Goal: Task Accomplishment & Management: Manage account settings

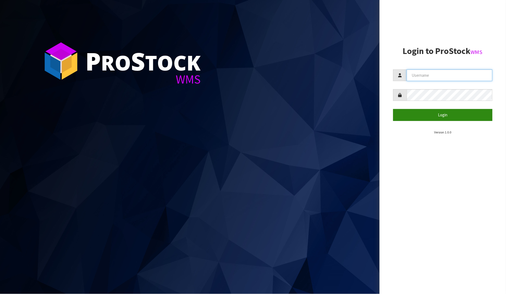
type input "[PERSON_NAME]"
click at [440, 116] on button "Login" at bounding box center [444, 115] width 100 height 12
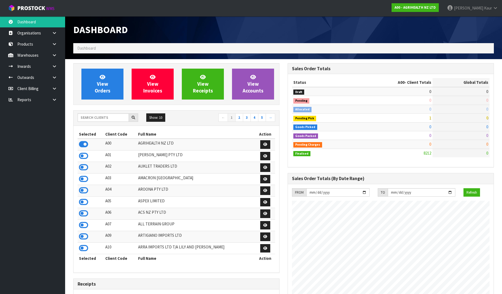
scroll to position [411, 214]
click at [51, 97] on link at bounding box center [56, 99] width 17 height 11
click at [30, 123] on link "CWL" at bounding box center [32, 122] width 65 height 11
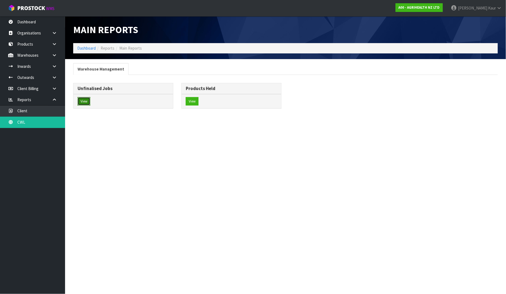
click at [83, 102] on button "View" at bounding box center [84, 101] width 13 height 9
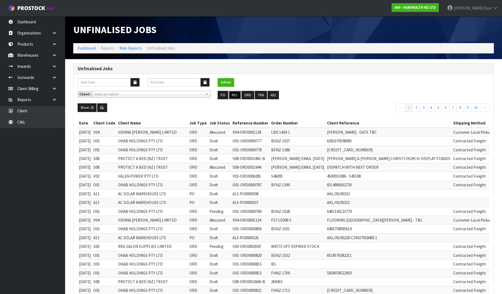
click at [237, 94] on button "REC" at bounding box center [235, 95] width 12 height 9
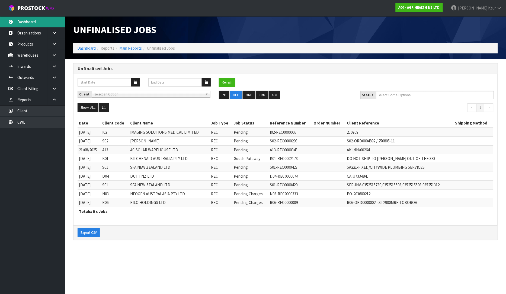
click at [31, 24] on link "Dashboard" at bounding box center [32, 21] width 65 height 11
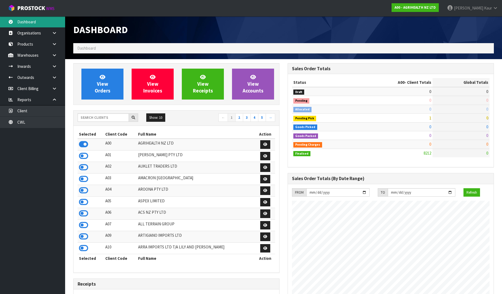
scroll to position [411, 214]
click at [88, 116] on input "text" at bounding box center [103, 117] width 51 height 8
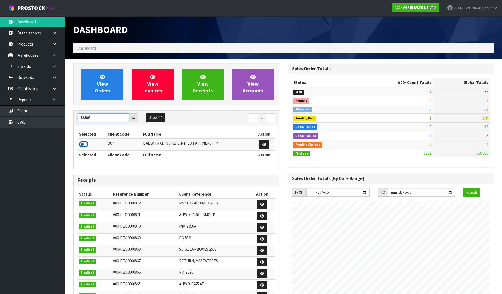
type input "BABW"
click at [82, 145] on icon at bounding box center [83, 144] width 9 height 8
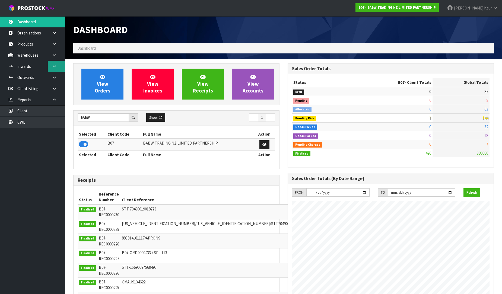
click at [57, 64] on link at bounding box center [56, 66] width 17 height 11
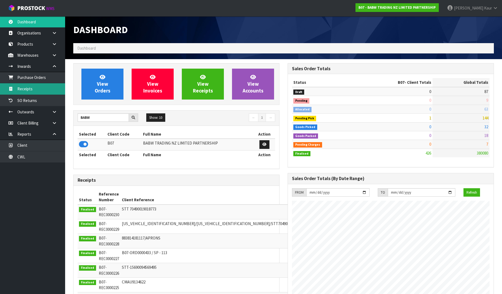
click at [37, 88] on link "Receipts" at bounding box center [32, 88] width 65 height 11
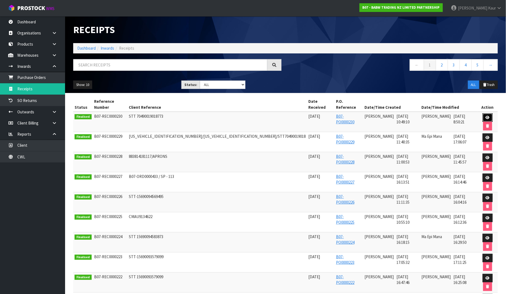
click at [486, 116] on icon at bounding box center [488, 118] width 4 height 4
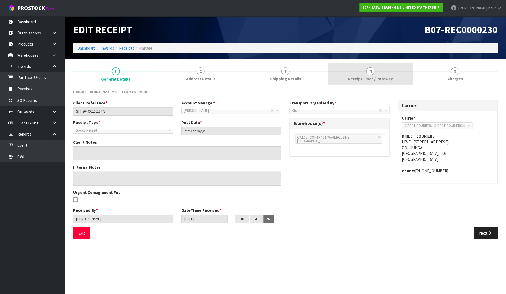
click at [354, 73] on link "4 Receipt Lines / Putaway" at bounding box center [370, 73] width 85 height 21
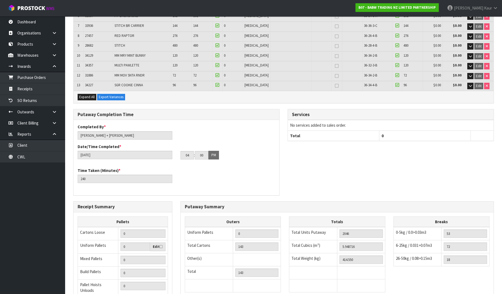
scroll to position [208, 0]
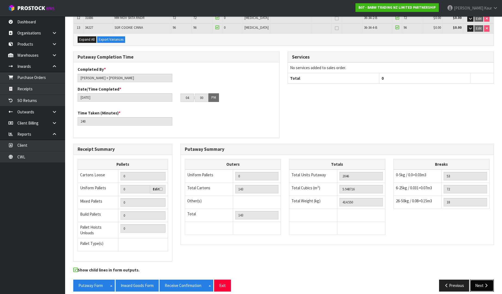
click at [479, 280] on button "Next" at bounding box center [482, 286] width 24 height 12
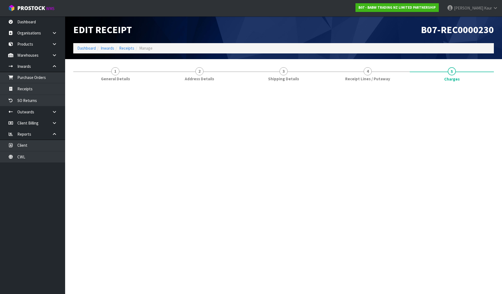
scroll to position [0, 0]
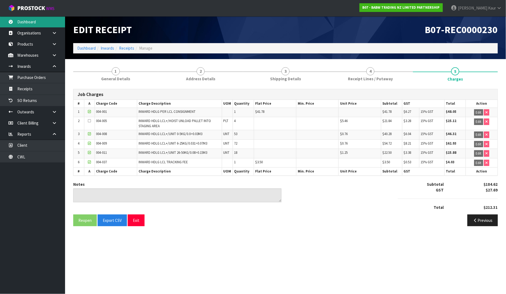
click at [44, 23] on link "Dashboard" at bounding box center [32, 21] width 65 height 11
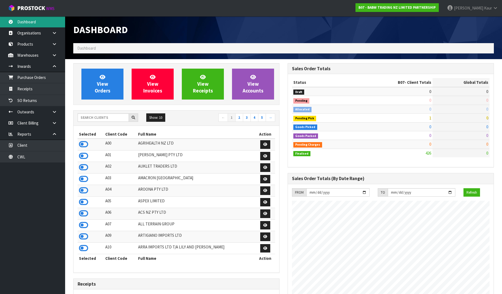
scroll to position [411, 214]
click at [30, 81] on link "Purchase Orders" at bounding box center [32, 77] width 65 height 11
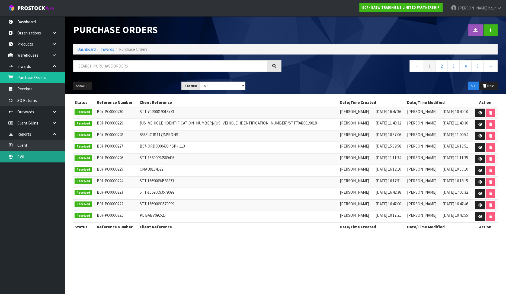
click at [26, 155] on link "CWL" at bounding box center [32, 156] width 65 height 11
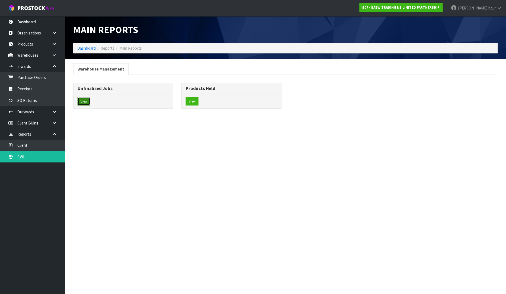
click at [83, 100] on button "View" at bounding box center [84, 101] width 13 height 9
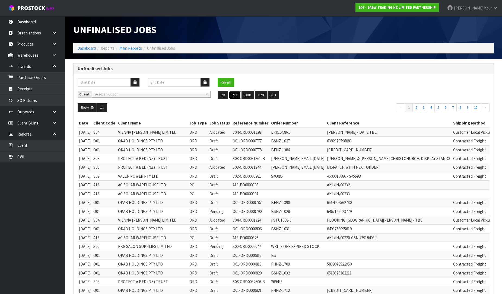
click at [235, 98] on button "REC" at bounding box center [235, 95] width 12 height 9
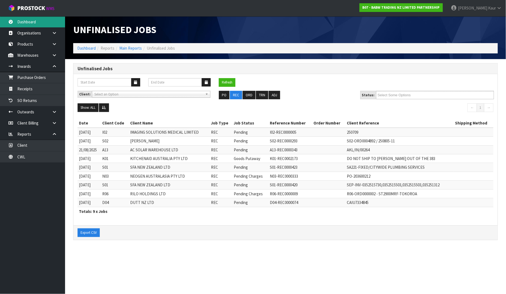
click at [44, 21] on link "Dashboard" at bounding box center [32, 21] width 65 height 11
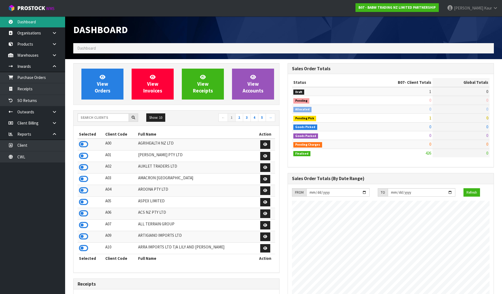
scroll to position [411, 214]
click at [93, 114] on input "text" at bounding box center [103, 117] width 51 height 8
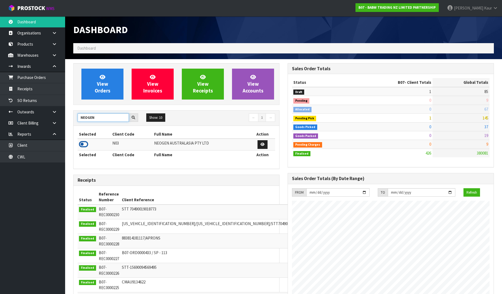
type input "NEOGEN"
click at [84, 144] on icon at bounding box center [83, 144] width 9 height 8
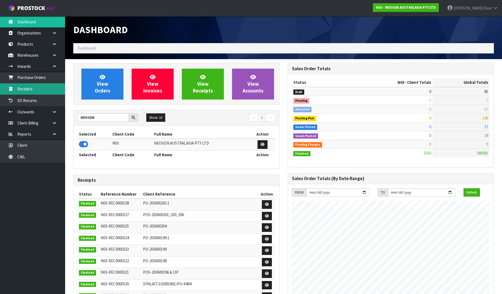
click at [52, 88] on link "Receipts" at bounding box center [32, 88] width 65 height 11
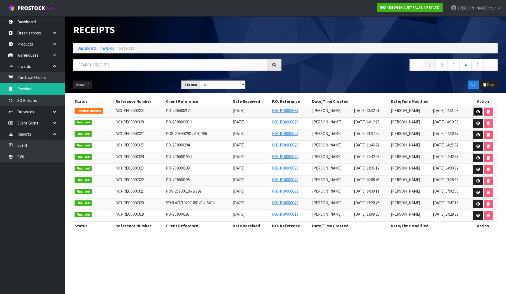
click at [481, 112] on link at bounding box center [479, 112] width 10 height 9
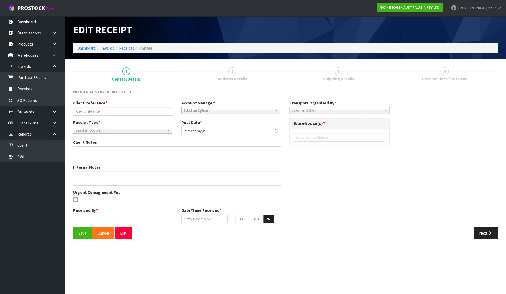
type input "PO-203600212"
type input "2025-09-05"
type input "[PERSON_NAME]"
type input "[DATE]"
type input "01"
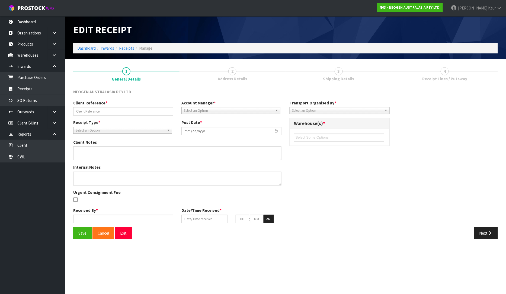
type input "32"
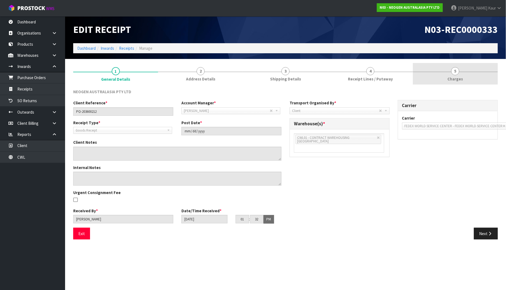
click at [465, 80] on link "5 Charges" at bounding box center [455, 73] width 85 height 21
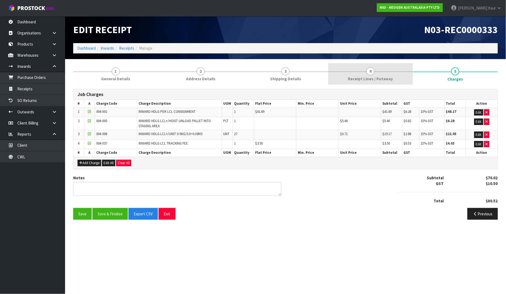
click at [362, 73] on link "4 Receipt Lines / Putaway" at bounding box center [370, 73] width 85 height 21
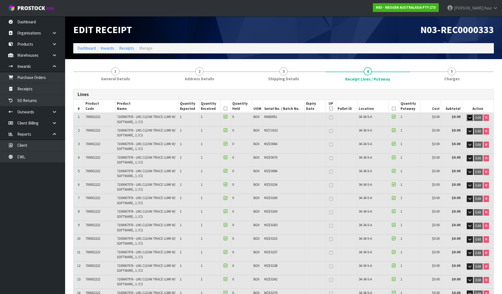
click at [470, 117] on icon "button" at bounding box center [469, 118] width 3 height 4
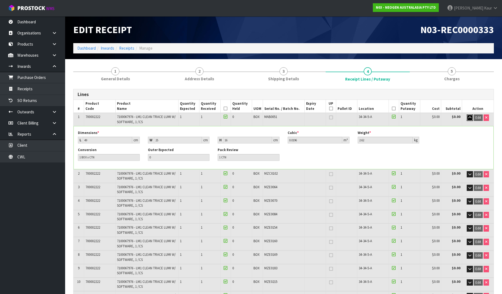
click at [469, 118] on icon "button" at bounding box center [469, 118] width 3 height 4
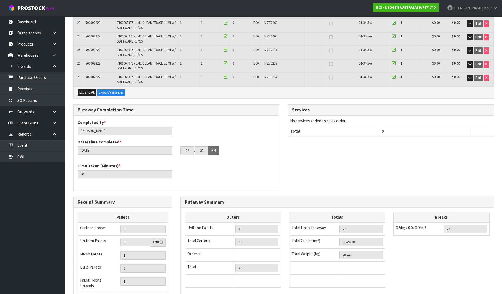
scroll to position [441, 0]
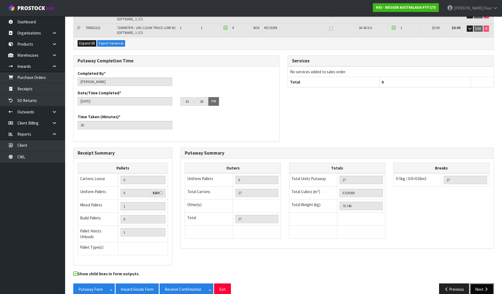
click at [485, 287] on icon "button" at bounding box center [486, 289] width 5 height 4
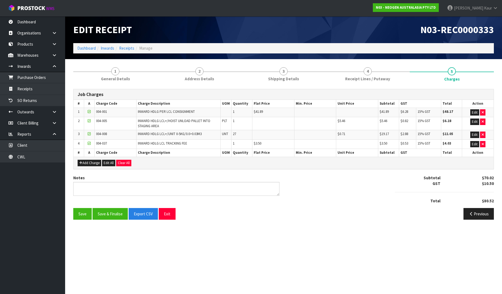
scroll to position [0, 0]
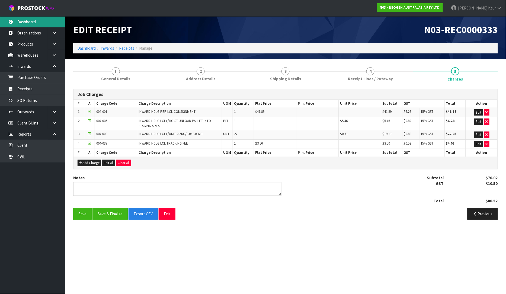
click at [39, 22] on link "Dashboard" at bounding box center [32, 21] width 65 height 11
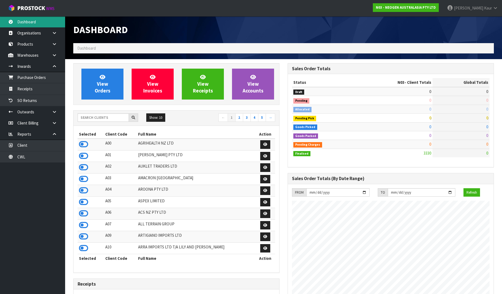
scroll to position [411, 214]
click at [92, 115] on input "text" at bounding box center [103, 117] width 51 height 8
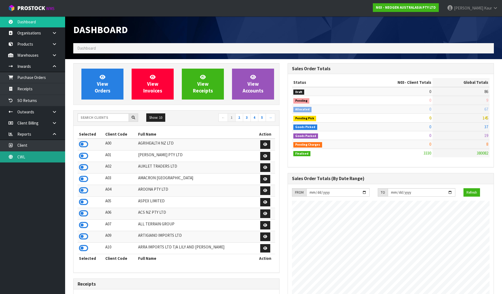
click at [29, 156] on link "CWL" at bounding box center [32, 156] width 65 height 11
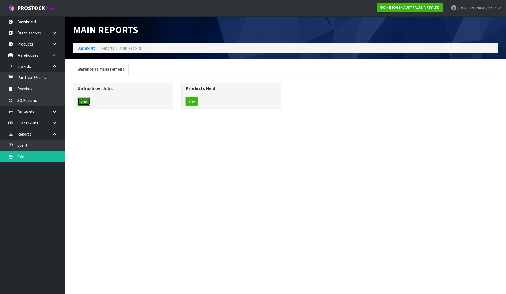
click at [78, 100] on button "View" at bounding box center [84, 101] width 13 height 9
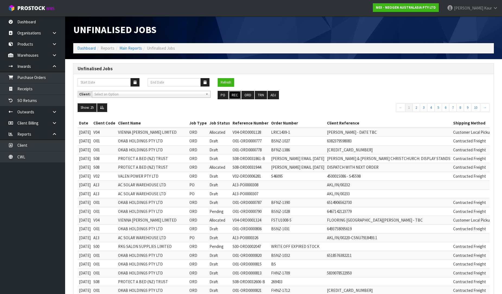
click at [234, 97] on button "REC" at bounding box center [235, 95] width 12 height 9
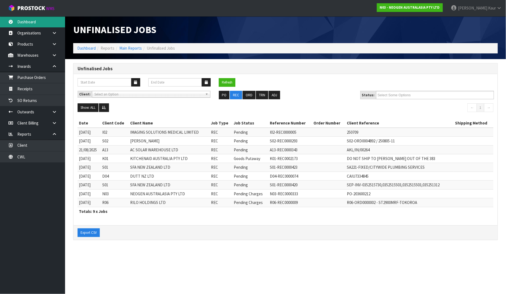
click at [23, 21] on link "Dashboard" at bounding box center [32, 21] width 65 height 11
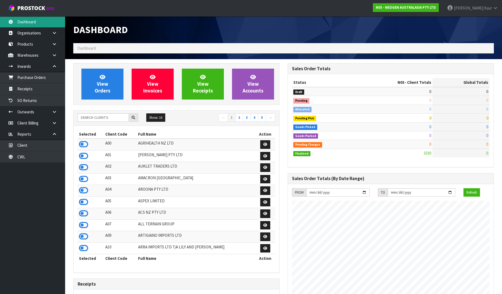
scroll to position [411, 214]
click at [90, 120] on input "text" at bounding box center [103, 117] width 51 height 8
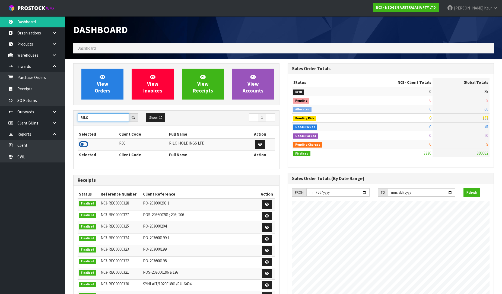
type input "RILO"
click at [83, 142] on icon at bounding box center [83, 144] width 9 height 8
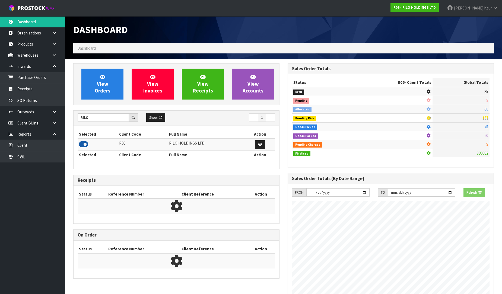
scroll to position [271098, 271215]
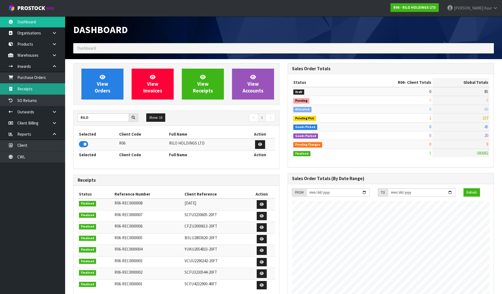
click at [28, 88] on link "Receipts" at bounding box center [32, 88] width 65 height 11
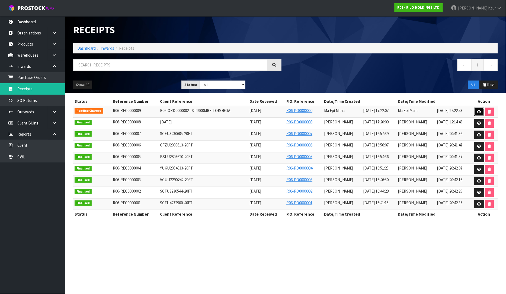
click at [481, 112] on icon at bounding box center [480, 112] width 4 height 4
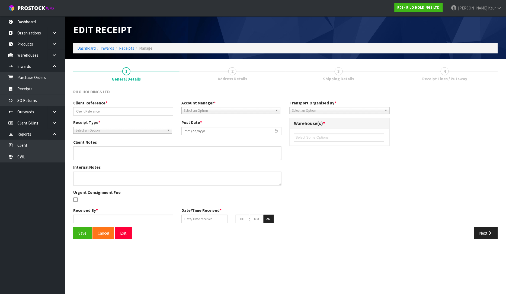
type input "R06-ORD0000002 - ST2900MRF-TOKOROA"
type input "2025-09-05"
type input "Ma Epi Mana"
type input "[DATE]"
type input "11"
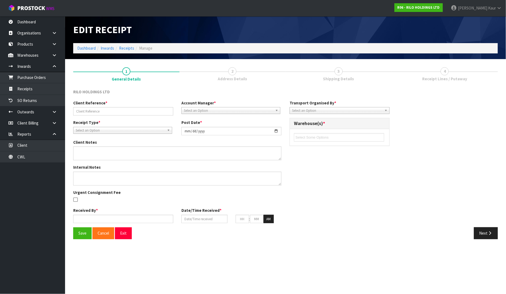
type input "22"
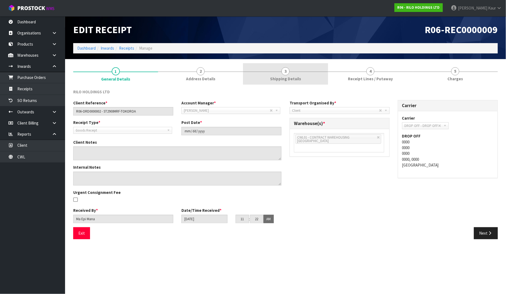
click at [281, 75] on link "3 Shipping Details" at bounding box center [285, 73] width 85 height 21
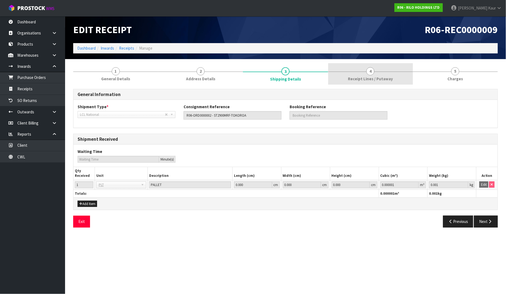
click at [369, 80] on span "Receipt Lines / Putaway" at bounding box center [370, 79] width 45 height 6
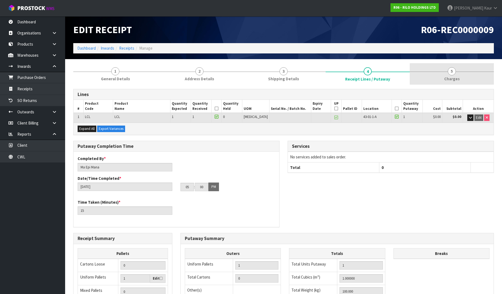
click at [449, 78] on span "Charges" at bounding box center [451, 79] width 15 height 6
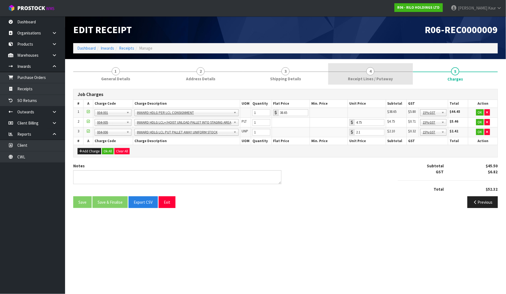
click at [369, 76] on span "Receipt Lines / Putaway" at bounding box center [370, 79] width 45 height 6
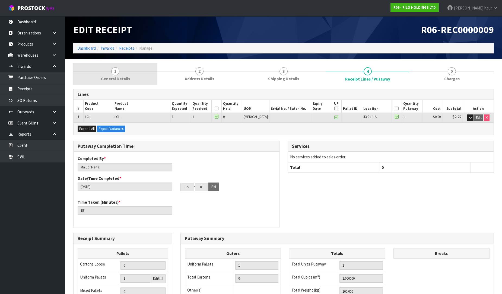
click at [118, 78] on span "General Details" at bounding box center [115, 79] width 29 height 6
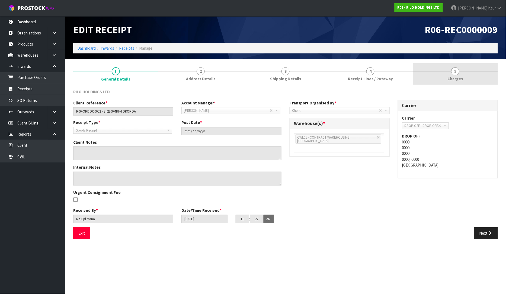
click at [462, 78] on span "Charges" at bounding box center [455, 79] width 15 height 6
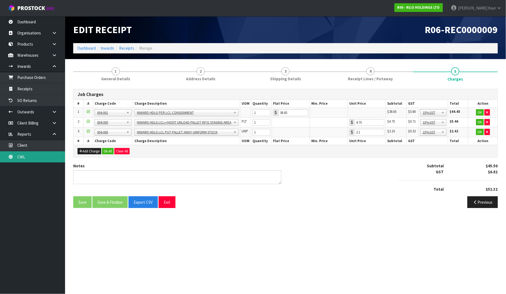
click at [36, 161] on link "CWL" at bounding box center [32, 156] width 65 height 11
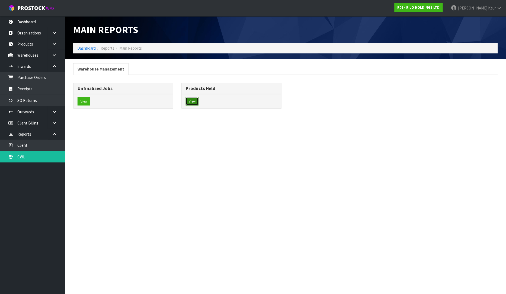
click at [194, 104] on button "View" at bounding box center [192, 101] width 13 height 9
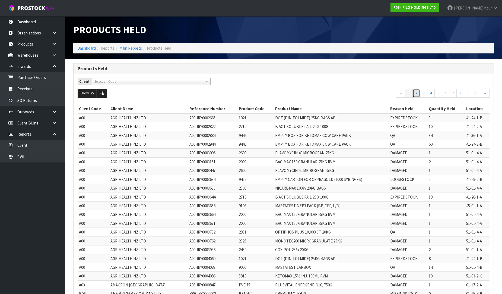
click at [415, 94] on link "2" at bounding box center [417, 93] width 8 height 9
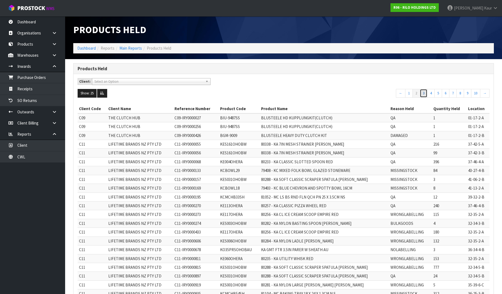
click at [425, 96] on link "3" at bounding box center [424, 93] width 8 height 9
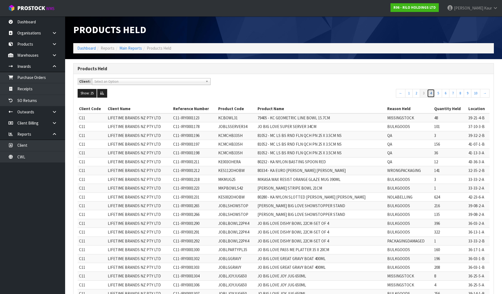
click at [428, 93] on link "4" at bounding box center [431, 93] width 8 height 9
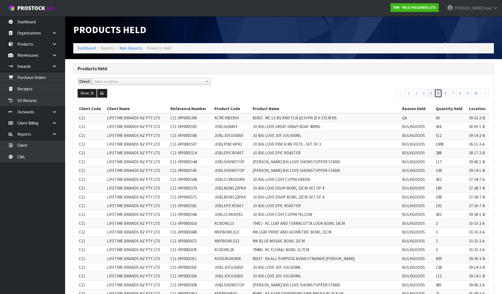
click at [440, 92] on link "5" at bounding box center [439, 93] width 8 height 9
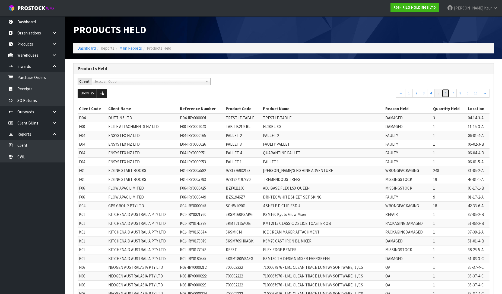
click at [445, 94] on link "6" at bounding box center [446, 93] width 8 height 9
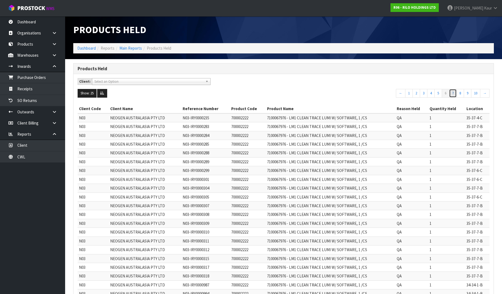
click at [454, 89] on link "7" at bounding box center [453, 93] width 8 height 9
click at [451, 91] on link "8" at bounding box center [452, 93] width 8 height 9
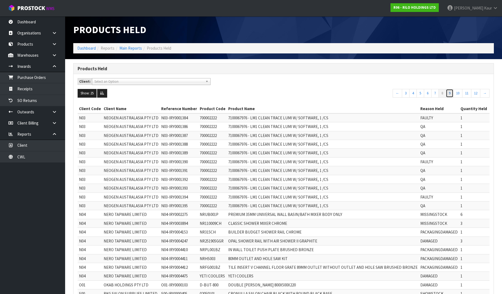
click at [451, 93] on link "9" at bounding box center [450, 93] width 8 height 9
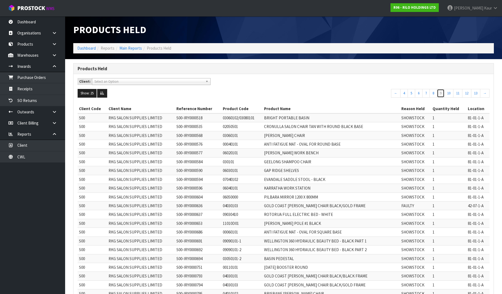
click at [441, 92] on link "9" at bounding box center [441, 93] width 8 height 9
click at [474, 94] on link "13" at bounding box center [475, 93] width 9 height 9
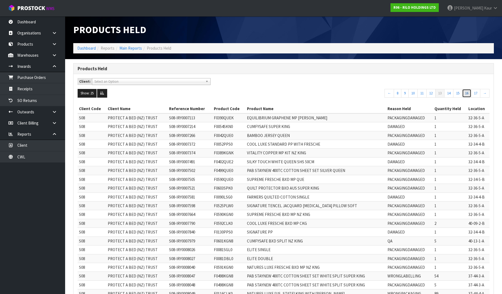
click at [468, 92] on link "16" at bounding box center [466, 93] width 9 height 9
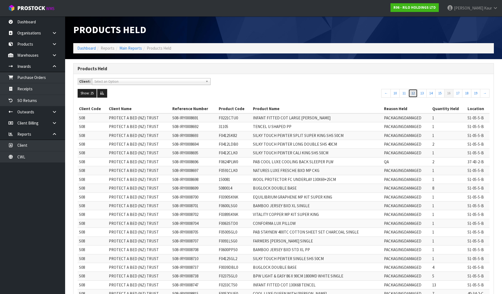
click at [413, 94] on link "12" at bounding box center [413, 93] width 9 height 9
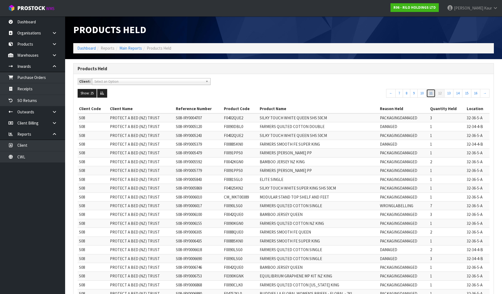
click at [428, 92] on link "11" at bounding box center [430, 93] width 9 height 9
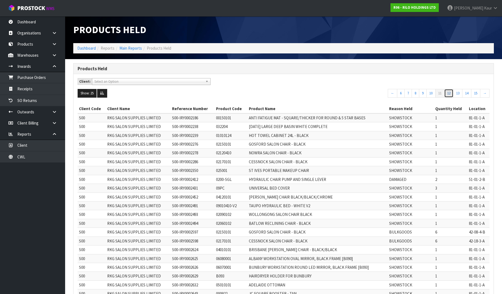
click at [446, 94] on link "12" at bounding box center [448, 93] width 9 height 9
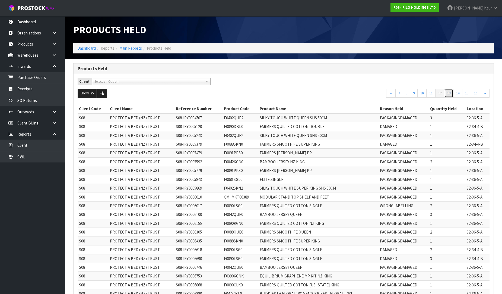
click at [451, 93] on link "13" at bounding box center [448, 93] width 9 height 9
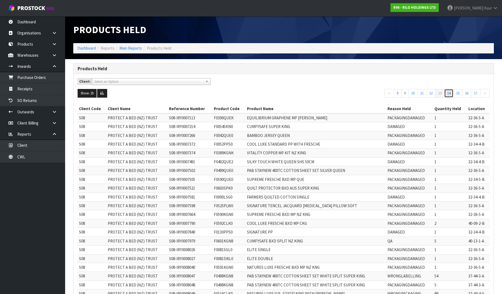
click at [450, 93] on link "14" at bounding box center [448, 93] width 9 height 9
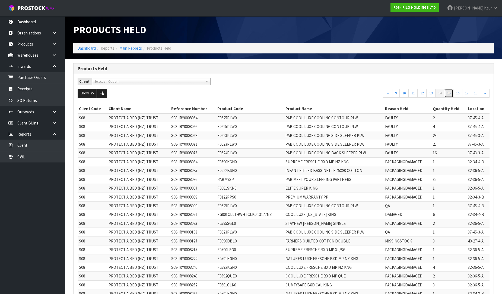
click at [448, 91] on link "15" at bounding box center [448, 93] width 9 height 9
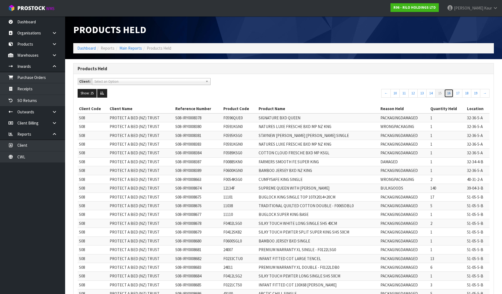
click at [449, 94] on link "16" at bounding box center [448, 93] width 9 height 9
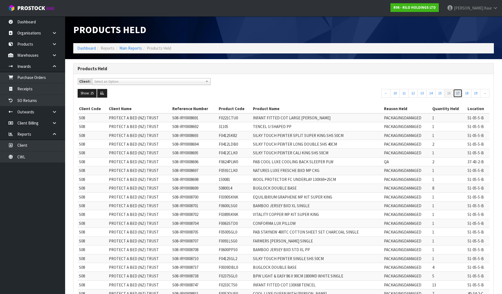
click at [459, 91] on link "17" at bounding box center [457, 93] width 9 height 9
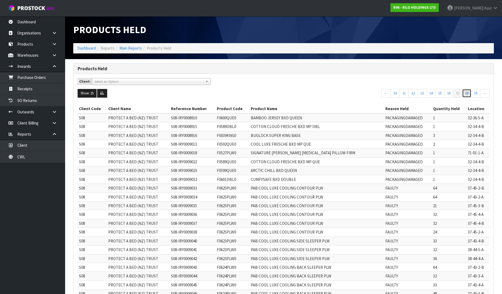
click at [463, 94] on link "18" at bounding box center [466, 93] width 9 height 9
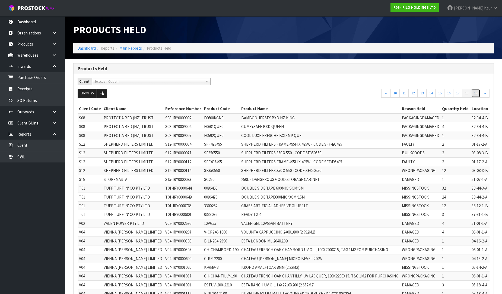
click at [476, 97] on link "19" at bounding box center [475, 93] width 9 height 9
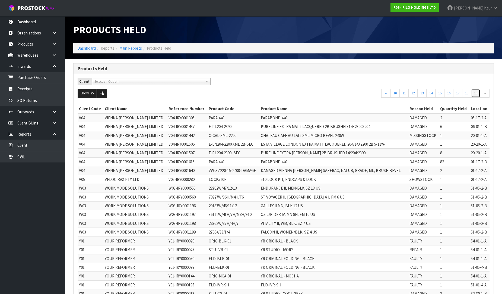
click at [479, 96] on link "19" at bounding box center [475, 93] width 9 height 9
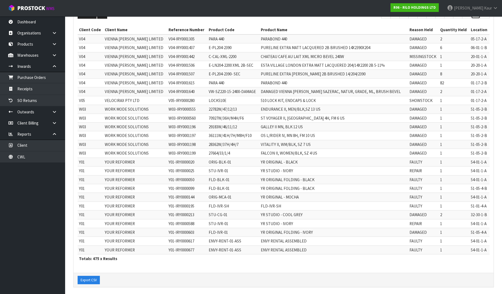
scroll to position [83, 0]
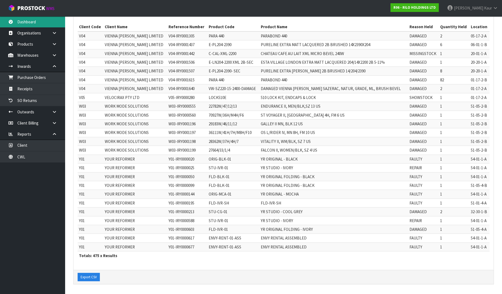
click at [20, 21] on link "Dashboard" at bounding box center [32, 21] width 65 height 11
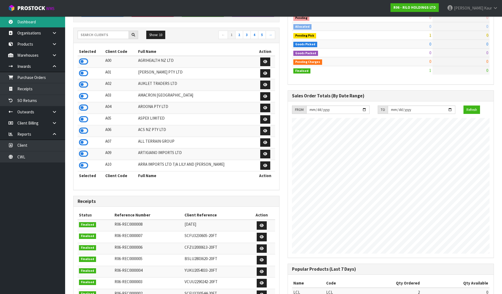
scroll to position [332, 214]
click at [90, 36] on input "text" at bounding box center [103, 35] width 51 height 8
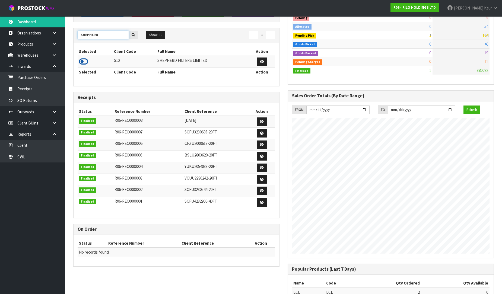
type input "SHEPHERD"
click at [82, 63] on icon at bounding box center [83, 62] width 9 height 8
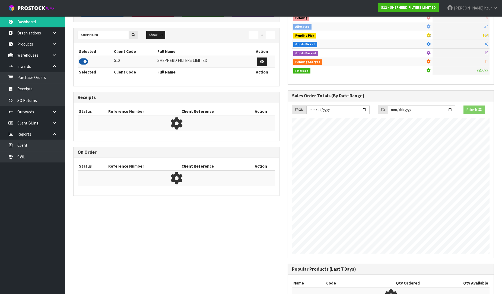
click at [82, 62] on icon at bounding box center [83, 62] width 9 height 8
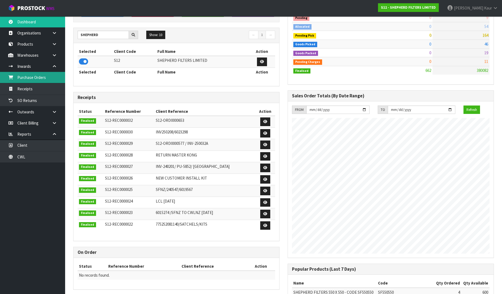
click at [48, 81] on link "Purchase Orders" at bounding box center [32, 77] width 65 height 11
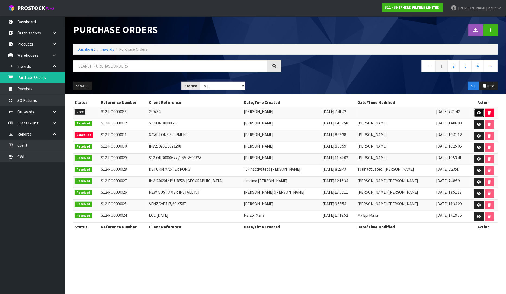
click at [479, 113] on icon at bounding box center [479, 113] width 4 height 4
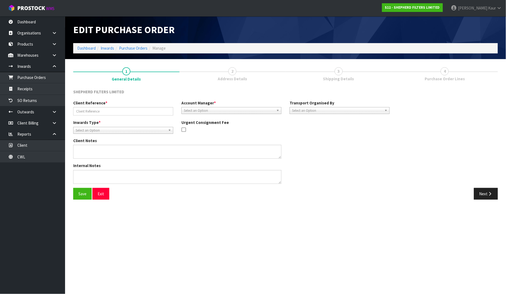
type input "250784"
click at [490, 192] on icon "button" at bounding box center [490, 194] width 5 height 4
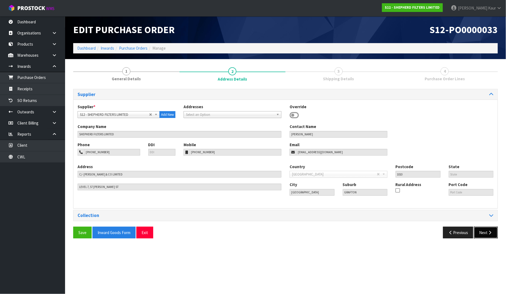
click at [483, 236] on button "Next" at bounding box center [486, 233] width 24 height 12
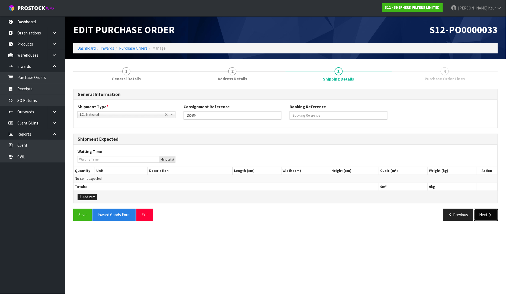
click at [495, 216] on button "Next" at bounding box center [486, 215] width 24 height 12
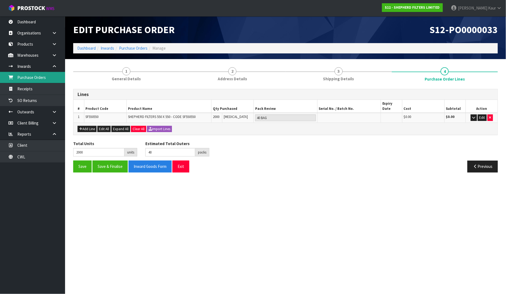
click at [28, 78] on link "Purchase Orders" at bounding box center [32, 77] width 65 height 11
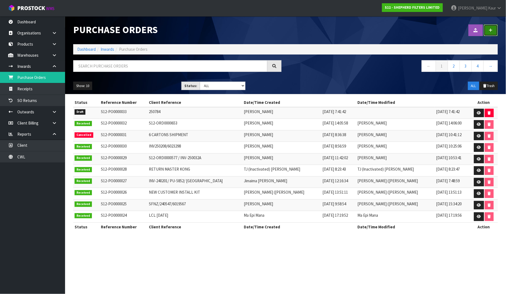
click at [493, 31] on icon at bounding box center [491, 30] width 4 height 4
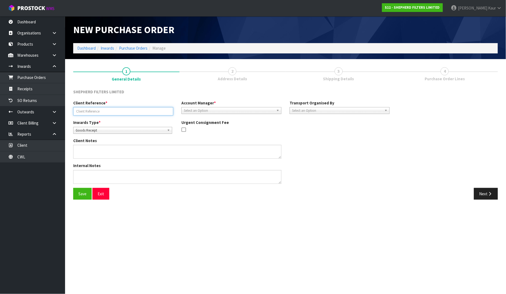
click at [112, 113] on input "text" at bounding box center [123, 111] width 100 height 8
paste input "6025802"
click at [99, 111] on input "6025802/" at bounding box center [123, 111] width 100 height 8
paste input "AIS 1023407"
type input "6025802/AIS 1023407"
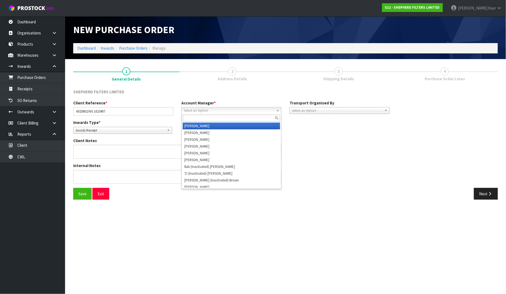
click at [207, 110] on span "Select an Option" at bounding box center [229, 110] width 90 height 7
type input "v"
click at [204, 128] on li "V [PERSON_NAME]" at bounding box center [231, 126] width 97 height 7
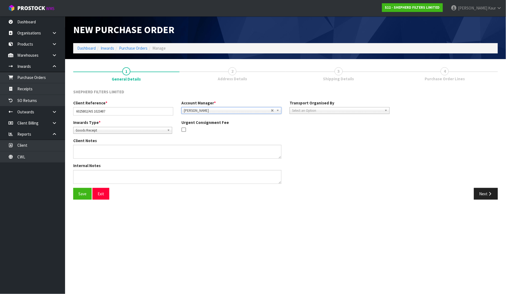
click at [317, 107] on link "Select an Option" at bounding box center [340, 110] width 100 height 7
click at [312, 126] on li "Company" at bounding box center [339, 126] width 97 height 7
click at [426, 112] on span "Select an Option" at bounding box center [446, 110] width 90 height 7
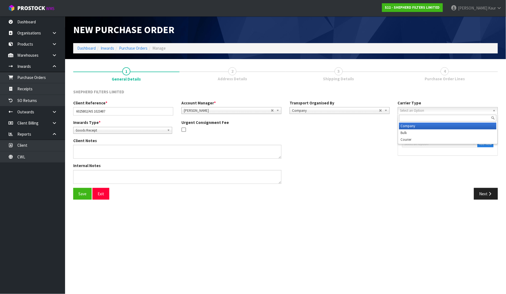
click at [422, 126] on li "Company" at bounding box center [448, 126] width 97 height 7
click at [417, 146] on span "Select an Option" at bounding box center [438, 144] width 66 height 7
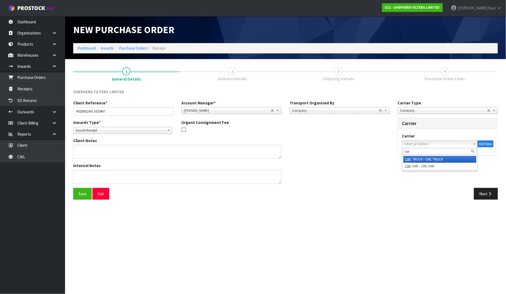
type input "cw"
click at [416, 159] on li "CW L TRUCK - CWL TRUCK" at bounding box center [440, 159] width 73 height 7
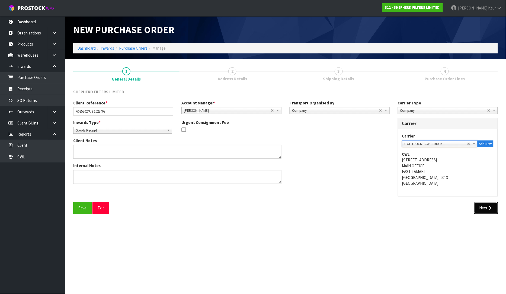
click at [482, 208] on button "Next" at bounding box center [486, 208] width 24 height 12
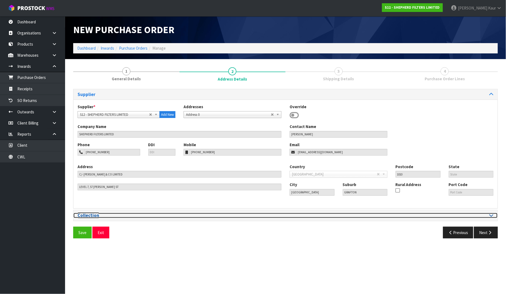
click at [493, 214] on icon at bounding box center [492, 215] width 4 height 5
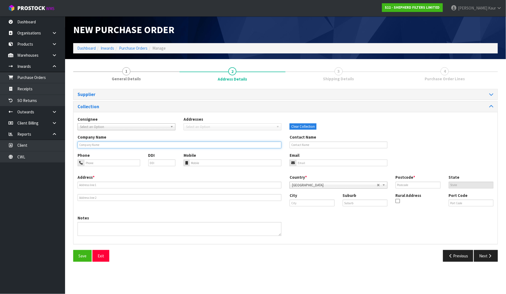
click at [91, 144] on input "text" at bounding box center [180, 145] width 204 height 7
paste input "VANGUARD LOGISTICS SERVICES (NZ) LTD"
type input "VANGUARD LOGISTICS SERVICES (NZ) LTD"
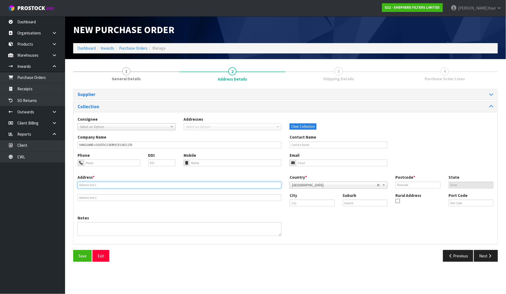
click at [112, 183] on input "text" at bounding box center [180, 185] width 204 height 7
paste input "[STREET_ADDRESS]"
type input "[STREET_ADDRESS]"
click at [302, 200] on input "text" at bounding box center [312, 203] width 45 height 7
drag, startPoint x: 305, startPoint y: 215, endPoint x: 311, endPoint y: 211, distance: 7.3
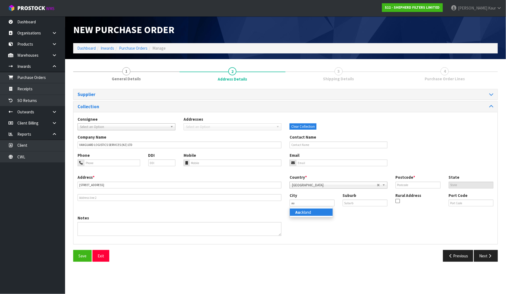
click at [305, 214] on link "Au ckland" at bounding box center [311, 212] width 43 height 7
type input "[GEOGRAPHIC_DATA]"
click at [361, 206] on input "text" at bounding box center [365, 203] width 45 height 7
click at [358, 203] on input "text" at bounding box center [365, 203] width 45 height 7
paste input "[GEOGRAPHIC_DATA]"
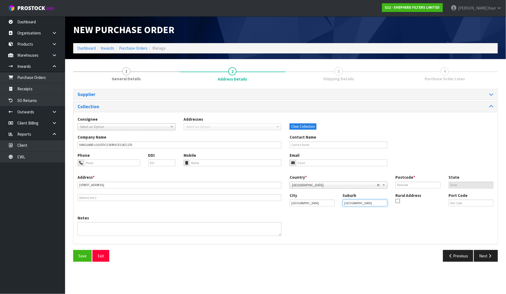
type input "[GEOGRAPHIC_DATA]"
click at [400, 183] on input "text" at bounding box center [418, 185] width 45 height 7
type input "2022"
click at [109, 162] on input "tel" at bounding box center [112, 163] width 56 height 7
paste input "TEL:+6499160676"
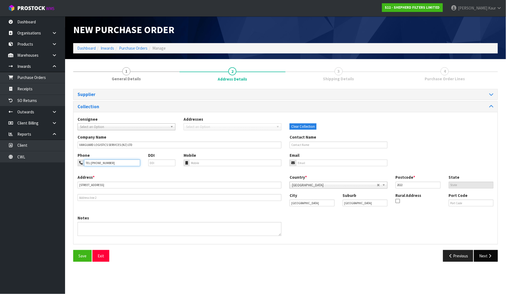
type input "TEL:+6499160676"
click at [482, 254] on button "Next" at bounding box center [486, 256] width 24 height 12
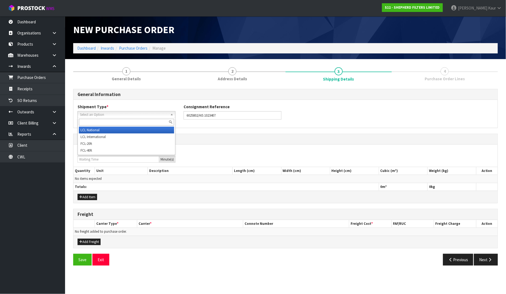
click at [105, 116] on span "Select an Option" at bounding box center [124, 115] width 88 height 7
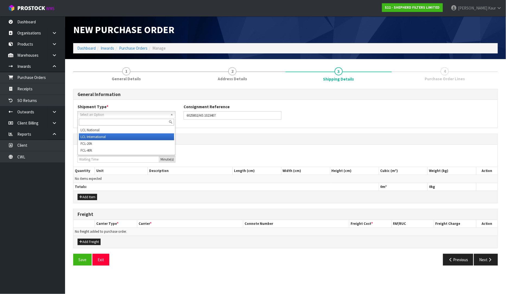
click at [102, 138] on li "LCL International" at bounding box center [126, 137] width 95 height 7
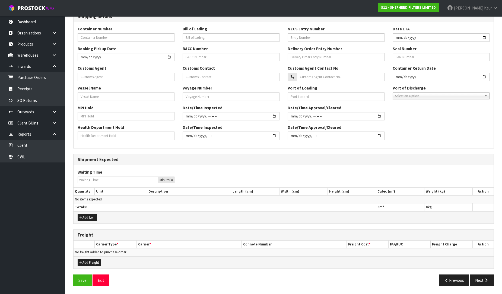
scroll to position [123, 0]
click at [92, 218] on button "Add Item" at bounding box center [88, 217] width 20 height 7
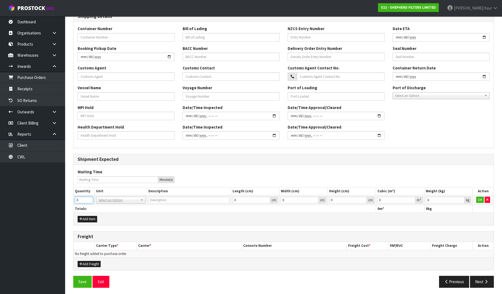
click at [89, 197] on input "0" at bounding box center [84, 200] width 18 height 7
drag, startPoint x: 90, startPoint y: 199, endPoint x: 102, endPoint y: 200, distance: 11.7
type input "1"
click at [91, 199] on input "1" at bounding box center [84, 200] width 18 height 7
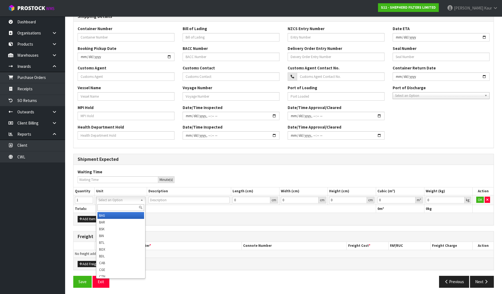
click at [104, 204] on input "text" at bounding box center [120, 207] width 47 height 7
type input "pl"
type input "PALLET"
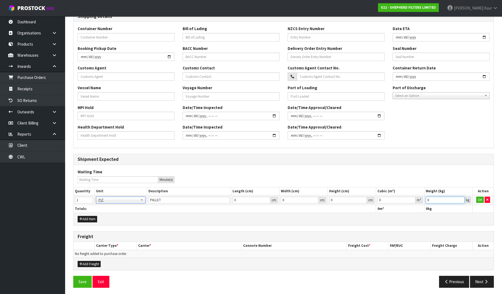
drag, startPoint x: 441, startPoint y: 201, endPoint x: 423, endPoint y: 203, distance: 18.0
click at [423, 203] on tr "1 BAG BAR BSK BIN BTL BOX BDL CAB CGE CTN CSE COI CRA CRT CBE CYL DRM JAR MTR P…" at bounding box center [284, 200] width 420 height 10
paste input "143"
type input "143"
drag, startPoint x: 390, startPoint y: 200, endPoint x: 376, endPoint y: 201, distance: 13.6
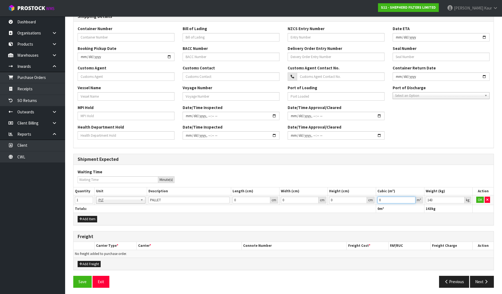
click at [376, 201] on td "0 m³" at bounding box center [400, 200] width 48 height 10
paste input "1.778"
type input "1.778"
click at [481, 200] on button "OK" at bounding box center [480, 200] width 8 height 7
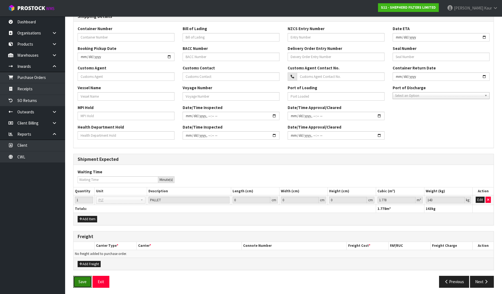
drag, startPoint x: 78, startPoint y: 283, endPoint x: 131, endPoint y: 253, distance: 61.2
click at [78, 283] on button "Save" at bounding box center [82, 282] width 18 height 12
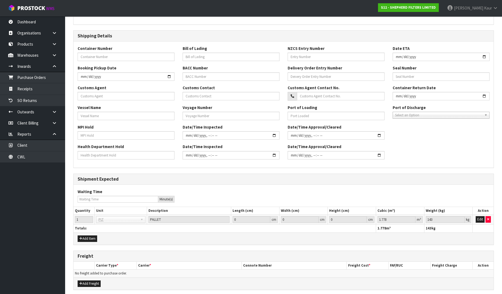
scroll to position [0, 0]
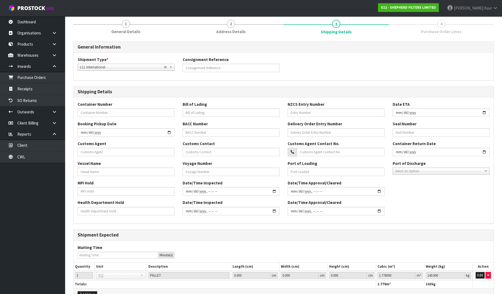
scroll to position [144, 0]
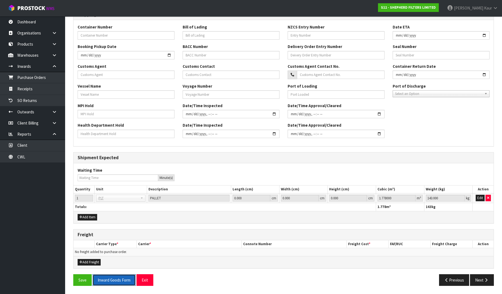
drag, startPoint x: 117, startPoint y: 281, endPoint x: 433, endPoint y: 0, distance: 423.2
click at [117, 281] on button "Inward Goods Form" at bounding box center [114, 280] width 43 height 12
click at [477, 278] on button "Next" at bounding box center [482, 280] width 24 height 12
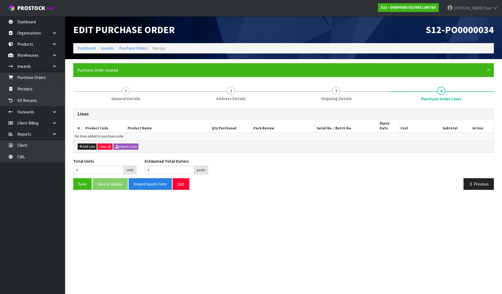
scroll to position [0, 0]
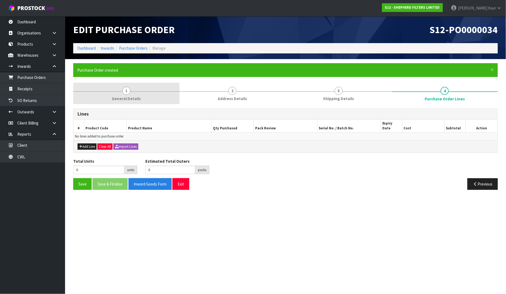
click at [125, 102] on link "1 General Details" at bounding box center [126, 93] width 106 height 21
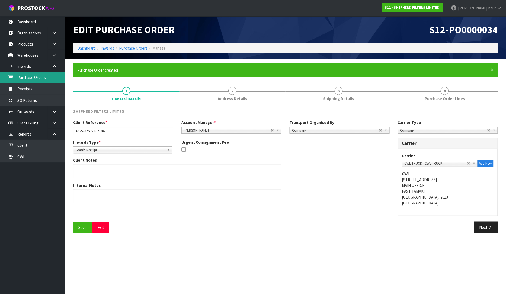
click at [45, 74] on link "Purchase Orders" at bounding box center [32, 77] width 65 height 11
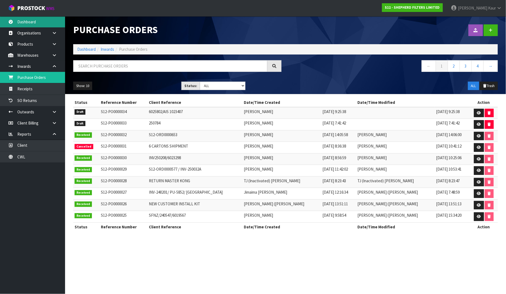
click at [27, 24] on link "Dashboard" at bounding box center [32, 21] width 65 height 11
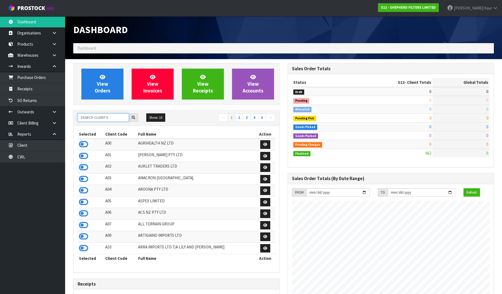
click at [92, 117] on input "text" at bounding box center [103, 117] width 51 height 8
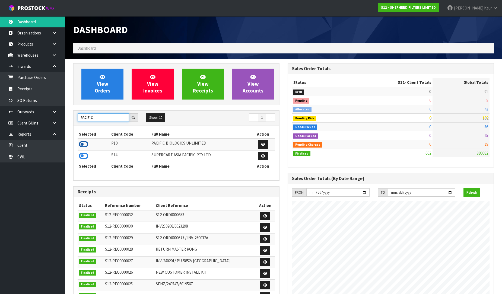
type input "PACIFIC"
click at [83, 143] on icon at bounding box center [83, 144] width 9 height 8
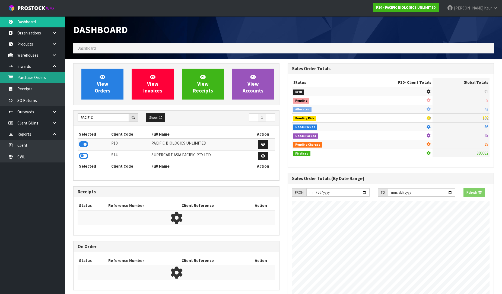
scroll to position [376, 214]
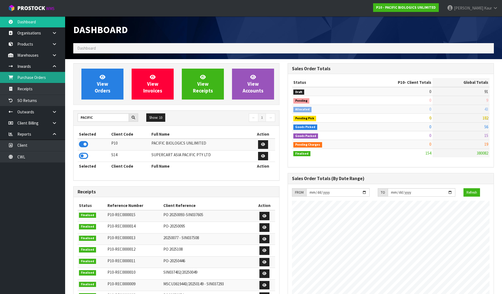
click at [42, 79] on link "Purchase Orders" at bounding box center [32, 77] width 65 height 11
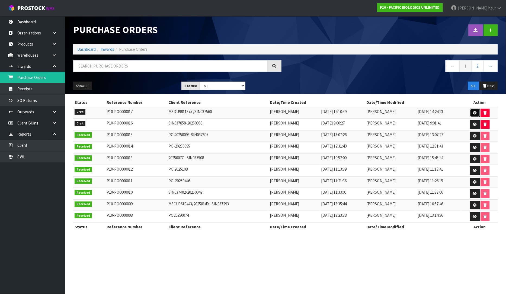
click at [479, 113] on link at bounding box center [475, 113] width 10 height 9
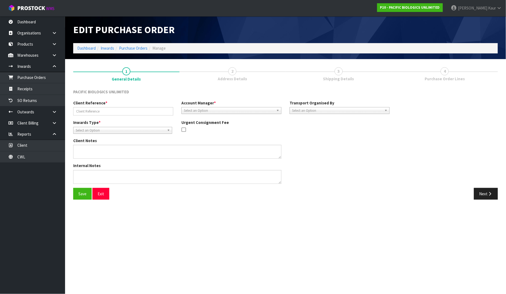
type input "MSDU9811375 /SIN037560"
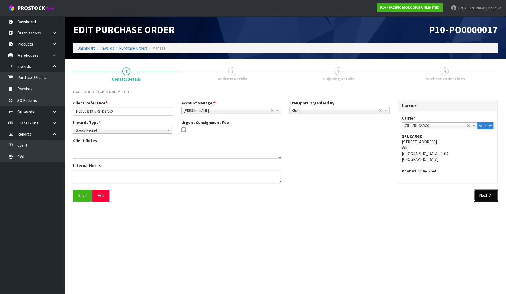
click at [493, 200] on button "Next" at bounding box center [486, 196] width 24 height 12
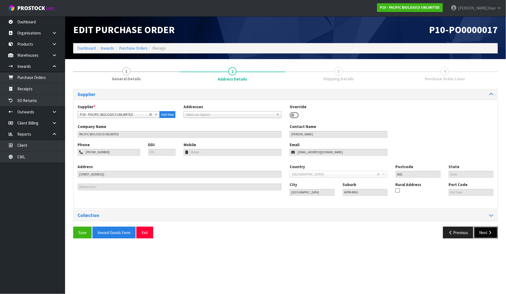
click at [485, 235] on button "Next" at bounding box center [486, 233] width 24 height 12
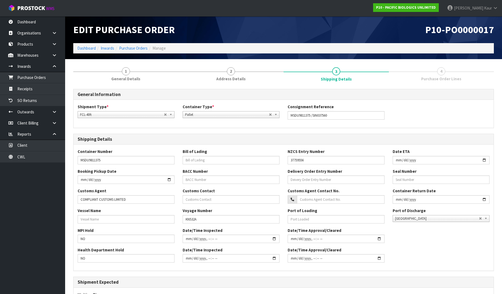
scroll to position [80, 0]
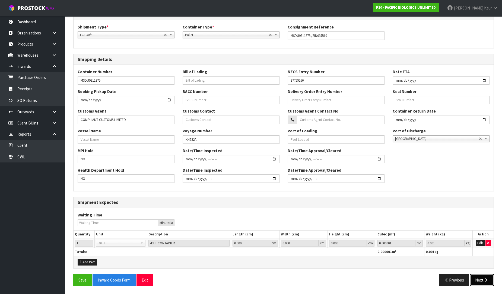
click at [477, 281] on button "Next" at bounding box center [482, 280] width 24 height 12
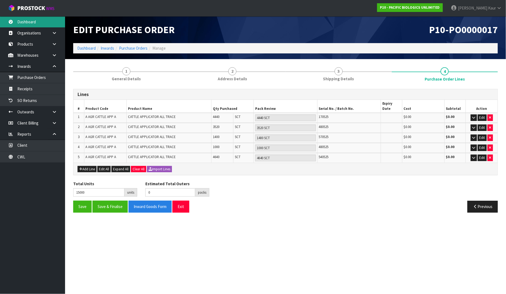
click at [40, 22] on link "Dashboard" at bounding box center [32, 21] width 65 height 11
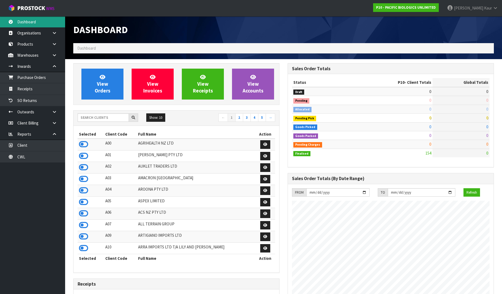
scroll to position [376, 214]
click at [85, 145] on icon at bounding box center [83, 144] width 9 height 8
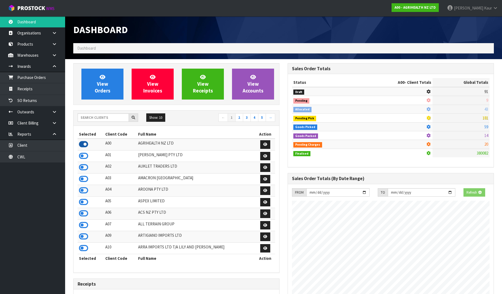
scroll to position [411, 214]
click at [43, 74] on link "Purchase Orders" at bounding box center [32, 77] width 65 height 11
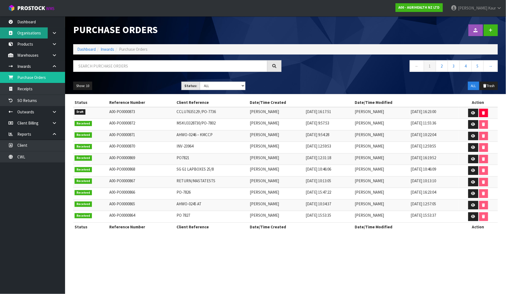
click at [28, 27] on link "Organisations" at bounding box center [32, 32] width 65 height 11
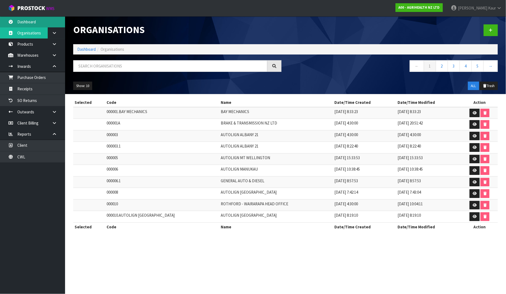
click at [28, 24] on link "Dashboard" at bounding box center [32, 21] width 65 height 11
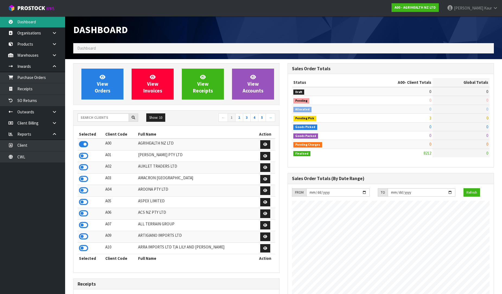
scroll to position [411, 214]
click at [104, 118] on input "text" at bounding box center [103, 117] width 51 height 8
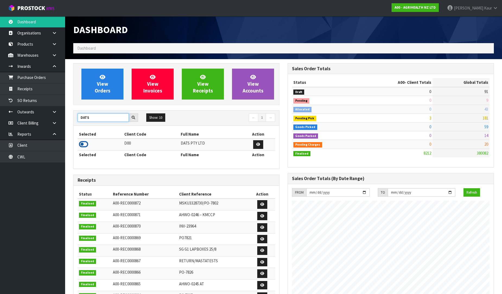
type input "DATS"
click at [82, 144] on icon at bounding box center [83, 144] width 9 height 8
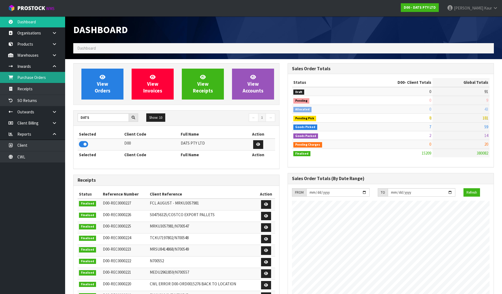
click at [45, 73] on link "Purchase Orders" at bounding box center [32, 77] width 65 height 11
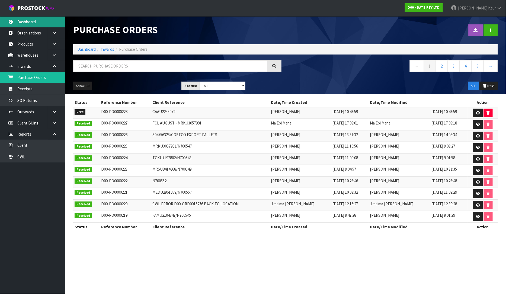
click at [31, 23] on link "Dashboard" at bounding box center [32, 21] width 65 height 11
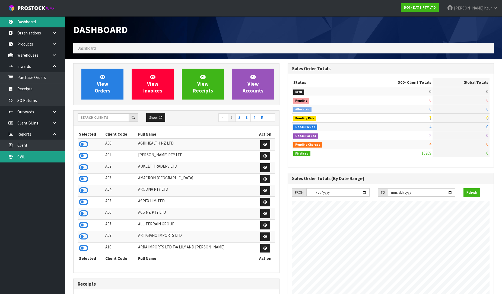
scroll to position [411, 214]
click at [45, 161] on link "CWL" at bounding box center [32, 156] width 65 height 11
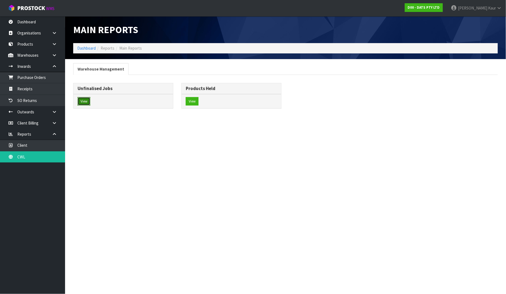
click at [87, 99] on button "View" at bounding box center [84, 101] width 13 height 9
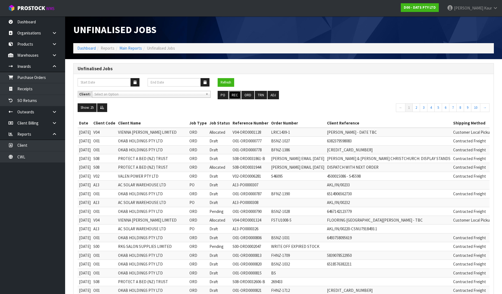
click at [232, 94] on button "REC" at bounding box center [235, 95] width 12 height 9
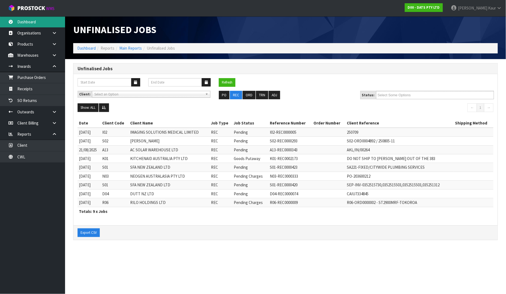
click at [37, 25] on link "Dashboard" at bounding box center [32, 21] width 65 height 11
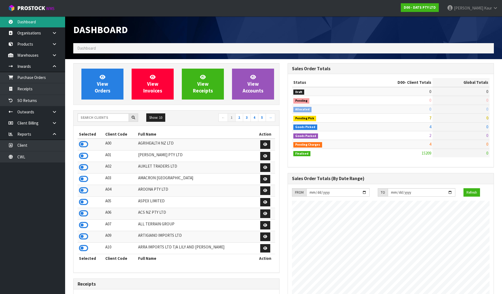
scroll to position [411, 214]
click at [85, 116] on input "text" at bounding box center [103, 117] width 51 height 8
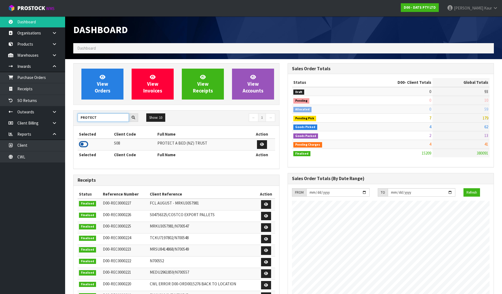
type input "PROTECT"
click at [82, 143] on icon at bounding box center [83, 144] width 9 height 8
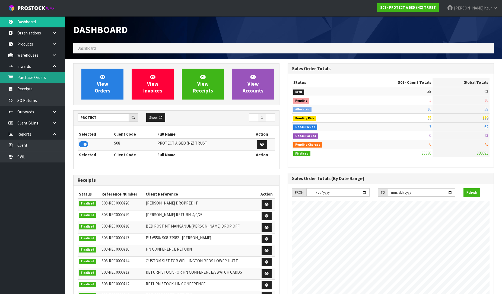
drag, startPoint x: 51, startPoint y: 77, endPoint x: 102, endPoint y: 83, distance: 51.3
click at [52, 77] on link "Purchase Orders" at bounding box center [32, 77] width 65 height 11
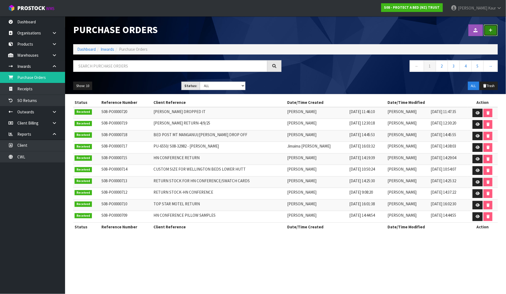
click at [492, 27] on link at bounding box center [491, 30] width 14 height 12
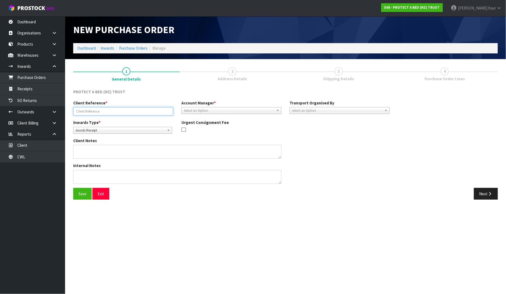
click at [87, 111] on input "text" at bounding box center [123, 111] width 100 height 8
paste input "GBL0000418 - S00151167"
type input "GBL0000418 - S00151167"
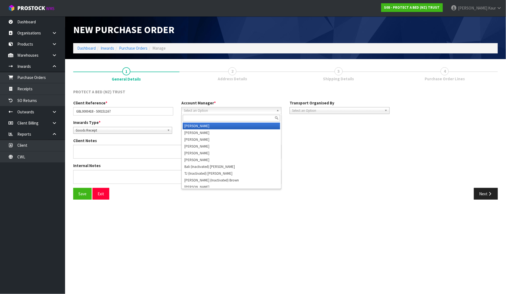
click at [211, 109] on span "Select an Option" at bounding box center [229, 110] width 90 height 7
type input "ji"
click at [213, 125] on li "Ji maima Reiher" at bounding box center [231, 126] width 97 height 7
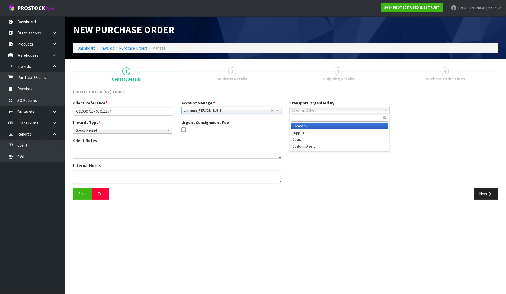
click at [346, 112] on span "Select an Option" at bounding box center [337, 110] width 90 height 7
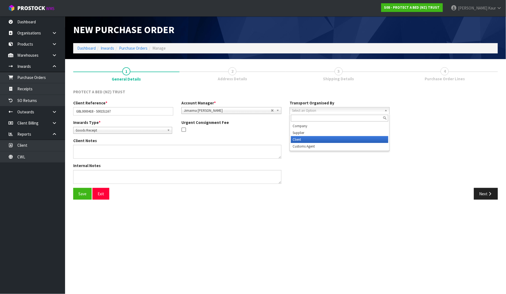
click at [333, 138] on li "Client" at bounding box center [339, 139] width 97 height 7
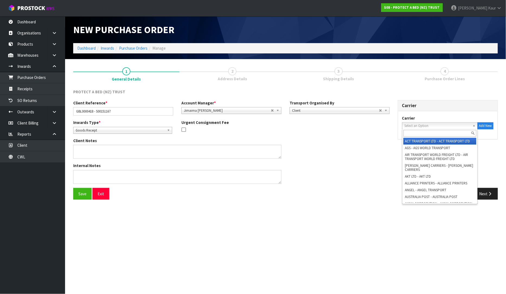
click at [438, 124] on span "Select an Option" at bounding box center [438, 126] width 66 height 7
click at [415, 129] on div at bounding box center [440, 133] width 75 height 9
click at [413, 135] on input "text" at bounding box center [440, 133] width 73 height 7
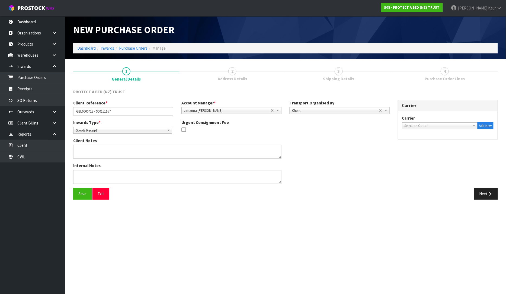
click at [434, 126] on span "Select an Option" at bounding box center [438, 126] width 66 height 7
type input "ac"
click at [458, 167] on div "Client Reference * GBL0000418 - S00151167 Account Manager * Zubair Moolla Rod G…" at bounding box center [285, 144] width 433 height 88
click at [484, 128] on button "Add New" at bounding box center [486, 125] width 16 height 7
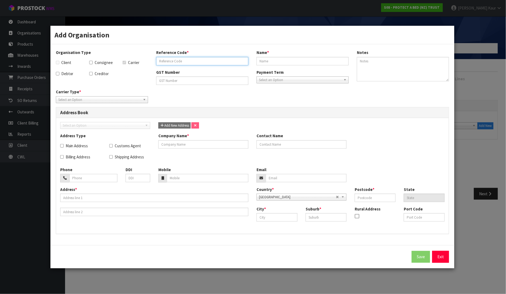
click at [220, 62] on input "text" at bounding box center [202, 61] width 92 height 8
click at [213, 63] on input "ACFS TRANSPORT" at bounding box center [202, 61] width 92 height 8
drag, startPoint x: 194, startPoint y: 59, endPoint x: 152, endPoint y: 59, distance: 41.5
click at [152, 59] on div "Reference Code * ACFS TRANSPORT" at bounding box center [202, 57] width 100 height 15
type input "ACFS TRANSPORT"
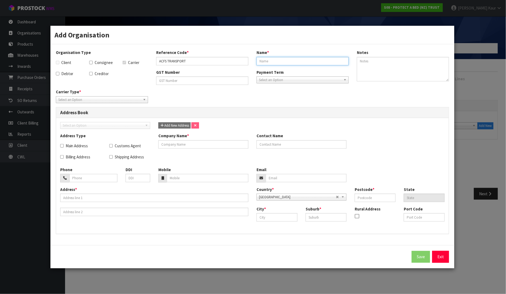
click at [261, 60] on input "text" at bounding box center [303, 61] width 92 height 8
paste input "ACFS TRANSPORT"
type input "ACFS TRANSPORT"
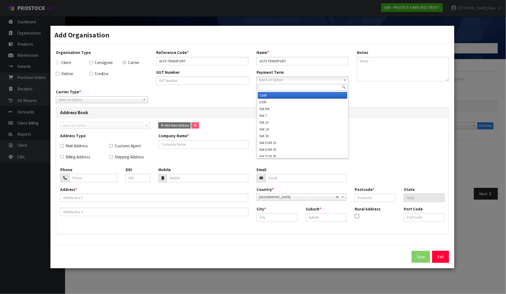
click at [264, 80] on span "Select an Option" at bounding box center [300, 80] width 83 height 7
click at [213, 102] on div "Carrier Type * Company Bulk Courier Select an Option" at bounding box center [253, 98] width 402 height 18
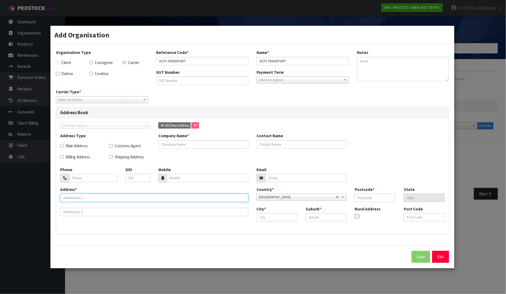
click at [75, 198] on input "text" at bounding box center [154, 198] width 188 height 8
paste input "151 SAVILL DRIVE"
type input "151 SAVILL DRIVE"
click at [281, 216] on input "text" at bounding box center [277, 217] width 41 height 8
type input "[GEOGRAPHIC_DATA]"
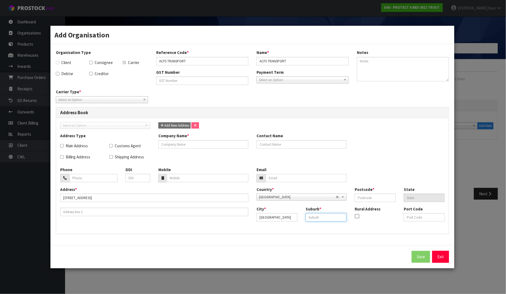
click at [331, 216] on input "text" at bounding box center [326, 217] width 41 height 8
type input "FAVONA"
click at [380, 200] on input "text" at bounding box center [375, 198] width 41 height 8
type input "2024"
drag, startPoint x: 194, startPoint y: 60, endPoint x: 151, endPoint y: 52, distance: 43.7
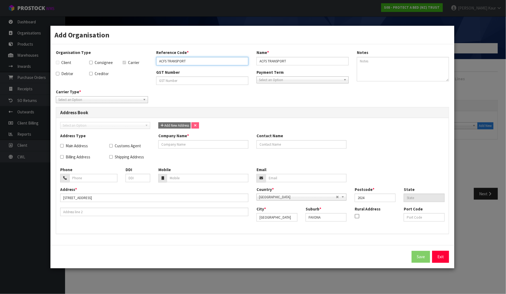
click at [151, 52] on div "Organisation Type Client Consignee Carrier Debtor Creditor Reference Code * ACF…" at bounding box center [253, 69] width 402 height 39
click at [185, 147] on input "text" at bounding box center [204, 144] width 90 height 8
paste input "ACFS TRANSPORT"
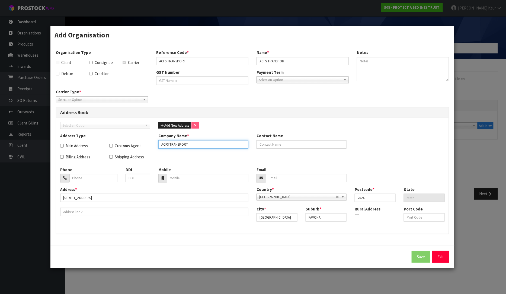
type input "ACFS TRANSPORT"
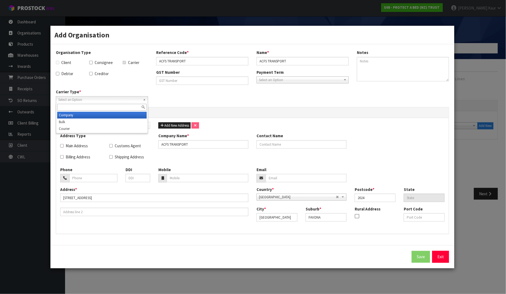
click at [113, 99] on span "Select an Option" at bounding box center [99, 100] width 83 height 7
click at [97, 113] on li "Company" at bounding box center [102, 115] width 90 height 7
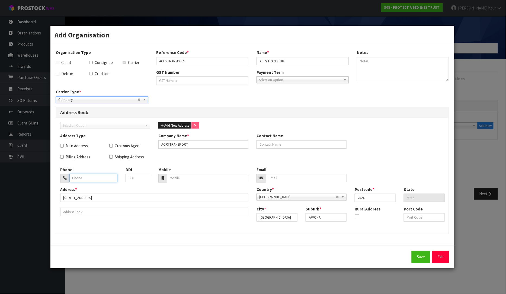
click at [96, 182] on input "tel" at bounding box center [93, 178] width 48 height 8
paste input "09 200 2130"
type input "09 200 2130"
click at [421, 257] on button "Save" at bounding box center [421, 257] width 18 height 12
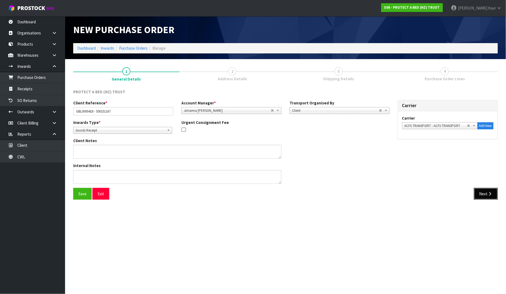
click at [483, 192] on button "Next" at bounding box center [486, 194] width 24 height 12
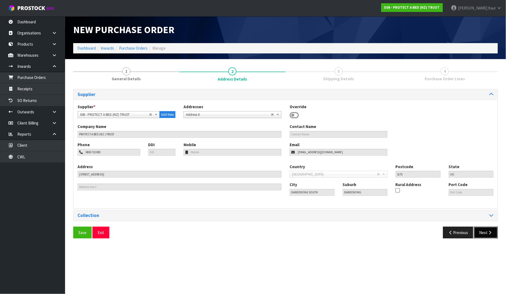
click at [486, 237] on button "Next" at bounding box center [486, 233] width 24 height 12
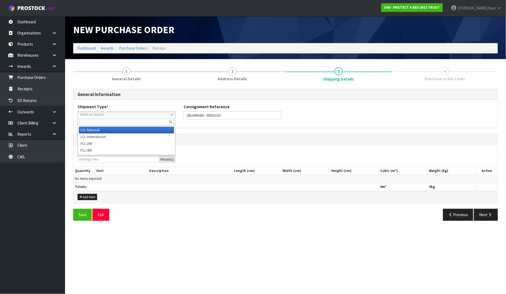
click at [120, 116] on span "Select an Option" at bounding box center [124, 115] width 88 height 7
click at [111, 129] on li "LCL National" at bounding box center [126, 130] width 95 height 7
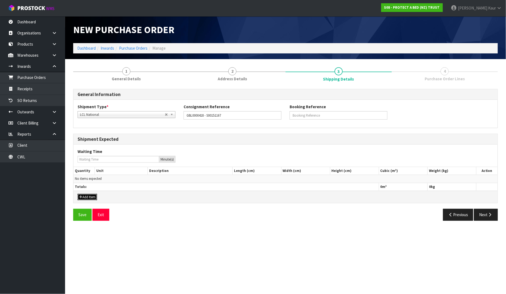
click at [94, 197] on button "Add Item" at bounding box center [88, 197] width 20 height 7
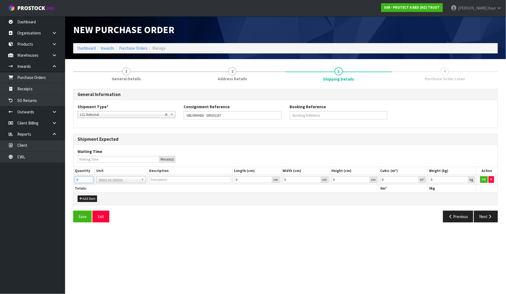
drag, startPoint x: 86, startPoint y: 180, endPoint x: 74, endPoint y: 179, distance: 12.3
click at [74, 179] on td "0" at bounding box center [84, 180] width 21 height 10
type input "5"
click at [117, 185] on input "text" at bounding box center [121, 187] width 47 height 7
type input "PLT"
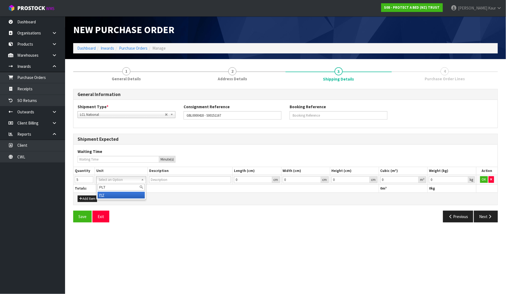
type input "PALLET"
drag, startPoint x: 385, startPoint y: 180, endPoint x: 372, endPoint y: 179, distance: 12.5
click at [372, 179] on tr "5 BAG BAR BSK BIN BTL BOX BDL CAB CGE CTN CSE COI CRA CRT CBE CYL DRM JAR MTR P…" at bounding box center [286, 180] width 425 height 10
type input "6.82"
drag, startPoint x: 435, startPoint y: 180, endPoint x: 425, endPoint y: 180, distance: 9.5
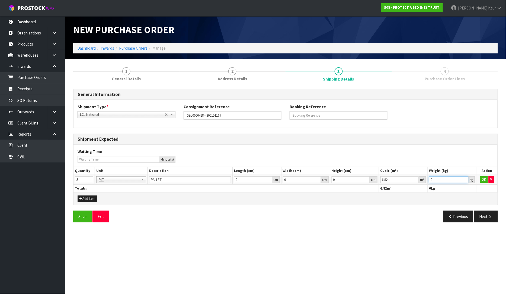
click at [425, 180] on tr "5 BAG BAR BSK BIN BTL BOX BDL CAB CGE CTN CSE COI CRA CRT CBE CYL DRM JAR MTR P…" at bounding box center [286, 180] width 425 height 10
type input "598"
drag, startPoint x: 483, startPoint y: 180, endPoint x: 483, endPoint y: 184, distance: 3.8
click at [483, 180] on button "OK" at bounding box center [485, 179] width 8 height 7
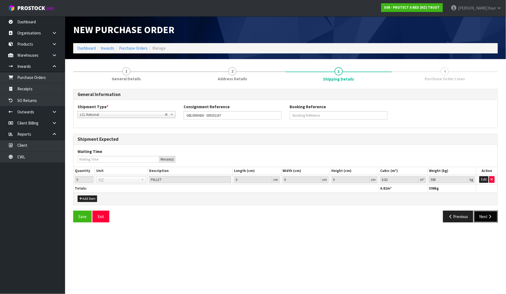
click at [483, 217] on button "Next" at bounding box center [486, 217] width 24 height 12
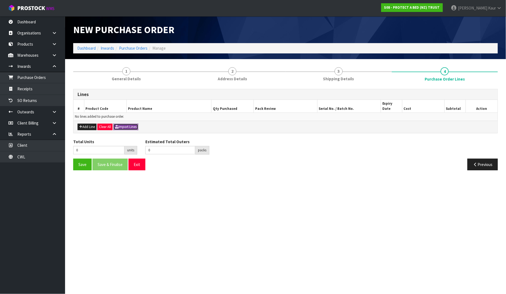
click at [126, 124] on button "Import Lines" at bounding box center [125, 127] width 25 height 7
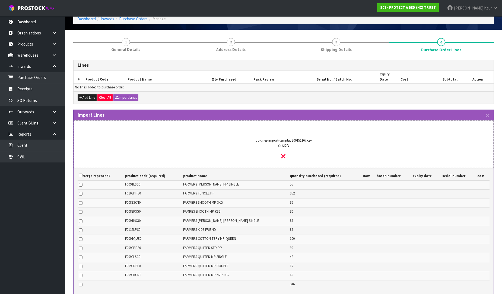
scroll to position [84, 0]
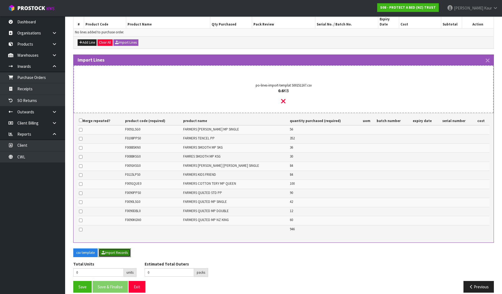
click at [110, 249] on button "Import Records" at bounding box center [115, 253] width 32 height 9
type input "946"
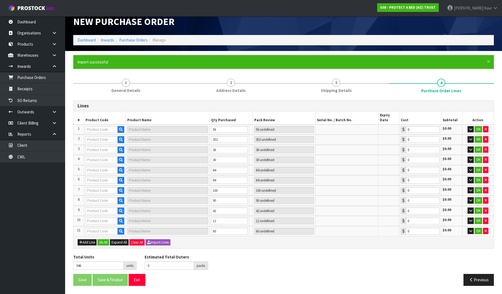
scroll to position [1, 0]
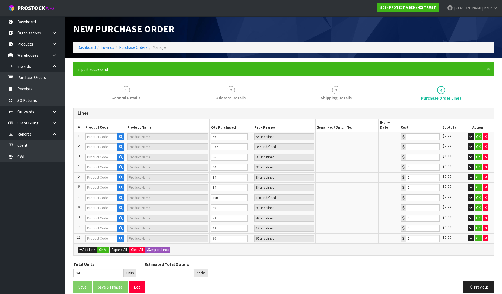
type input "10"
type input "F0091LSG0"
type input "FARMERS TERRY SINGLE"
type input "4 CTN"
type input "0.00"
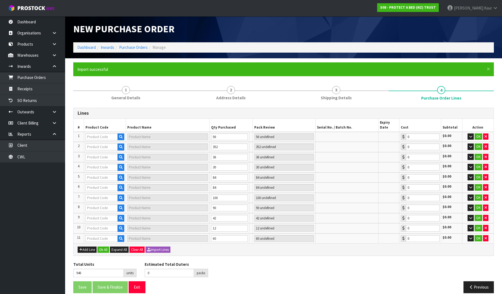
type input "F0088SKN0"
type input "FARMERS SMOOTH FE SUPER KING"
type input "6 CTN"
type input "0.00"
type input "22"
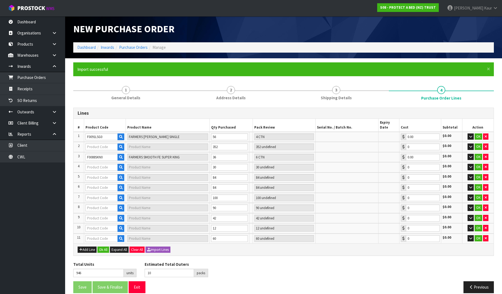
type input "F0108PPS0"
type input "FARMERS TENCEL PP"
type input "352 PCE"
type input "0.00"
type input "F0088KSG0"
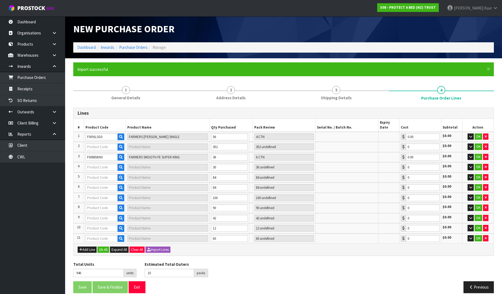
type input "FARMERS SMOOTH FE KING SINGLE"
type input "3 CTN"
type input "0.00"
type input "F0091KSG0"
type input "FARMERS TERRY KING SINGLE"
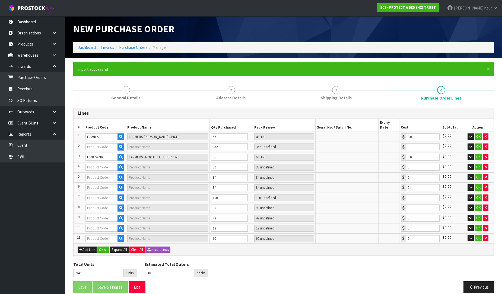
type input "6 CTN"
type input "0.00"
type input "F0090PPS0"
type input "FARMERS QUILTED COTTON PP"
type input "3 CTN"
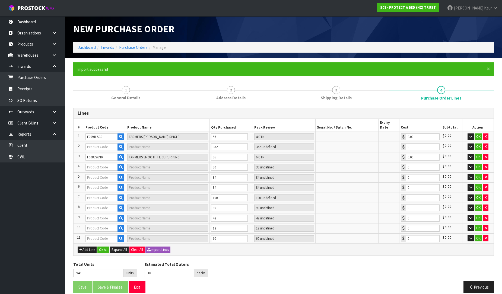
type input "0.00"
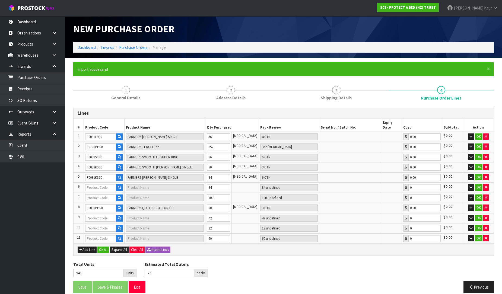
type input "32"
type input "F0091QUE0"
type input "FARMERS TERRY QUEEN"
type input "10 CTN"
type input "0.00"
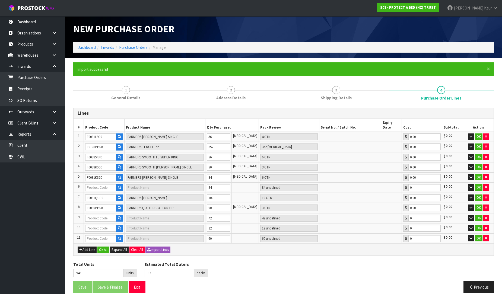
type input "38"
type input "F0115LPS0"
type input "FARMERS KID'S FRIEND LINEN PROTECTOR (BED SHEET)"
type input "6 CTN"
type input "0.00"
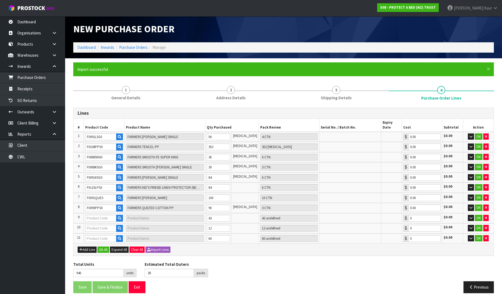
type input "40"
type input "F0090DBL0"
type input "FARMERS QUILTED COTTON DOUBLE"
type input "2 CTN"
type input "0.00"
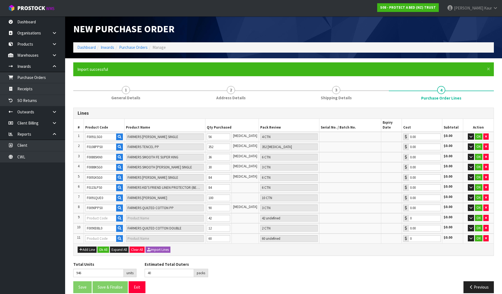
type input "47"
type input "F0090LSG0"
type input "FARMERS QUILTED COTTON SINGLE"
type input "7 CTN"
type input "0.00"
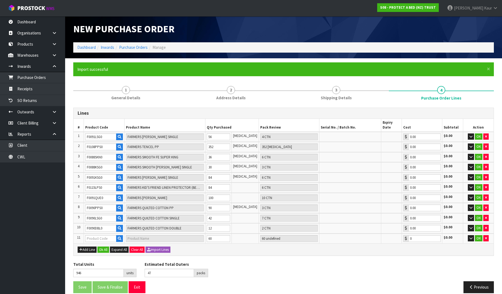
type input "57"
type input "F0090KGN0"
type input "FARMERS QUILTED COTTON NZ KING"
type input "10 CTN"
type input "0.00"
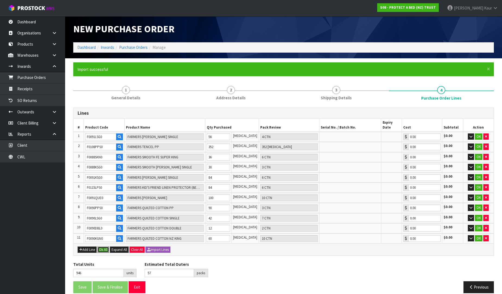
click at [101, 247] on button "Ok All" at bounding box center [103, 250] width 12 height 7
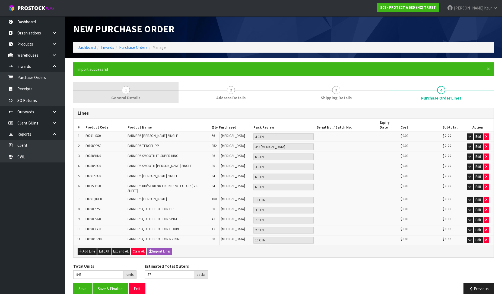
click at [115, 97] on span "General Details" at bounding box center [125, 98] width 29 height 6
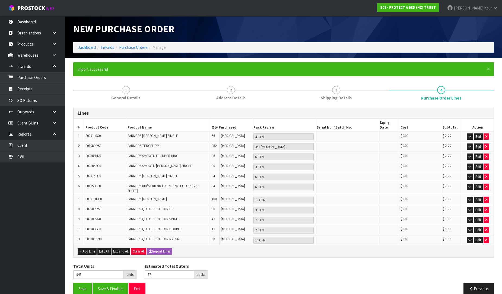
scroll to position [0, 0]
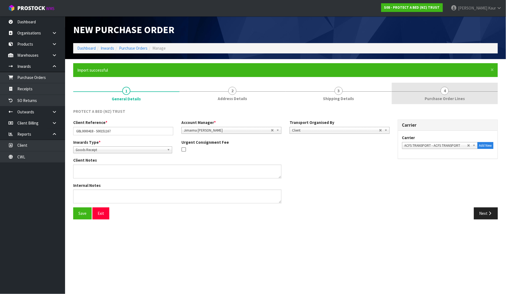
click at [447, 99] on span "Purchase Order Lines" at bounding box center [445, 99] width 40 height 6
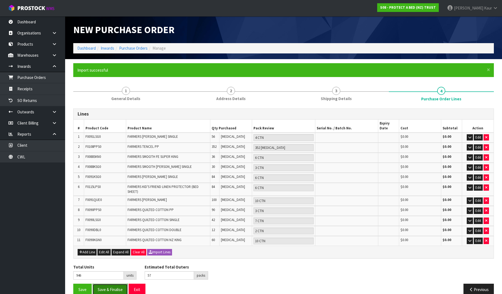
drag, startPoint x: 102, startPoint y: 280, endPoint x: 237, endPoint y: 280, distance: 134.6
click at [103, 284] on button "Save & Finalise" at bounding box center [110, 290] width 35 height 12
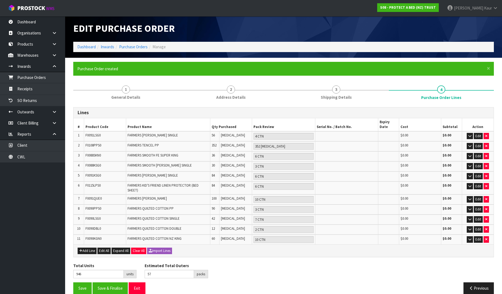
scroll to position [2, 0]
type input "0"
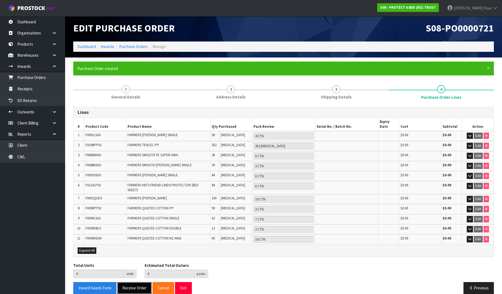
click at [127, 284] on button "Receive Order" at bounding box center [134, 288] width 34 height 12
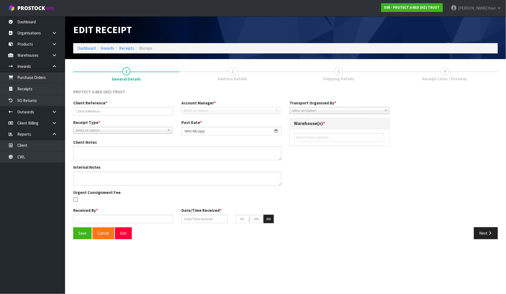
type input "GBL0000418 - S00151167"
type input "[DATE]"
type input "[PERSON_NAME]"
type input "[DATE]"
type input "10"
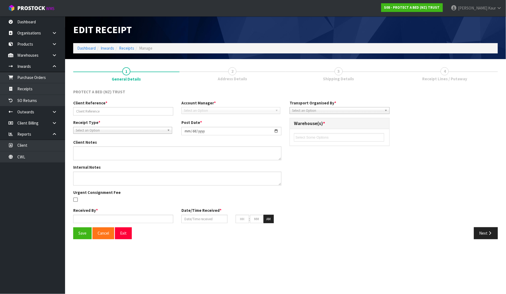
type input "49"
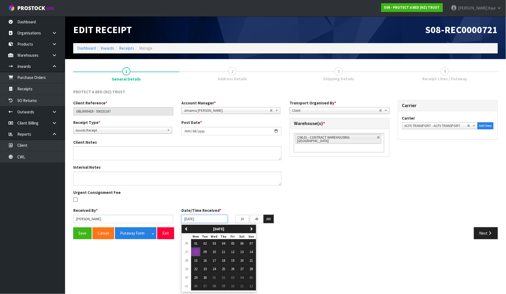
click at [186, 218] on input "[DATE]" at bounding box center [205, 219] width 46 height 8
click at [225, 245] on span "04" at bounding box center [223, 243] width 3 height 5
type input "[DATE]"
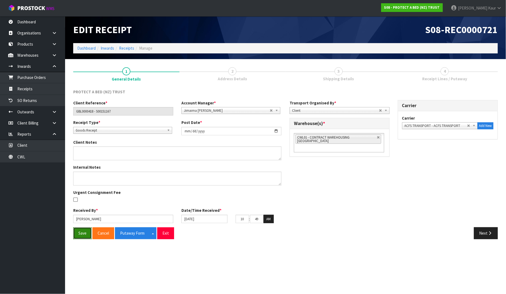
click at [87, 235] on button "Save" at bounding box center [82, 233] width 18 height 12
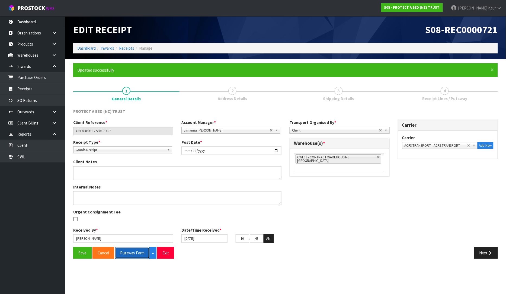
click at [141, 252] on button "Putaway Form" at bounding box center [132, 253] width 35 height 12
click at [26, 158] on link "CWL" at bounding box center [32, 156] width 65 height 11
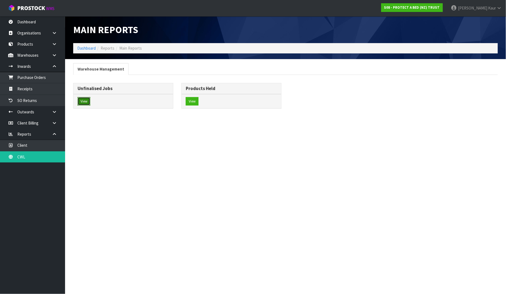
click at [86, 103] on button "View" at bounding box center [84, 101] width 13 height 9
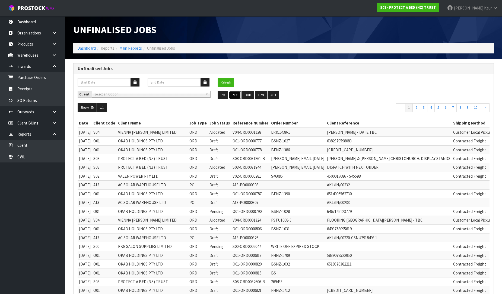
click at [235, 96] on button "REC" at bounding box center [235, 95] width 12 height 9
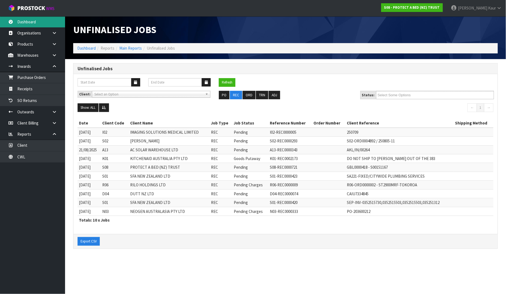
click at [43, 21] on link "Dashboard" at bounding box center [32, 21] width 65 height 11
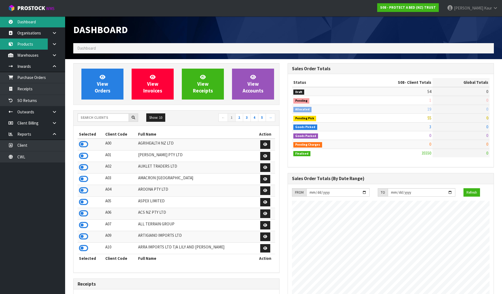
scroll to position [411, 214]
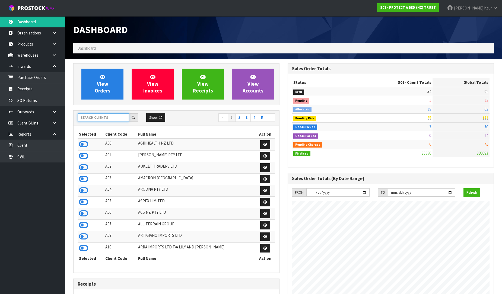
click at [111, 115] on input "text" at bounding box center [103, 117] width 51 height 8
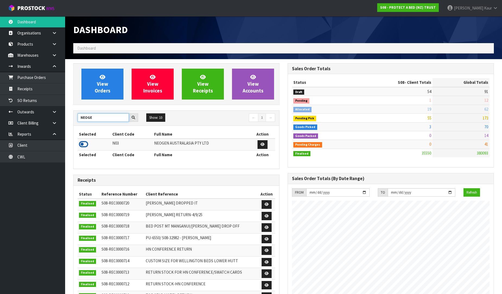
type input "NEOGE"
click at [81, 145] on icon at bounding box center [83, 144] width 9 height 8
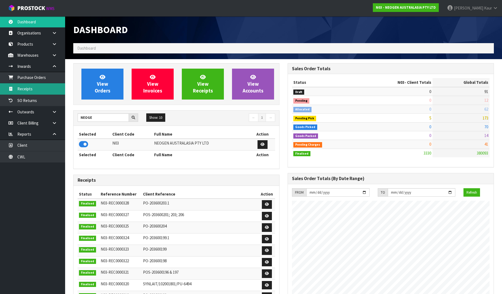
click at [50, 90] on link "Receipts" at bounding box center [32, 88] width 65 height 11
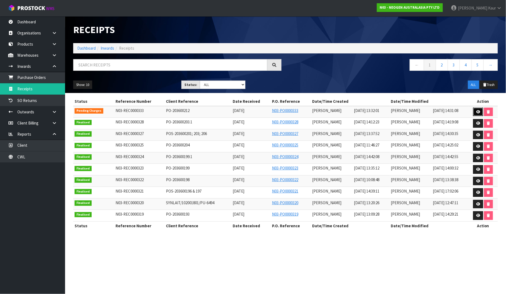
click at [482, 115] on link at bounding box center [479, 112] width 10 height 9
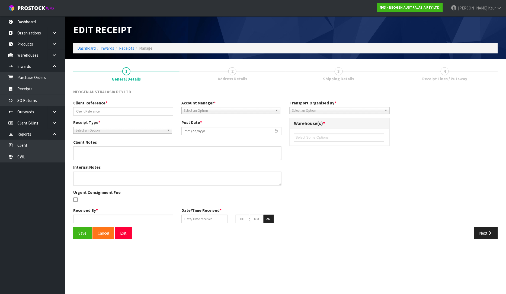
type input "PO-203600212"
type input "2025-09-05"
type input "[PERSON_NAME]"
type input "[DATE]"
type input "01"
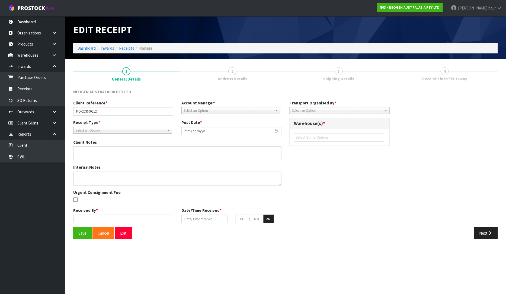
type input "32"
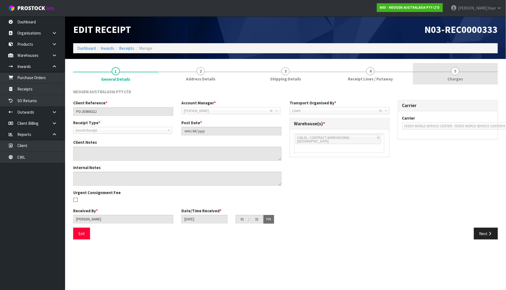
click at [449, 71] on link "5 Charges" at bounding box center [455, 73] width 85 height 21
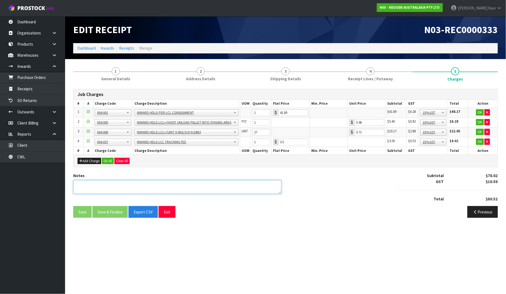
click at [112, 188] on textarea at bounding box center [177, 187] width 208 height 14
paste textarea "WE SHOULD TREAT THIS AS NOT BEING A DG ITEM SINCE NO DG FEES APPLIES ON SHIPPIN…"
type textarea "WE SHOULD TREAT THIS AS NOT BEING A DG ITEM SINCE NO DG FEES APPLIES ON SHIPPIN…"
click at [110, 164] on button "Ok All" at bounding box center [108, 161] width 12 height 7
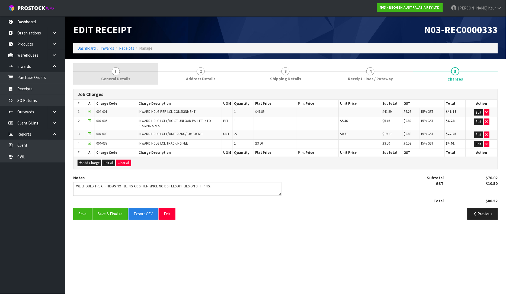
click at [122, 75] on link "1 General Details" at bounding box center [115, 73] width 85 height 21
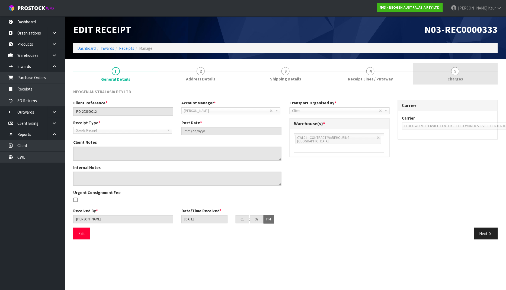
click at [460, 75] on link "5 Charges" at bounding box center [455, 73] width 85 height 21
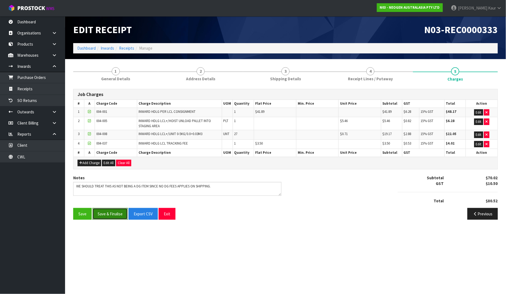
click at [115, 214] on button "Save & Finalise" at bounding box center [110, 214] width 35 height 12
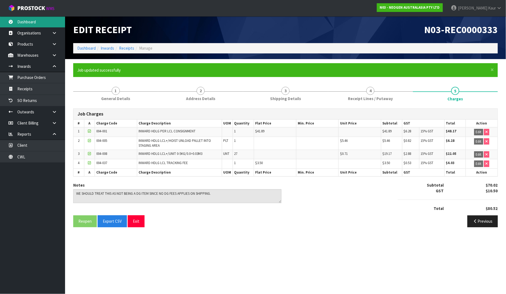
click at [27, 24] on link "Dashboard" at bounding box center [32, 21] width 65 height 11
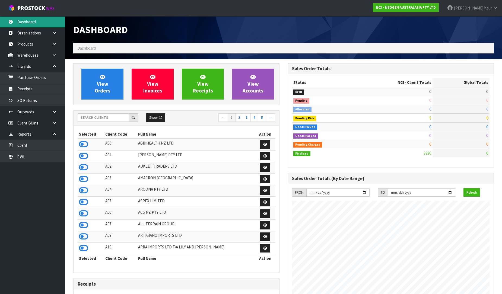
scroll to position [411, 214]
click at [99, 120] on input "text" at bounding box center [103, 117] width 51 height 8
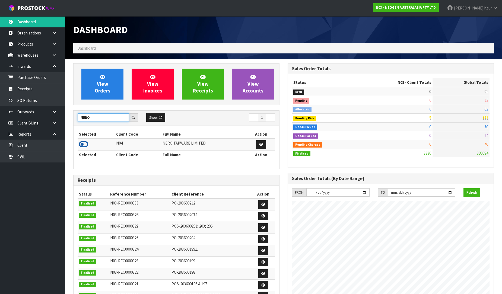
type input "NERO"
click at [85, 145] on icon at bounding box center [83, 144] width 9 height 8
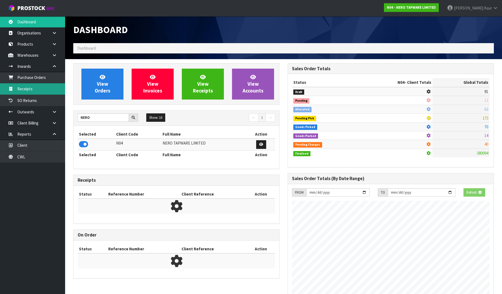
scroll to position [423, 214]
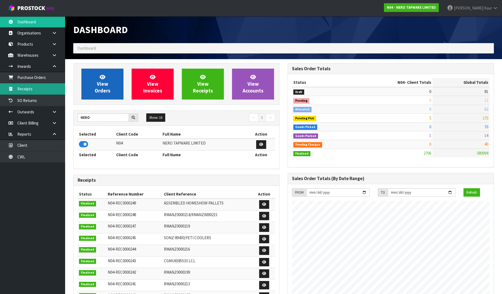
drag, startPoint x: 48, startPoint y: 91, endPoint x: 85, endPoint y: 83, distance: 38.1
click at [48, 91] on link "Receipts" at bounding box center [32, 88] width 65 height 11
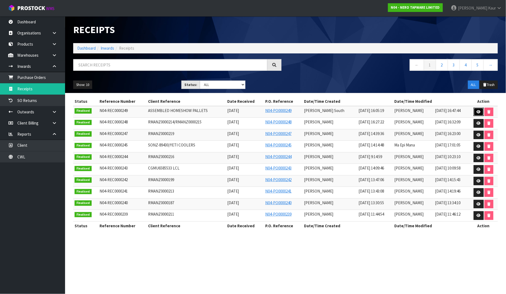
click at [476, 113] on link at bounding box center [479, 112] width 10 height 9
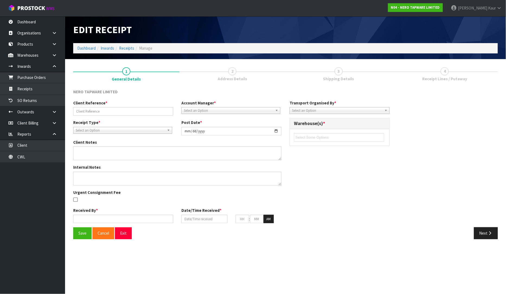
type input "ASSEMBLED HOMESHOW PALLETS"
type input "2025-09-04"
type input "[PERSON_NAME] South"
type input "[DATE]"
type input "04"
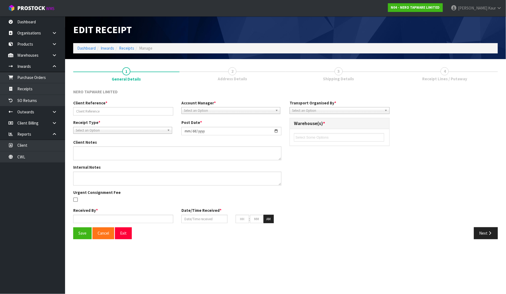
type input "50"
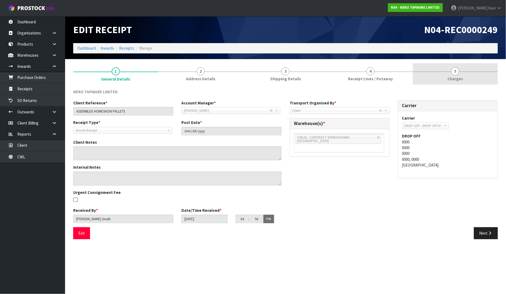
click at [455, 78] on span "Charges" at bounding box center [455, 79] width 15 height 6
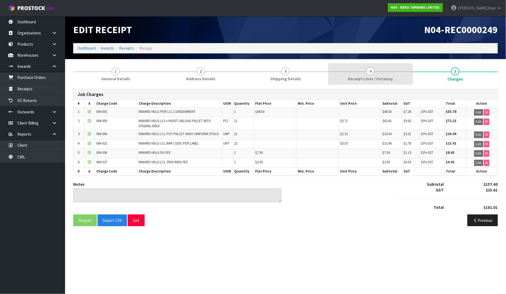
click at [368, 67] on link "4 Receipt Lines / Putaway" at bounding box center [370, 73] width 85 height 21
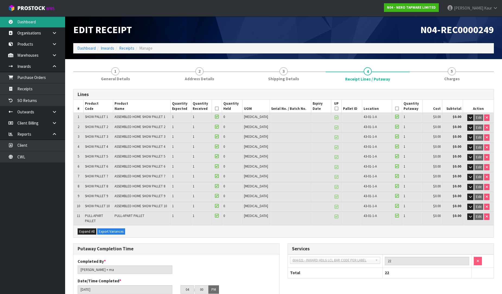
click at [21, 18] on link "Dashboard" at bounding box center [32, 21] width 65 height 11
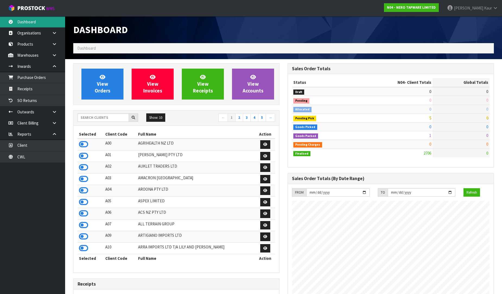
scroll to position [423, 214]
click at [100, 113] on input "text" at bounding box center [103, 117] width 51 height 8
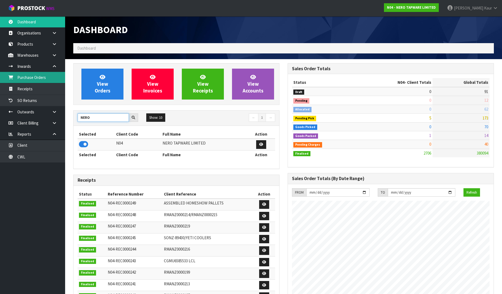
type input "NERO"
click at [28, 78] on link "Purchase Orders" at bounding box center [32, 77] width 65 height 11
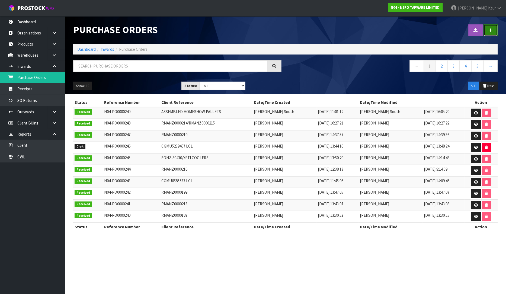
click at [493, 33] on link at bounding box center [491, 30] width 14 height 12
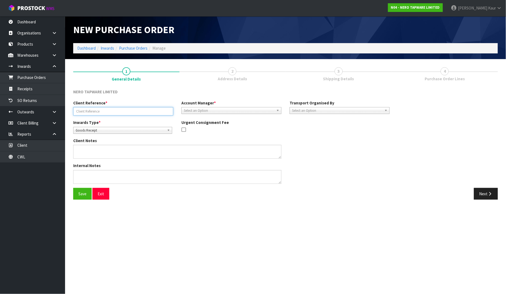
click at [106, 112] on input "text" at bounding box center [123, 111] width 100 height 8
paste input "TRHU6033401 LCL"
click at [98, 110] on input "TRHU6033401 LCL" at bounding box center [123, 111] width 100 height 8
type input "TRHU6033401 /LCL"
click at [209, 111] on span "Select an Option" at bounding box center [229, 110] width 90 height 7
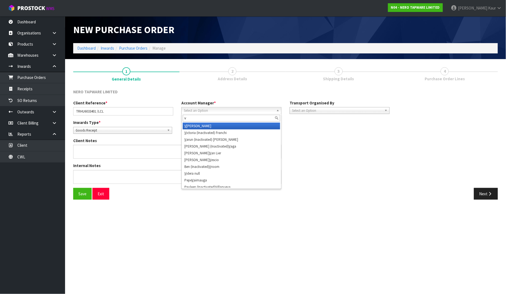
type input "v"
click at [209, 126] on li "V [PERSON_NAME]" at bounding box center [231, 126] width 97 height 7
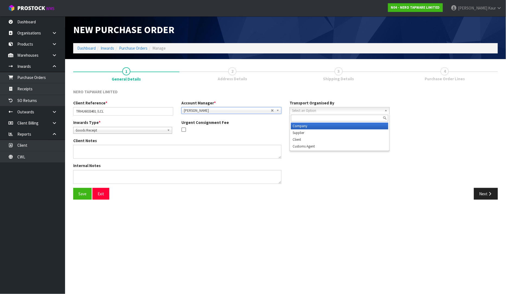
click at [309, 112] on span "Select an Option" at bounding box center [337, 110] width 90 height 7
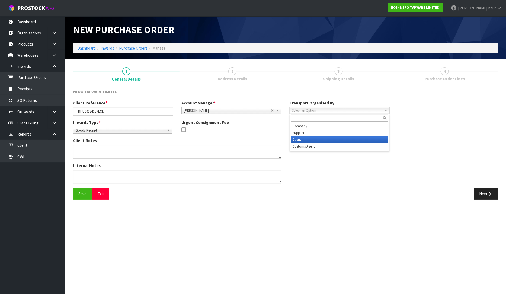
click at [305, 137] on li "Client" at bounding box center [339, 139] width 97 height 7
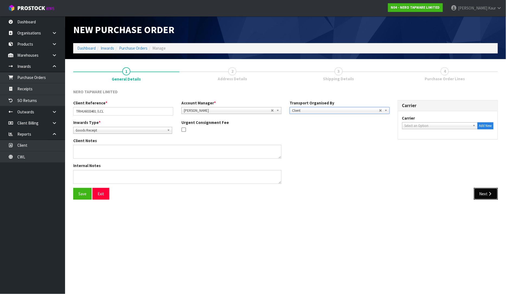
drag, startPoint x: 483, startPoint y: 191, endPoint x: 481, endPoint y: 215, distance: 24.5
click at [483, 191] on button "Next" at bounding box center [486, 194] width 24 height 12
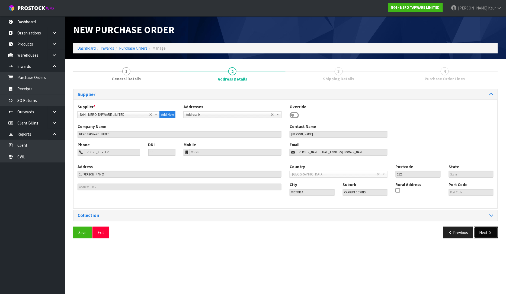
click at [484, 231] on button "Next" at bounding box center [486, 233] width 24 height 12
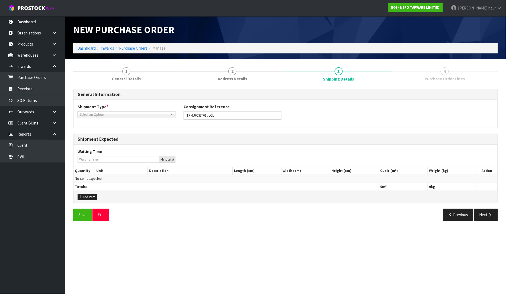
click at [112, 112] on span "Select an Option" at bounding box center [124, 115] width 88 height 7
click at [103, 134] on li "LCL International" at bounding box center [126, 137] width 95 height 7
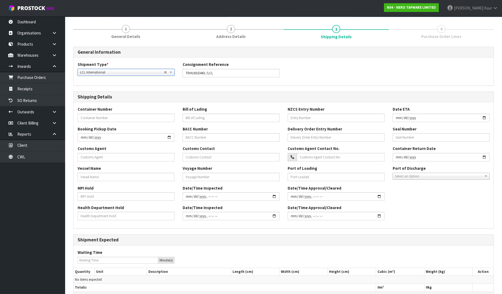
scroll to position [78, 0]
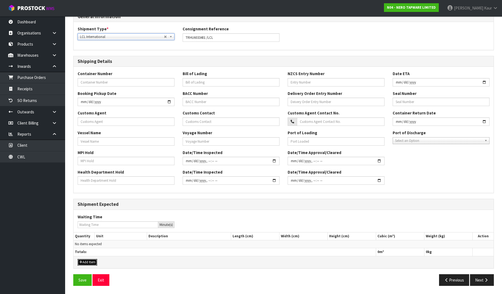
drag, startPoint x: 90, startPoint y: 262, endPoint x: 95, endPoint y: 251, distance: 12.0
click at [90, 263] on button "Add Item" at bounding box center [88, 262] width 20 height 7
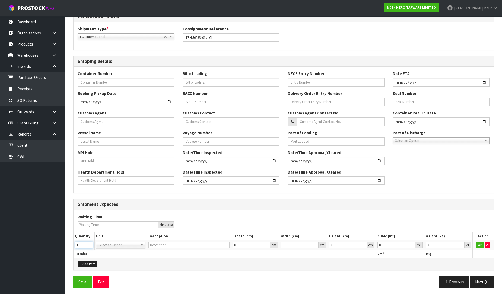
type input "1"
click at [91, 243] on input "1" at bounding box center [84, 245] width 18 height 7
click at [104, 253] on input "text" at bounding box center [120, 252] width 47 height 7
type input "plt"
type input "PALLET"
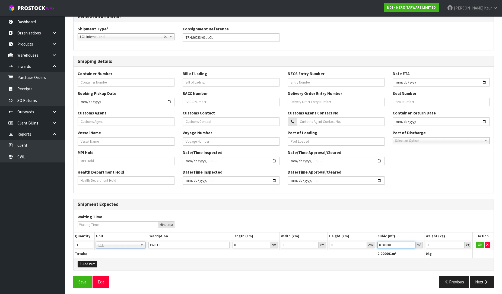
type input "0.000001"
click at [411, 243] on input "0.000001" at bounding box center [397, 245] width 38 height 7
type input "0.001"
click at [461, 243] on input "0.001" at bounding box center [445, 245] width 39 height 7
click at [480, 249] on td "OK" at bounding box center [483, 245] width 21 height 10
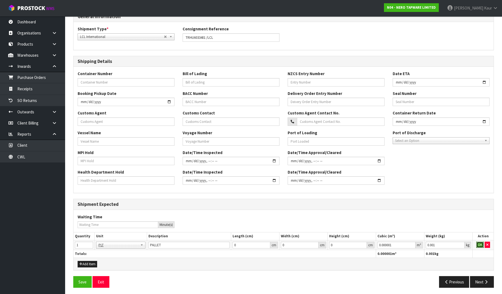
click at [480, 245] on button "OK" at bounding box center [480, 245] width 8 height 7
click at [478, 280] on button "Next" at bounding box center [482, 282] width 24 height 12
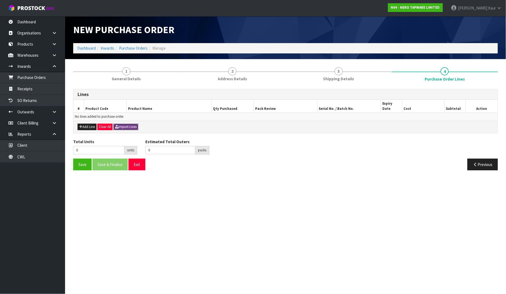
click at [128, 124] on button "Import Lines" at bounding box center [125, 127] width 25 height 7
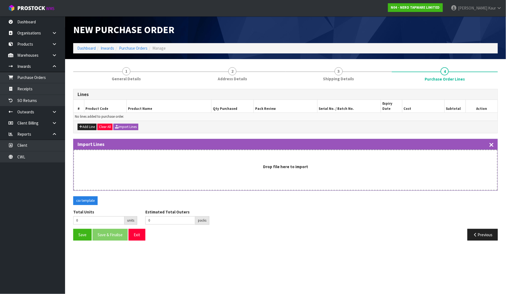
click at [492, 142] on icon "button" at bounding box center [492, 145] width 4 height 6
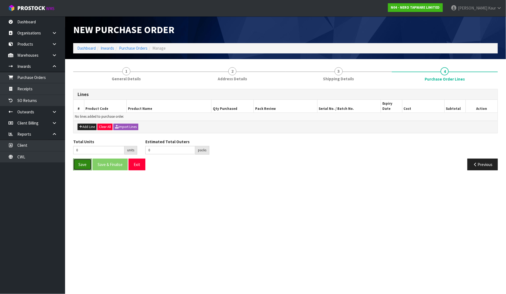
click at [77, 162] on button "Save" at bounding box center [82, 165] width 18 height 12
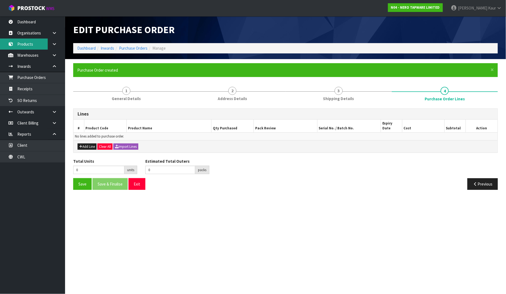
click at [22, 43] on link "Products" at bounding box center [32, 44] width 65 height 11
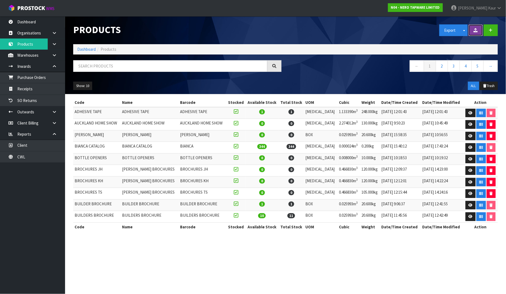
drag, startPoint x: 479, startPoint y: 33, endPoint x: 297, endPoint y: 47, distance: 182.7
click at [479, 33] on button at bounding box center [476, 30] width 14 height 12
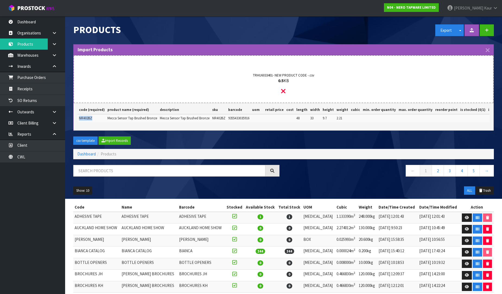
drag, startPoint x: 94, startPoint y: 118, endPoint x: 78, endPoint y: 117, distance: 15.5
click at [78, 117] on td "NR402BZ" at bounding box center [92, 118] width 29 height 8
copy span "NR402BZ"
click at [121, 144] on button "Import Records" at bounding box center [115, 141] width 32 height 9
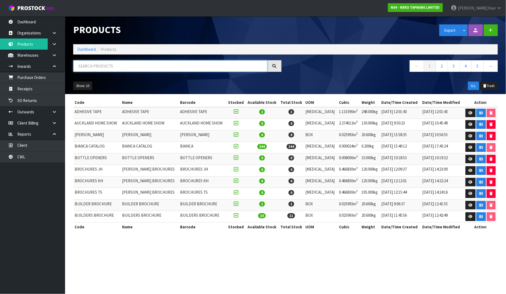
click at [105, 71] on input "text" at bounding box center [170, 66] width 194 height 12
paste input "NR402BZ"
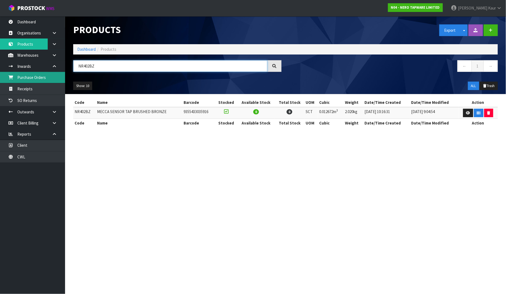
type input "NR402BZ"
click at [51, 78] on link "Purchase Orders" at bounding box center [32, 77] width 65 height 11
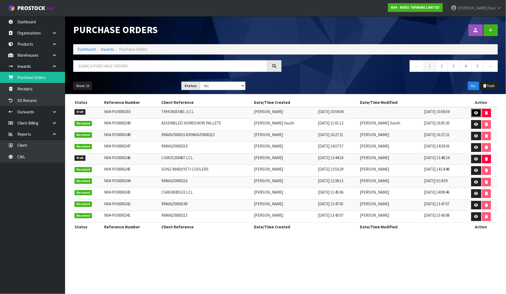
click at [476, 113] on icon at bounding box center [477, 113] width 4 height 4
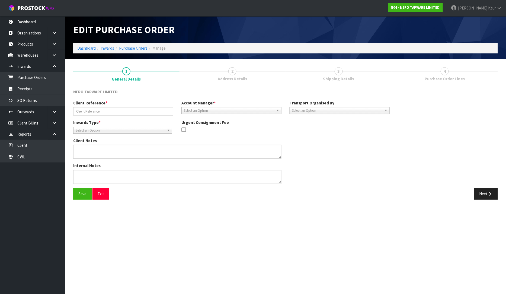
type input "TRHU6033401 /LCL"
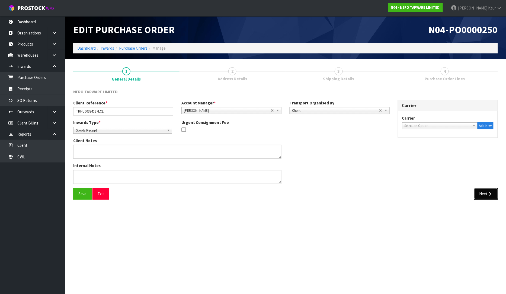
click at [487, 194] on button "Next" at bounding box center [486, 194] width 24 height 12
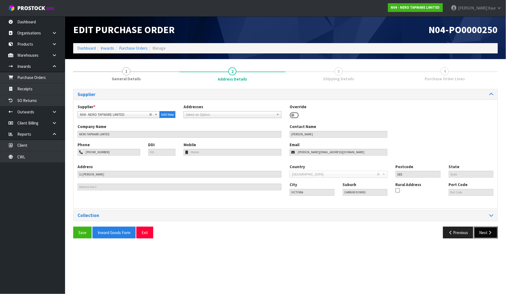
click at [486, 233] on button "Next" at bounding box center [486, 233] width 24 height 12
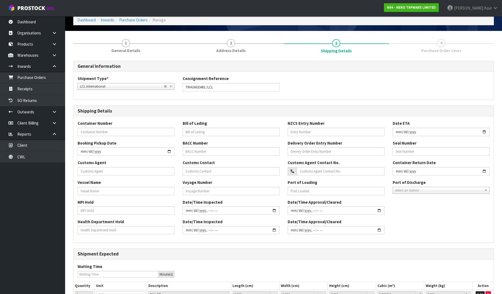
scroll to position [80, 0]
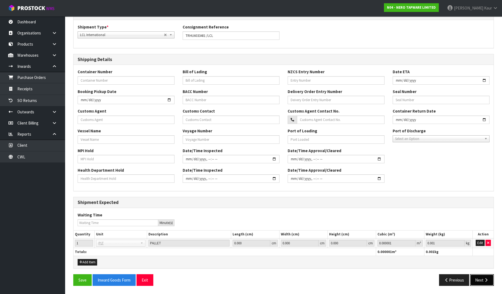
click at [482, 283] on button "Next" at bounding box center [482, 280] width 24 height 12
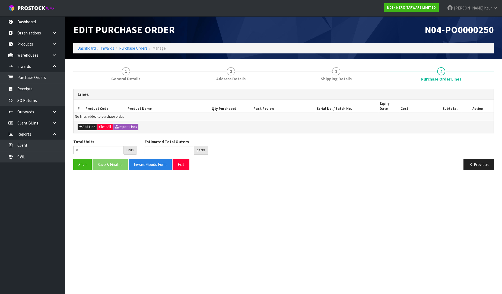
scroll to position [0, 0]
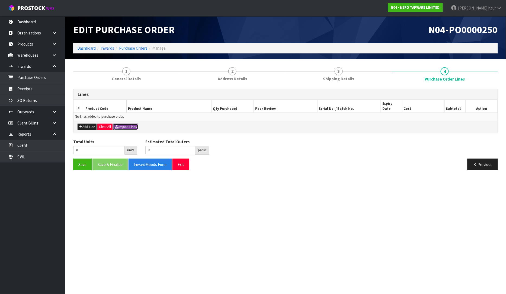
click at [125, 124] on button "Import Lines" at bounding box center [125, 127] width 25 height 7
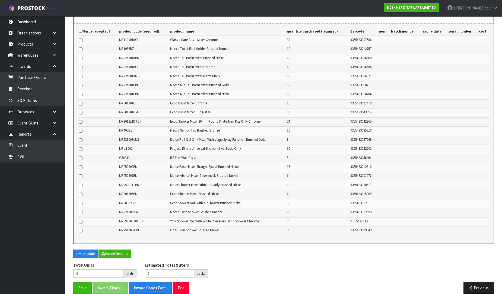
scroll to position [175, 0]
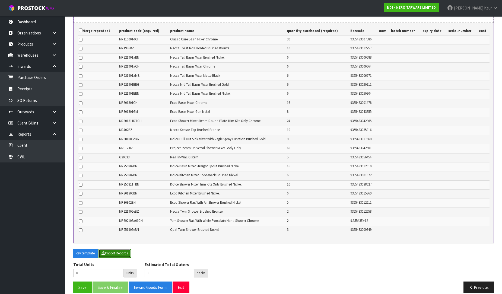
click at [112, 249] on button "Import Records" at bounding box center [115, 253] width 32 height 9
type input "251"
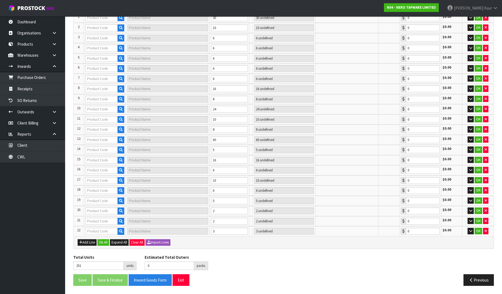
type input "NR1986BZ"
type input "MECCA TOILET ROLL HOLDER BRUSHED BRONZE"
type input "10 SCT"
type input "0.00"
type input "1"
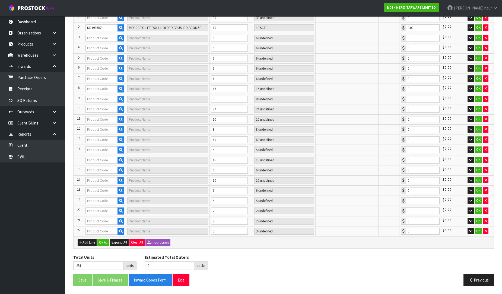
type input "NR221901EBG"
type input "MECCA MID TALL BASIN MIXER BRUSHED GOLD"
type input "1 CTN"
type input "0.00"
type input "9"
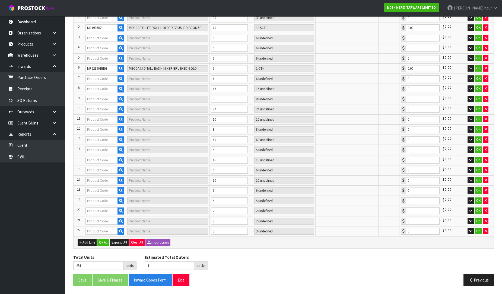
type input "NR110001DCH"
type input "CLASSIC CARE BASIN MIXER CHROME"
type input "3 CTN"
type input "0.00"
type input "NR221901ACH"
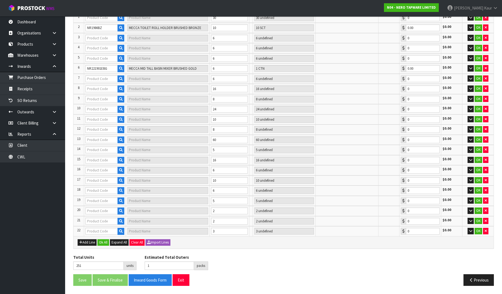
type input "MECCA TALL BASIN MIXER CHROME"
type input "1 CTN"
type input "0.00"
type input "NR221901AMB"
type input "MECCA TALL BASIN MIXER MATTE BLACK"
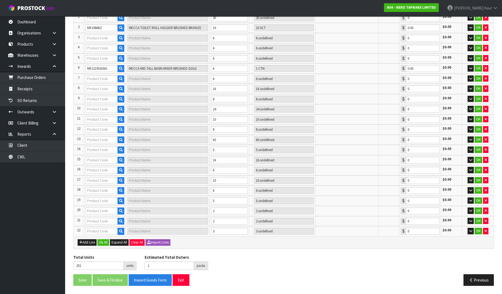
type input "1 CTN"
type input "0.00"
type input "NR301311DTCH"
type input "ECCO SHOWER MIXER 80MM ROUND PLATE TRIM KITS ONLY CHROME"
type input "1 CTN"
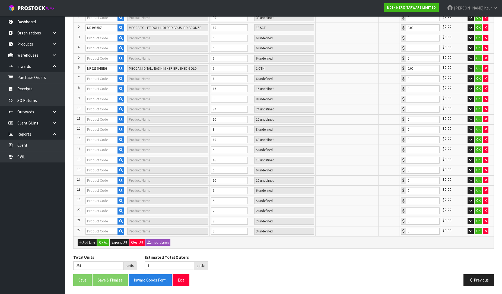
type input "0.00"
type input "NR402BZ"
type input "MECCA SENSOR TAP BRUSHED BRONZE"
type input "2 CTN"
type input "0.00"
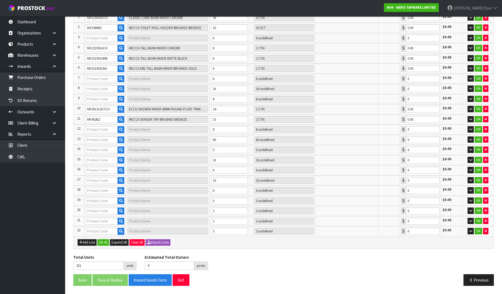
type input "17"
type input "NR221901EBN"
type input "MECCA MID TALL BASIN MIXER BRUSHED NICKEL"
type input "1 CTN"
type input "0.00"
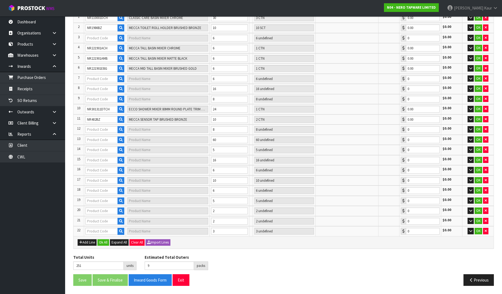
type input "NR301301CH"
type input "ECCO BASIN MIXER CHROME"
type input "2 CTN"
type input "0.00"
type input "G30033"
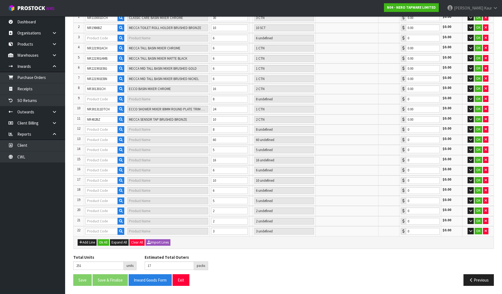
type input "R&T IN-WALL CISTERN"
type input "5 CTN"
type input "0.00"
type input "19"
type input "NR221901ABN"
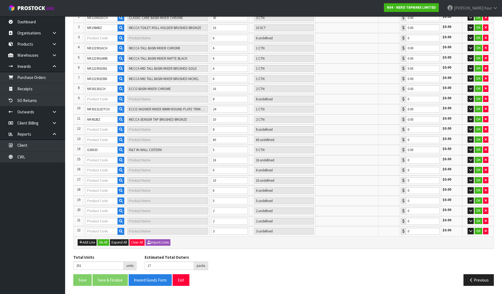
type input "MECCA TALL BASIN MIXER BRUSHED NICKEL"
type input "1 CTN"
type input "0.00"
type input "NR301301GM"
type input "ECCO BASIN MIXER GUN METAL"
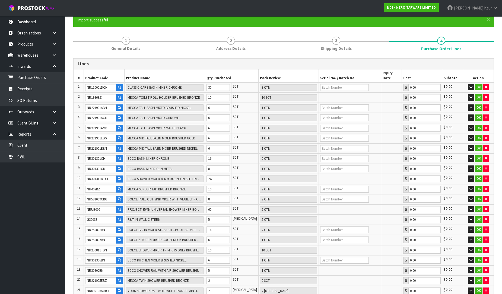
scroll to position [110, 0]
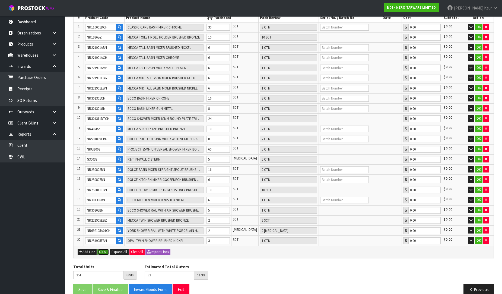
click at [101, 249] on button "Ok All" at bounding box center [103, 252] width 12 height 7
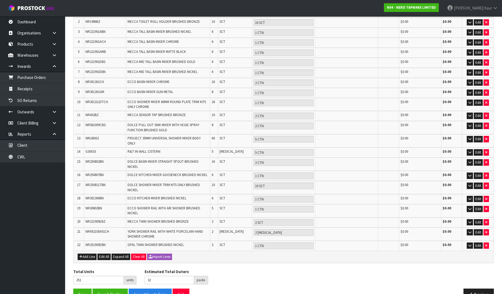
scroll to position [126, 0]
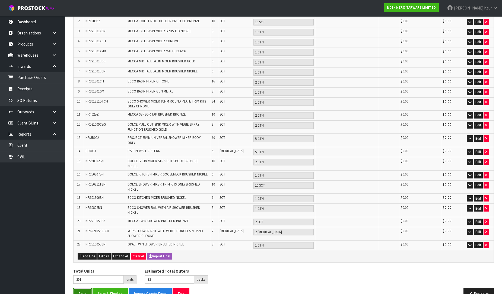
click at [83, 288] on button "Save" at bounding box center [82, 294] width 18 height 12
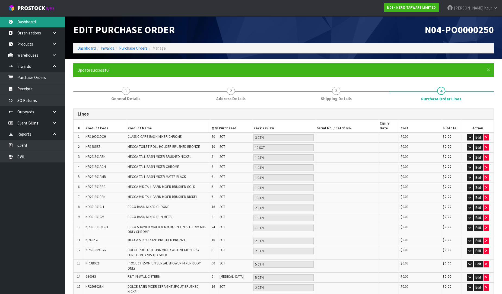
click at [30, 24] on link "Dashboard" at bounding box center [32, 21] width 65 height 11
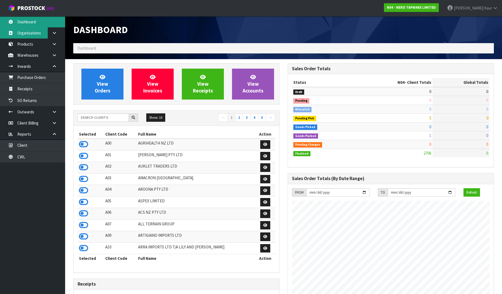
scroll to position [423, 214]
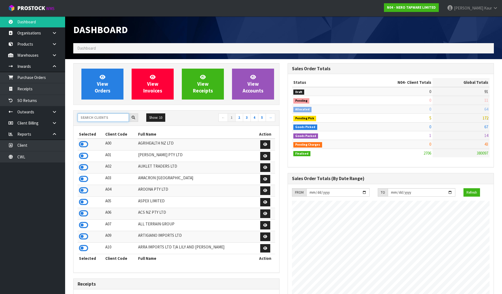
click at [103, 120] on input "text" at bounding box center [103, 117] width 51 height 8
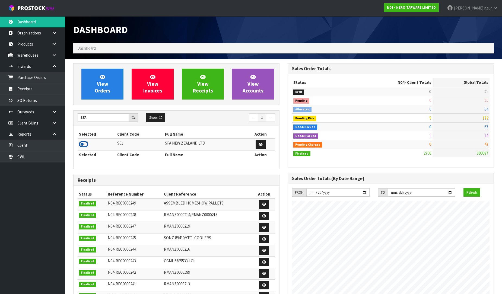
click at [87, 145] on icon at bounding box center [83, 144] width 9 height 8
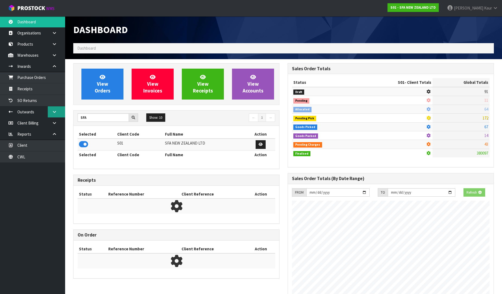
scroll to position [411, 214]
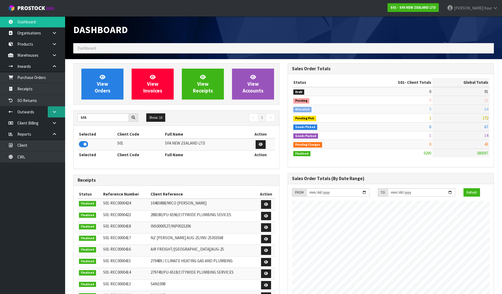
click at [53, 115] on link at bounding box center [56, 111] width 17 height 11
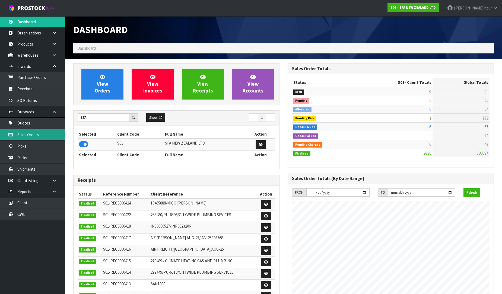
click at [37, 139] on link "Sales Orders" at bounding box center [32, 134] width 65 height 11
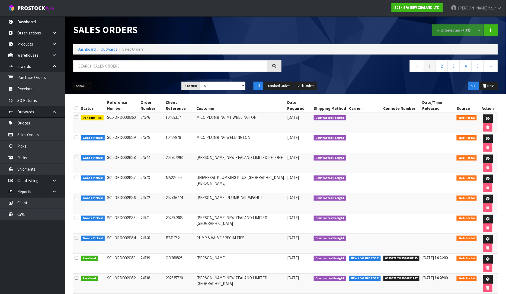
click at [79, 86] on button "Show: 10" at bounding box center [82, 86] width 19 height 9
click at [82, 112] on link "25" at bounding box center [95, 110] width 43 height 7
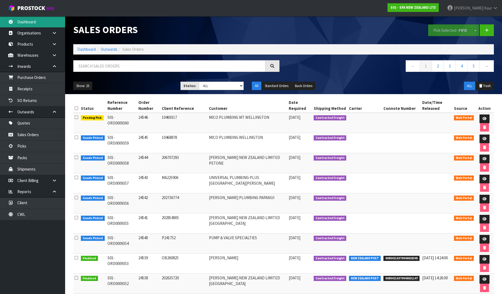
click at [37, 26] on link "Dashboard" at bounding box center [32, 21] width 65 height 11
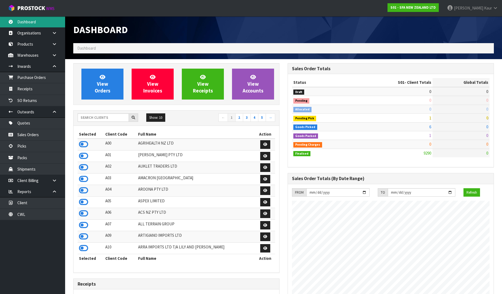
scroll to position [411, 214]
click at [89, 116] on input "text" at bounding box center [103, 117] width 51 height 8
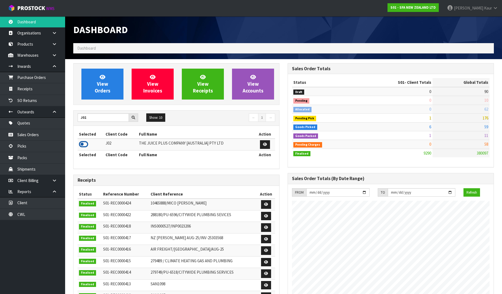
click at [84, 145] on icon at bounding box center [83, 144] width 9 height 8
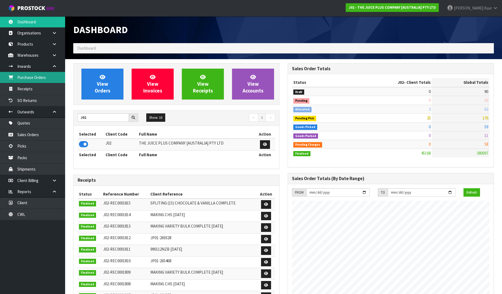
click at [34, 81] on link "Purchase Orders" at bounding box center [32, 77] width 65 height 11
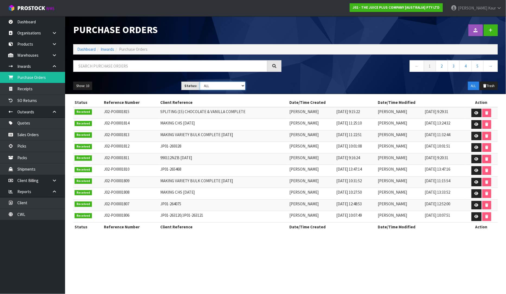
click at [244, 86] on select "Draft Pending Received Cancelled ALL" at bounding box center [223, 86] width 46 height 8
click at [200, 82] on select "Draft Pending Received Cancelled ALL" at bounding box center [223, 86] width 46 height 8
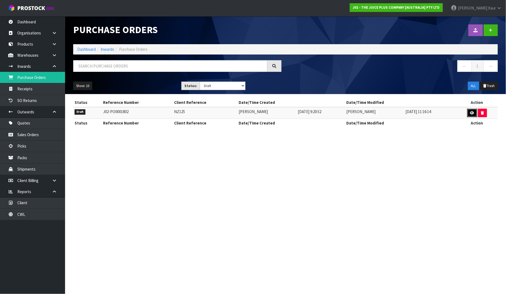
drag, startPoint x: 473, startPoint y: 114, endPoint x: 430, endPoint y: 116, distance: 43.2
click at [473, 114] on icon at bounding box center [473, 113] width 4 height 4
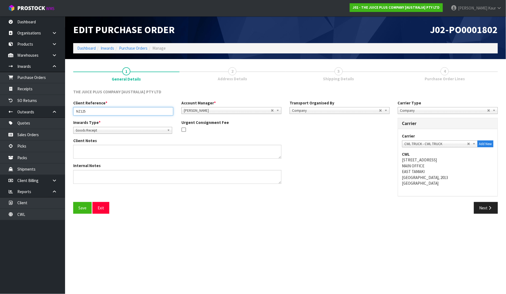
drag, startPoint x: 97, startPoint y: 111, endPoint x: 74, endPoint y: 112, distance: 23.4
click at [74, 112] on input "NZ125" at bounding box center [123, 111] width 100 height 8
click at [486, 205] on button "Next" at bounding box center [486, 208] width 24 height 12
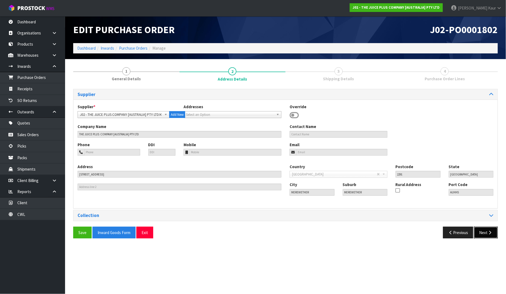
click at [490, 235] on button "Next" at bounding box center [486, 233] width 24 height 12
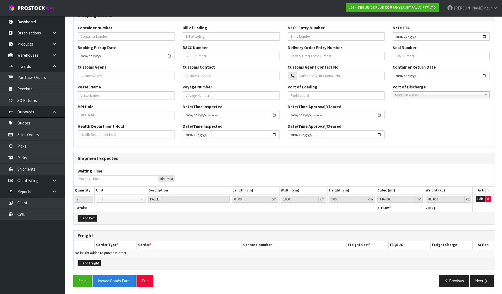
scroll to position [125, 0]
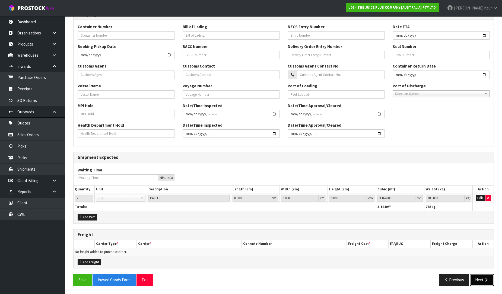
click at [477, 280] on button "Next" at bounding box center [482, 280] width 24 height 12
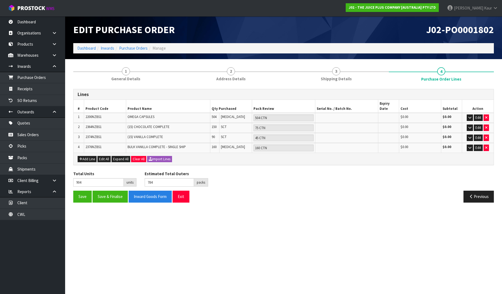
scroll to position [0, 0]
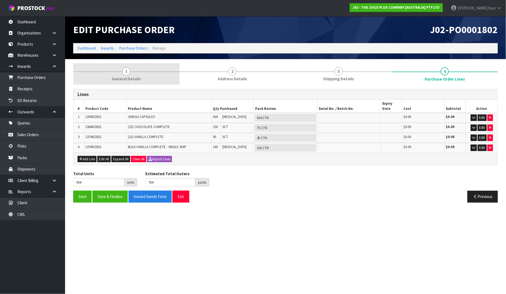
click at [128, 79] on span "General Details" at bounding box center [126, 79] width 29 height 6
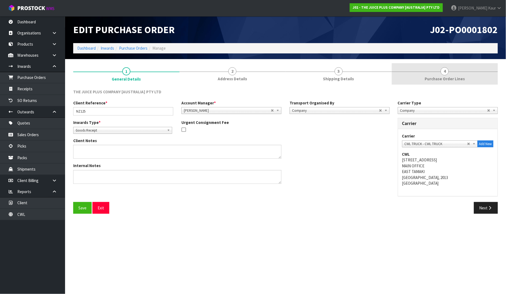
click at [449, 78] on span "Purchase Order Lines" at bounding box center [445, 79] width 40 height 6
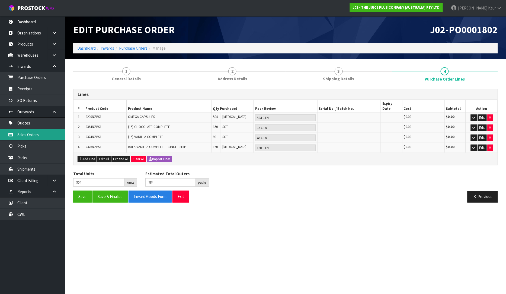
click at [45, 139] on link "Sales Orders" at bounding box center [32, 134] width 65 height 11
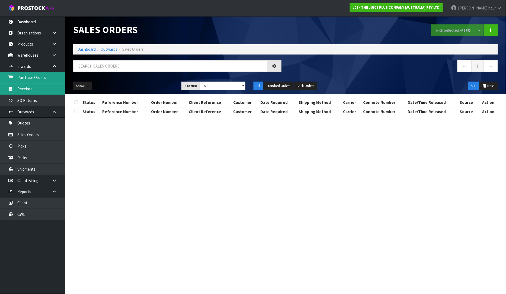
click at [38, 78] on link "Purchase Orders" at bounding box center [32, 77] width 65 height 11
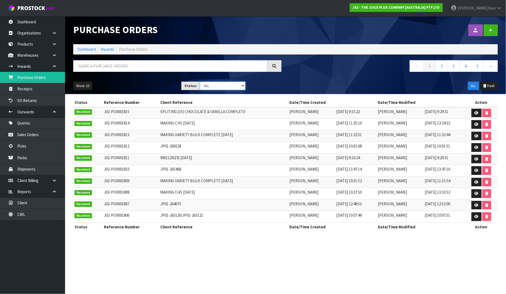
click at [245, 87] on select "Draft Pending Received Cancelled ALL" at bounding box center [223, 86] width 46 height 8
click at [200, 82] on select "Draft Pending Received Cancelled ALL" at bounding box center [223, 86] width 46 height 8
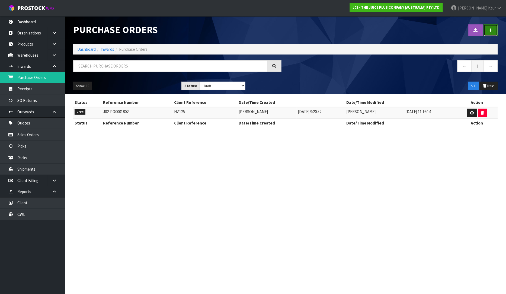
click at [492, 33] on link at bounding box center [491, 30] width 14 height 12
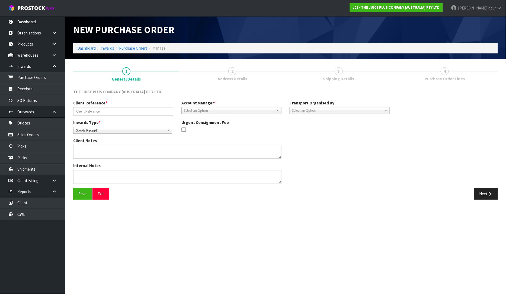
drag, startPoint x: 111, startPoint y: 106, endPoint x: 108, endPoint y: 107, distance: 3.6
click at [109, 107] on div "Client Reference *" at bounding box center [123, 107] width 108 height 15
click at [106, 110] on input "text" at bounding box center [123, 111] width 100 height 8
paste input "JP01-249118"
click at [100, 131] on span "Goods Receipt" at bounding box center [120, 130] width 89 height 7
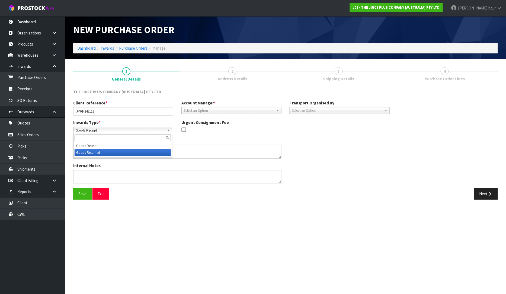
click at [99, 153] on li "Goods Returned" at bounding box center [123, 152] width 96 height 7
click at [224, 112] on span "Select an Option" at bounding box center [229, 110] width 90 height 7
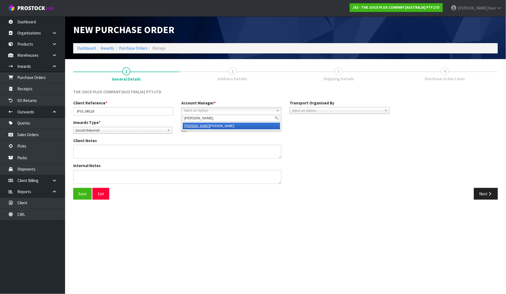
click at [221, 128] on li "Rocio Lopez" at bounding box center [231, 126] width 97 height 7
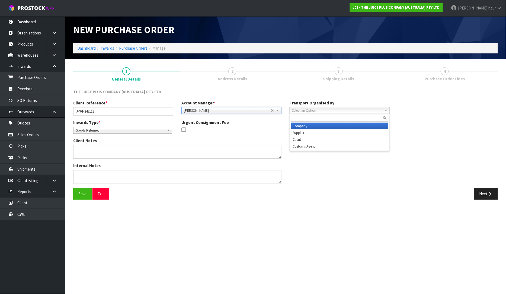
drag, startPoint x: 307, startPoint y: 109, endPoint x: 308, endPoint y: 119, distance: 10.1
click at [307, 109] on span "Select an Option" at bounding box center [337, 110] width 90 height 7
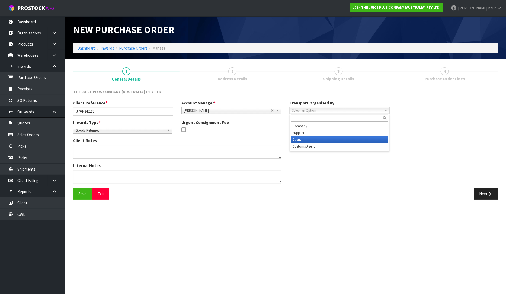
click at [309, 139] on li "Client" at bounding box center [339, 139] width 97 height 7
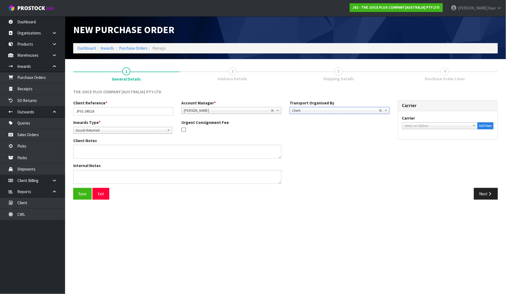
click at [418, 125] on span "Select an Option" at bounding box center [438, 126] width 66 height 7
click at [417, 142] on em "ARA" at bounding box center [416, 141] width 6 height 5
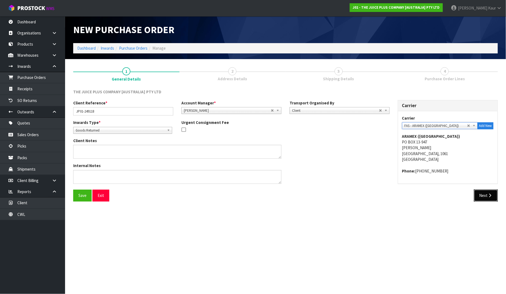
click at [492, 199] on button "Next" at bounding box center [486, 196] width 24 height 12
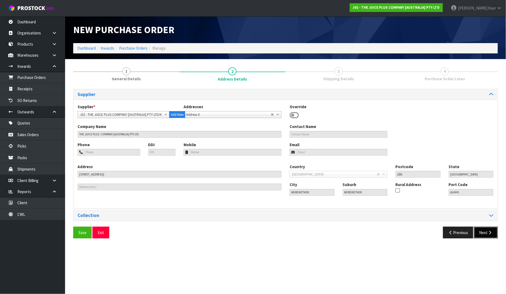
click at [487, 233] on button "Next" at bounding box center [486, 233] width 24 height 12
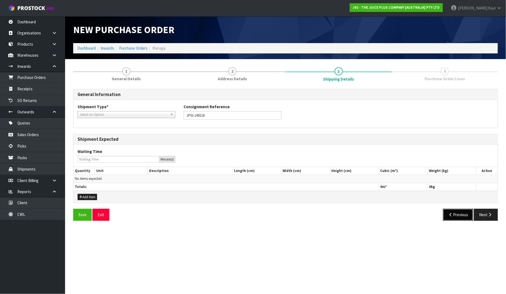
click at [458, 216] on button "Previous" at bounding box center [459, 215] width 30 height 12
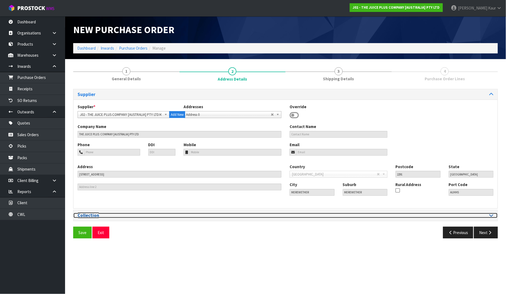
click at [493, 217] on icon at bounding box center [492, 215] width 4 height 5
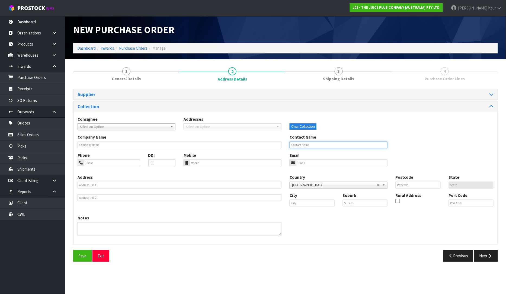
click at [336, 146] on input "text" at bounding box center [339, 145] width 98 height 7
click at [315, 204] on input "text" at bounding box center [312, 203] width 45 height 7
click at [307, 210] on strong "[PERSON_NAME]" at bounding box center [311, 212] width 31 height 5
click at [487, 260] on button "Next" at bounding box center [486, 256] width 24 height 12
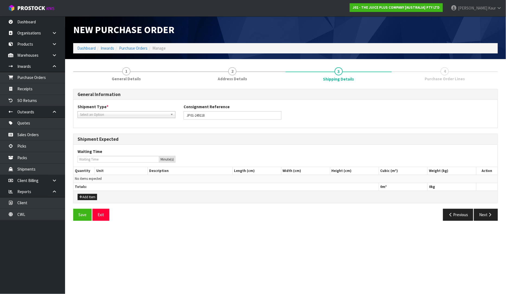
drag, startPoint x: 103, startPoint y: 109, endPoint x: 103, endPoint y: 112, distance: 3.0
click at [103, 110] on div "Shipment Type * LCL National LCL International FCL-20ft FCL-40ft Select an Opti…" at bounding box center [127, 111] width 106 height 14
click at [102, 113] on span "Select an Option" at bounding box center [124, 115] width 88 height 7
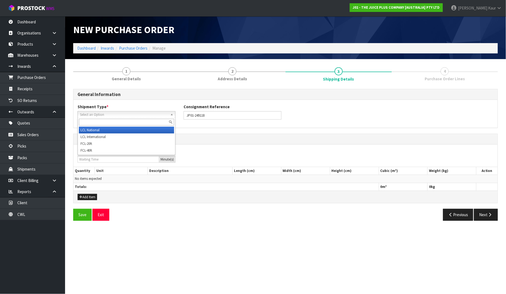
click at [102, 131] on li "LCL National" at bounding box center [126, 130] width 95 height 7
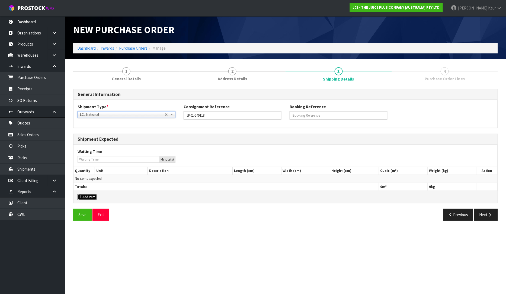
click at [90, 200] on button "Add Item" at bounding box center [88, 197] width 20 height 7
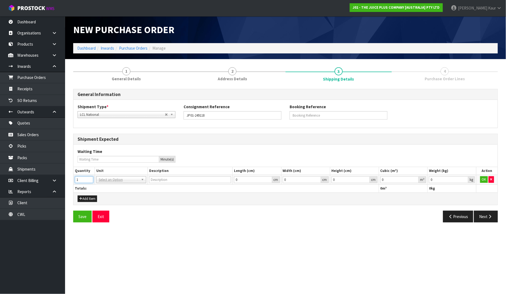
click at [89, 179] on input "1" at bounding box center [84, 179] width 18 height 7
click at [107, 189] on input "text" at bounding box center [121, 187] width 47 height 7
click at [414, 179] on input "0.000001" at bounding box center [400, 179] width 39 height 7
click at [463, 178] on input "0.001" at bounding box center [448, 179] width 39 height 7
click at [486, 175] on td "OK" at bounding box center [487, 180] width 21 height 10
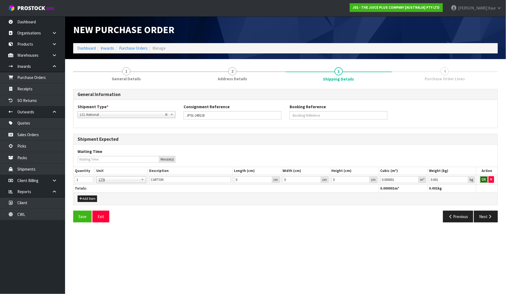
click at [486, 181] on button "OK" at bounding box center [485, 179] width 8 height 7
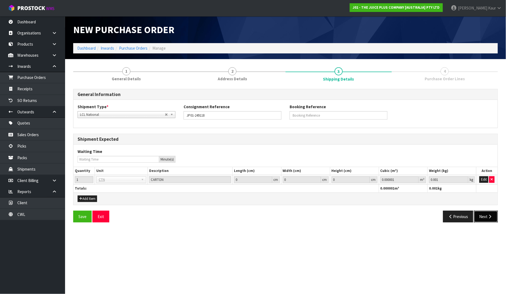
click at [487, 213] on button "Next" at bounding box center [486, 217] width 24 height 12
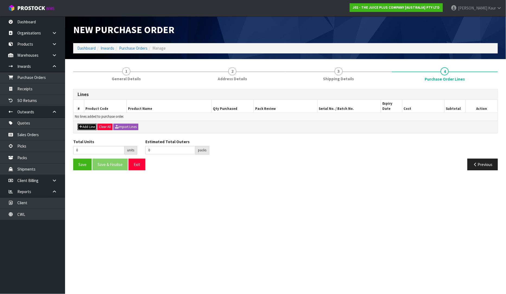
click at [84, 124] on button "Add Line" at bounding box center [87, 127] width 19 height 7
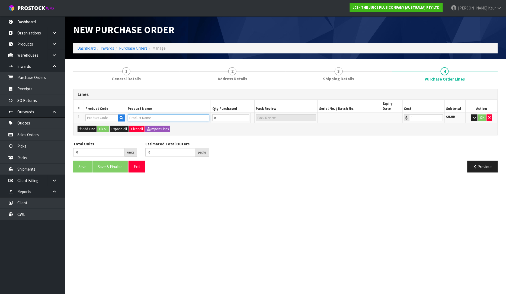
click at [140, 115] on input "text" at bounding box center [169, 118] width 82 height 7
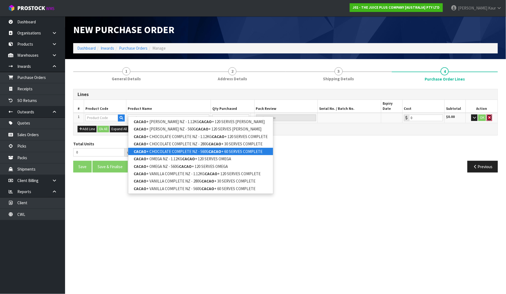
click at [490, 116] on icon "button" at bounding box center [490, 118] width 2 height 4
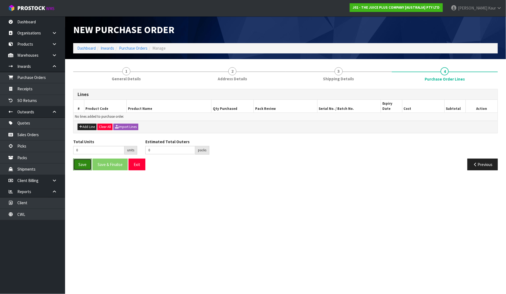
click at [83, 163] on button "Save" at bounding box center [82, 165] width 18 height 12
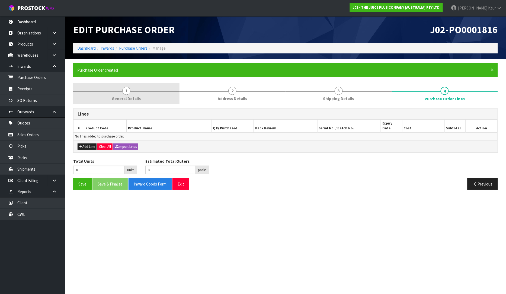
click at [128, 95] on link "1 General Details" at bounding box center [126, 93] width 106 height 21
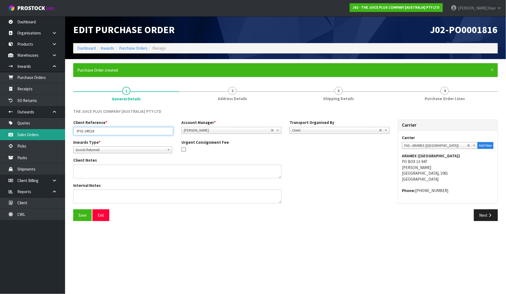
click at [65, 134] on body "Toggle navigation ProStock WMS J02 - THE JUICE PLUS COMPANY [AUSTRALIA] PTY LTD…" at bounding box center [253, 147] width 506 height 294
click at [34, 137] on link "Sales Orders" at bounding box center [32, 134] width 65 height 11
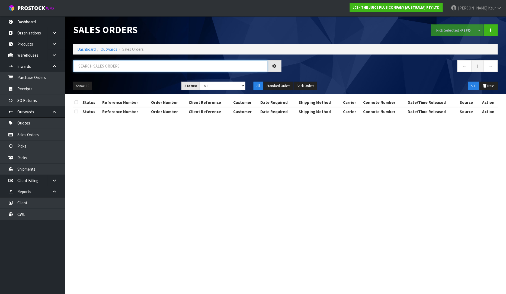
click at [143, 68] on input "text" at bounding box center [170, 66] width 194 height 12
paste input "JP01-249118"
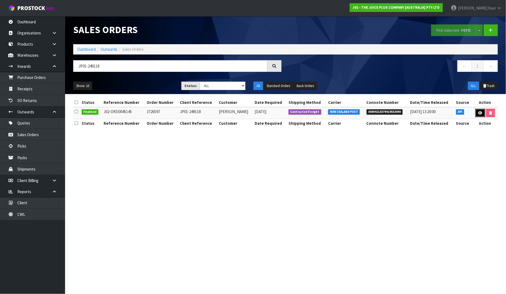
click at [479, 112] on icon at bounding box center [481, 113] width 4 height 4
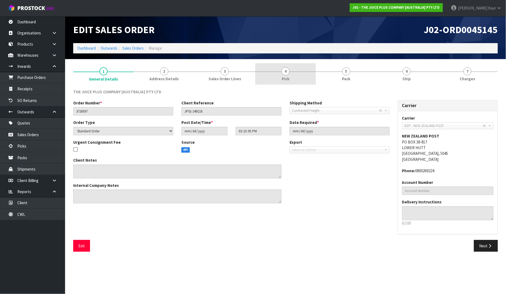
click at [285, 79] on span "Pick" at bounding box center [286, 79] width 8 height 6
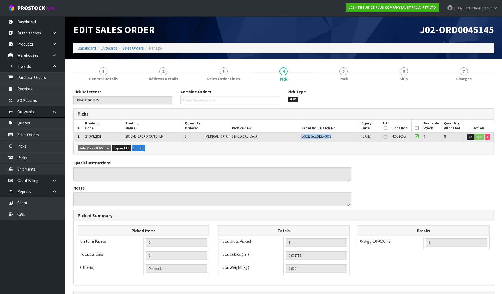
drag, startPoint x: 329, startPoint y: 135, endPoint x: 288, endPoint y: 135, distance: 41.3
click at [288, 135] on tr "1 2400NZBS1 280GMS CACAO CANISTER 8 [MEDICAL_DATA] 8 [MEDICAL_DATA] L-06229AU.0…" at bounding box center [284, 137] width 420 height 10
copy tr "L-06229AU.0125-0002"
click at [43, 78] on link "Purchase Orders" at bounding box center [32, 77] width 65 height 11
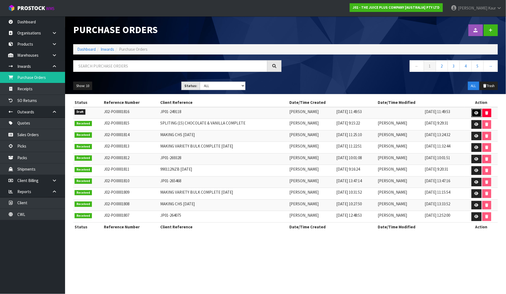
click at [474, 112] on link at bounding box center [477, 113] width 10 height 9
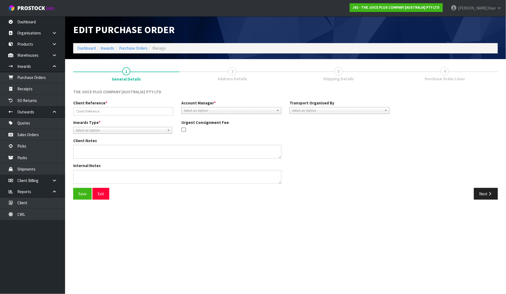
type input "JP01-249118"
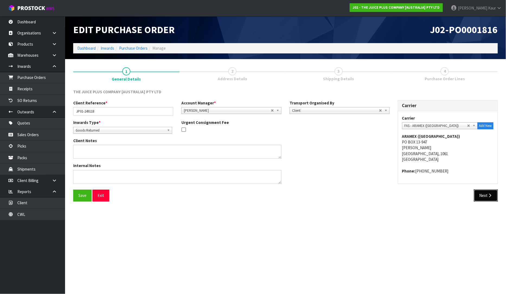
click at [487, 200] on button "Next" at bounding box center [486, 196] width 24 height 12
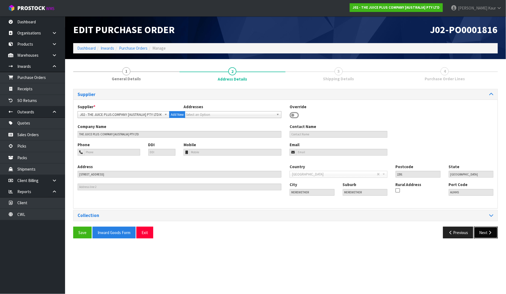
click at [485, 234] on button "Next" at bounding box center [486, 233] width 24 height 12
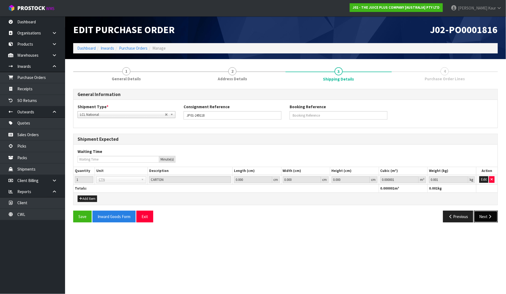
drag, startPoint x: 489, startPoint y: 221, endPoint x: 488, endPoint y: 217, distance: 4.9
click at [489, 221] on button "Next" at bounding box center [486, 217] width 24 height 12
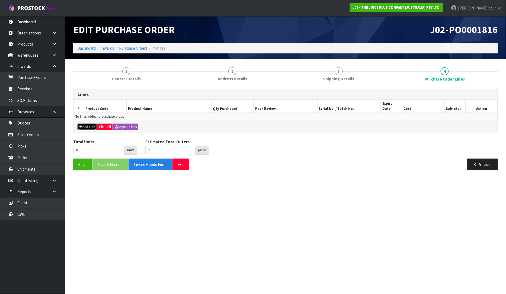
click at [80, 125] on icon "button" at bounding box center [80, 127] width 3 height 4
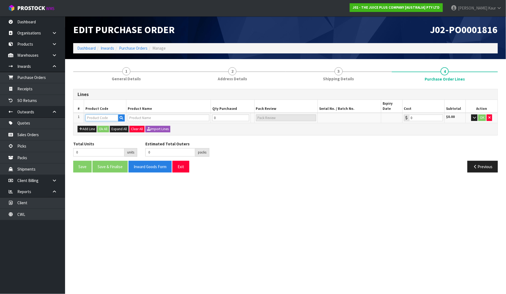
click at [99, 115] on input "text" at bounding box center [102, 118] width 33 height 7
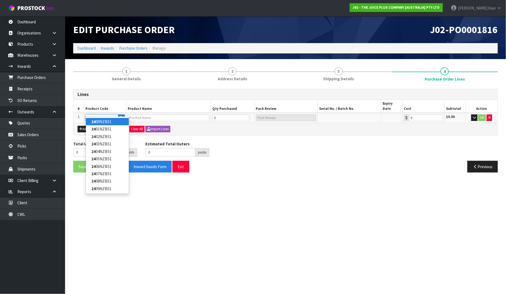
type input "24"
click at [106, 121] on link "24 00NZBS1" at bounding box center [107, 121] width 43 height 7
type input "2400NZBS1"
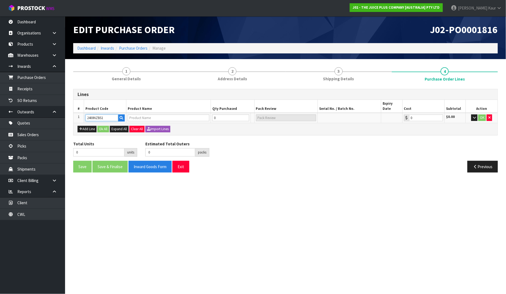
type input "280GMS CACAO CANISTER"
type input "0.00"
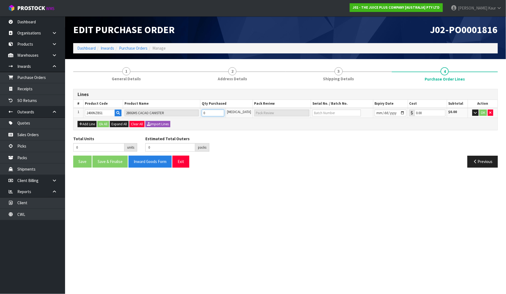
click at [211, 112] on input "0" at bounding box center [213, 113] width 23 height 7
type input "6"
type input "6 [MEDICAL_DATA]"
type input "6"
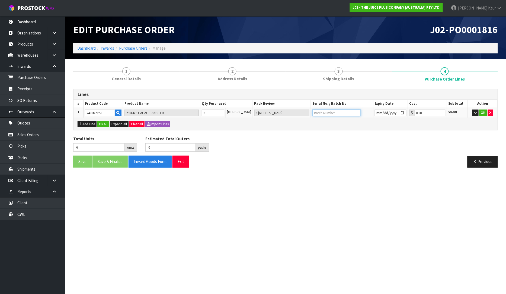
click at [321, 111] on input "text" at bounding box center [337, 113] width 49 height 7
paste input "L-06229AU.0125-0002"
type input "L-06229AU.0125-0002"
click at [310, 128] on div "Add Line Ok All Expand All Clear All Import Lines" at bounding box center [286, 124] width 425 height 12
click at [376, 112] on input "date" at bounding box center [391, 113] width 32 height 7
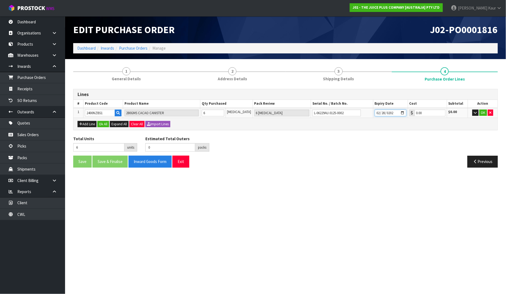
type input "[DATE]"
click at [481, 113] on button "OK" at bounding box center [484, 113] width 8 height 7
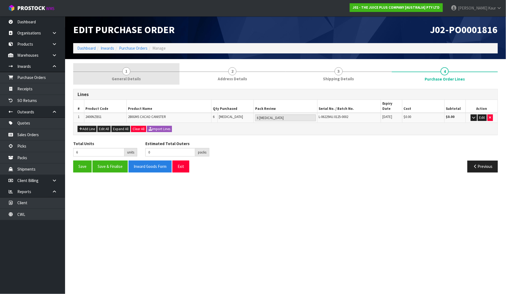
click at [121, 72] on link "1 General Details" at bounding box center [126, 73] width 106 height 21
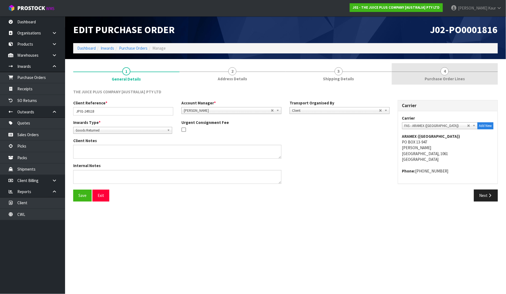
click at [427, 77] on span "Purchase Order Lines" at bounding box center [445, 79] width 40 height 6
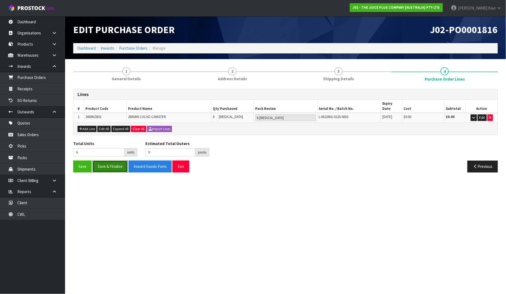
click at [118, 161] on button "Save & Finalise" at bounding box center [110, 167] width 35 height 12
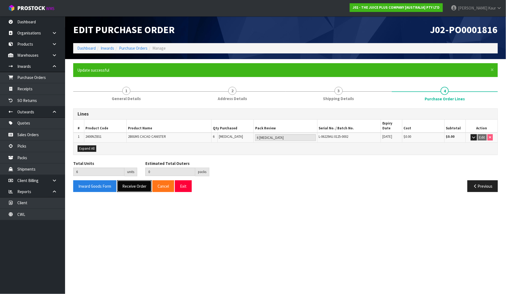
click at [134, 181] on button "Receive Order" at bounding box center [134, 187] width 34 height 12
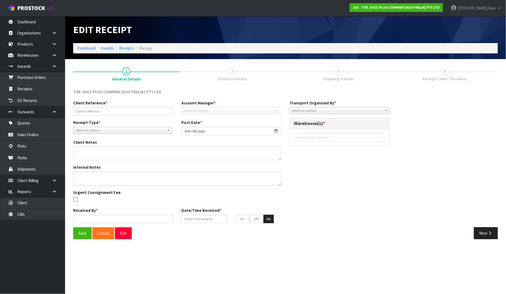
type input "JP01-249118"
type input "[DATE]"
type input "[PERSON_NAME]"
type input "[DATE]"
type input "11"
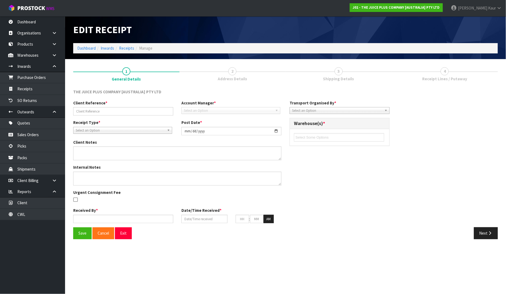
type input "52"
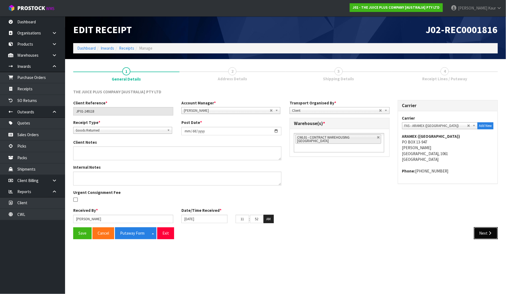
click at [495, 232] on button "Next" at bounding box center [486, 233] width 24 height 12
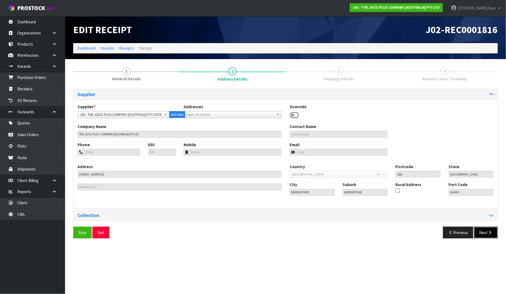
click at [486, 230] on button "Next" at bounding box center [486, 233] width 24 height 12
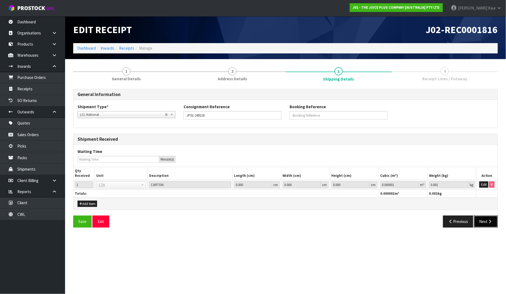
click at [487, 223] on button "Next" at bounding box center [486, 222] width 24 height 12
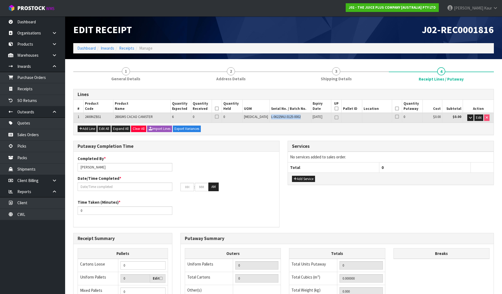
drag, startPoint x: 296, startPoint y: 118, endPoint x: 263, endPoint y: 120, distance: 33.2
click at [270, 120] on td "L-06229AU.0125-0002" at bounding box center [291, 118] width 42 height 10
copy span "L-06229AU.0125-0002"
click at [51, 55] on link at bounding box center [56, 55] width 17 height 11
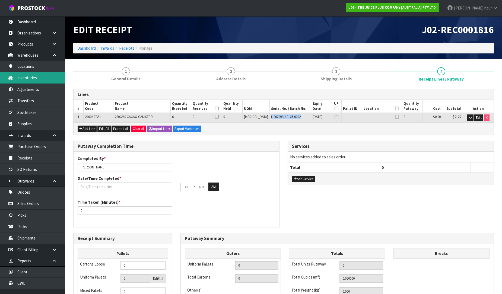
click at [40, 76] on link "Inventories" at bounding box center [32, 77] width 65 height 11
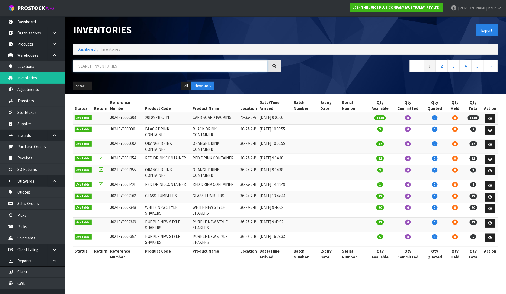
click at [100, 68] on input "text" at bounding box center [170, 66] width 194 height 12
paste input "L-06229AU.0125-0002"
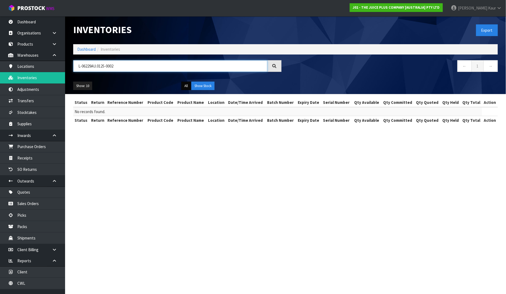
type input "L-06229AU.0125-0002"
click at [186, 90] on button "All" at bounding box center [187, 86] width 10 height 9
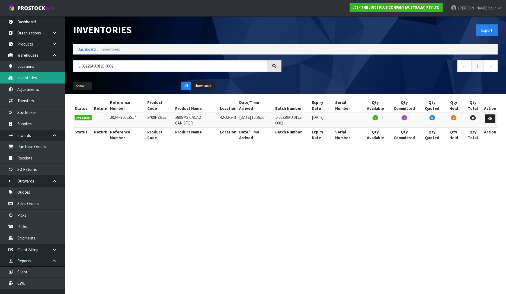
click at [38, 77] on link "Inventories" at bounding box center [32, 77] width 65 height 11
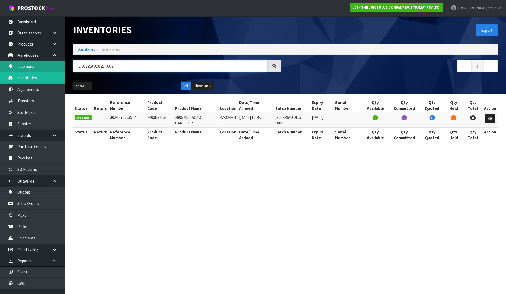
drag, startPoint x: 121, startPoint y: 66, endPoint x: 59, endPoint y: 66, distance: 62.2
click at [59, 66] on body "Toggle navigation ProStock WMS J02 - THE JUICE PLUS COMPANY [AUSTRALIA] PTY LTD…" at bounding box center [253, 147] width 506 height 294
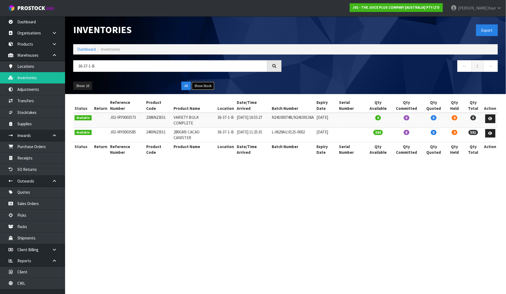
click at [204, 88] on button "Show Stock" at bounding box center [203, 86] width 23 height 9
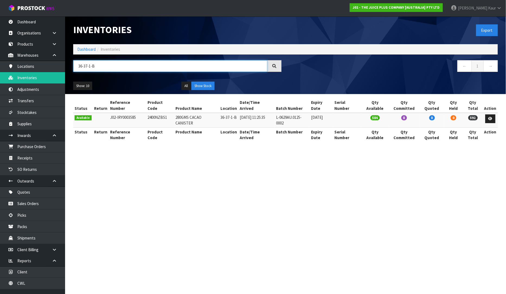
click at [161, 64] on input "36-37-1-B" at bounding box center [170, 66] width 194 height 12
paste input "L-06229AU.0125-0002"
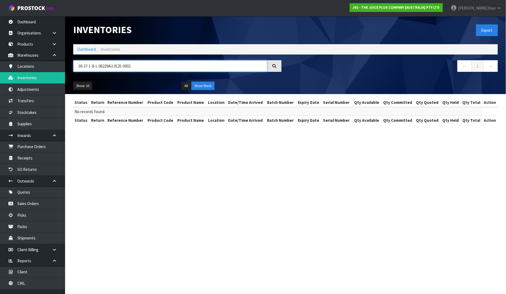
click at [139, 67] on input "36-37-1-B L-06229AU.0125-0002" at bounding box center [170, 66] width 194 height 12
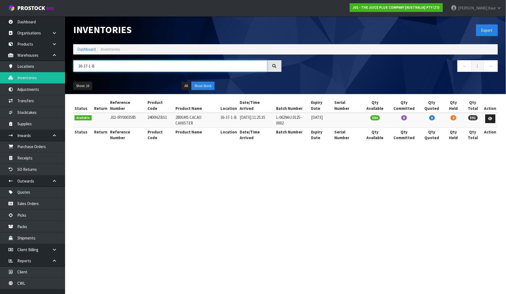
type input "36-37-1-B"
drag, startPoint x: 312, startPoint y: 112, endPoint x: 273, endPoint y: 110, distance: 38.9
click at [273, 113] on tr "Available J02-IRY0003585 2400NZBS1 280GMS CACAO CANISTER 36-37-1-B [DATE] 11:25…" at bounding box center [285, 120] width 425 height 15
copy tr "L-0629AU.0125-0002"
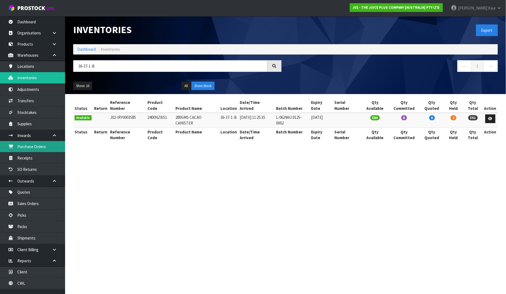
click at [36, 145] on link "Purchase Orders" at bounding box center [32, 146] width 65 height 11
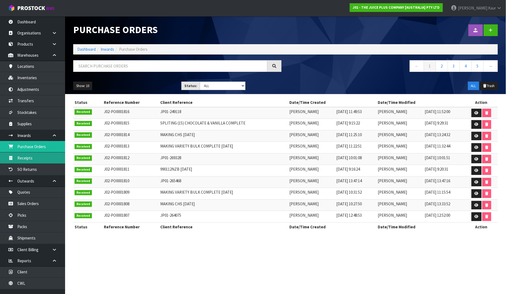
click at [18, 159] on link "Receipts" at bounding box center [32, 158] width 65 height 11
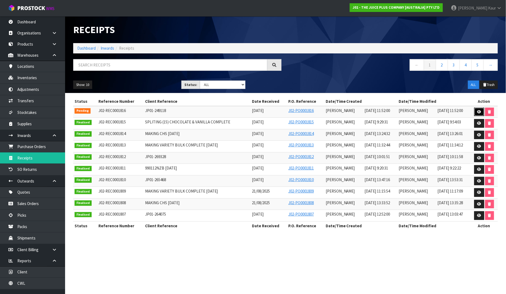
click at [481, 110] on link at bounding box center [480, 112] width 10 height 9
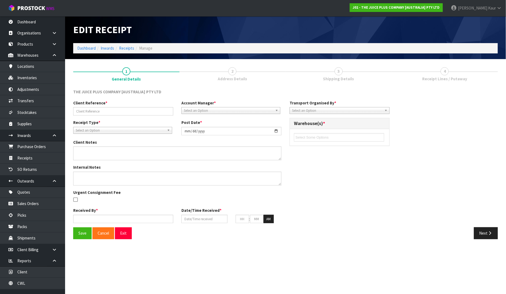
type input "JP01-249118"
type input "[DATE]"
type input "[PERSON_NAME]"
type input "[DATE]"
type input "11"
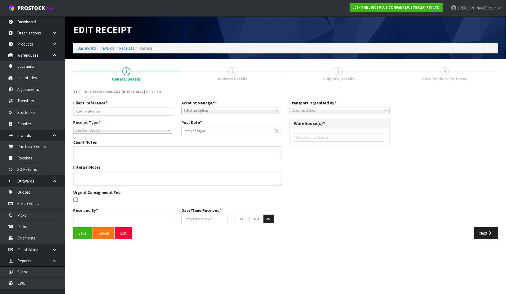
type input "52"
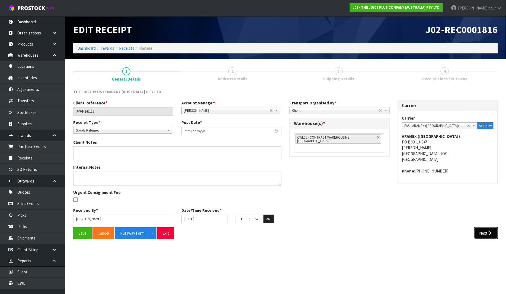
click at [484, 229] on button "Next" at bounding box center [486, 233] width 24 height 12
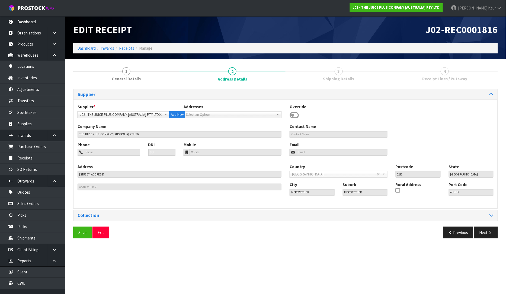
click at [489, 239] on div "Save Exit Previous Next" at bounding box center [285, 235] width 433 height 16
click at [487, 232] on button "Next" at bounding box center [486, 233] width 24 height 12
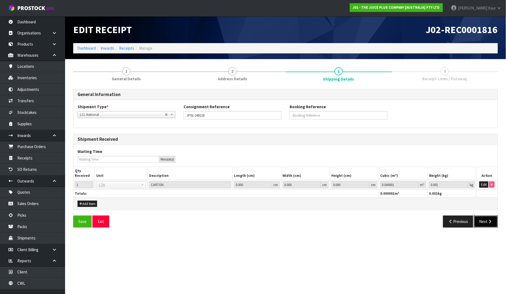
click at [487, 224] on button "Next" at bounding box center [486, 222] width 24 height 12
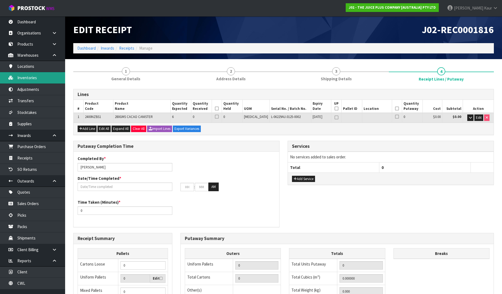
click at [31, 76] on link "Inventories" at bounding box center [32, 77] width 65 height 11
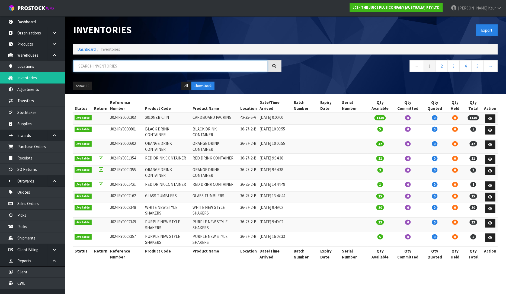
click at [91, 65] on input "text" at bounding box center [170, 66] width 194 height 12
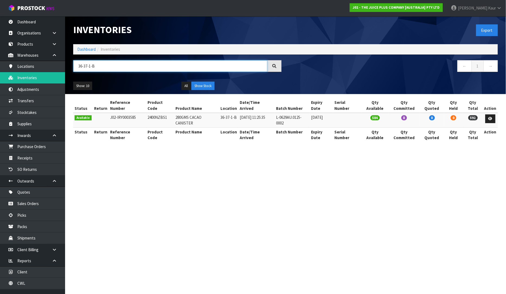
type input "36-37-1-B"
drag, startPoint x: 312, startPoint y: 111, endPoint x: 275, endPoint y: 114, distance: 37.1
click at [275, 114] on tr "Available J02-IRY0003585 2400NZBS1 280GMS CACAO CANISTER 36-37-1-B [DATE] 11:25…" at bounding box center [285, 120] width 425 height 15
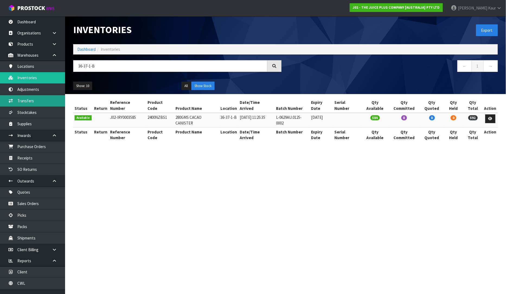
copy tr "L-0629AU.0125-0002"
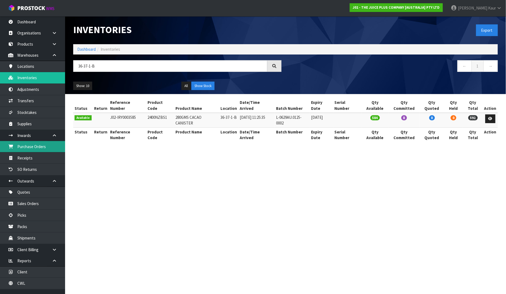
click at [37, 151] on link "Purchase Orders" at bounding box center [32, 146] width 65 height 11
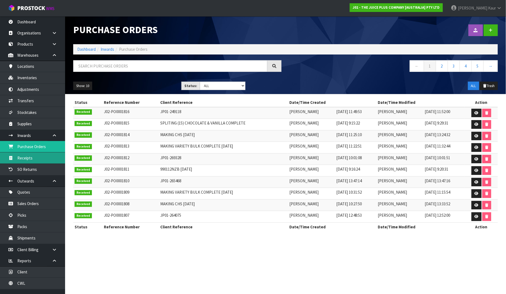
click at [23, 163] on link "Receipts" at bounding box center [32, 158] width 65 height 11
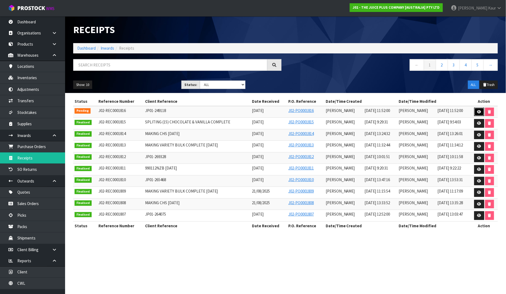
click at [477, 113] on link at bounding box center [480, 112] width 10 height 9
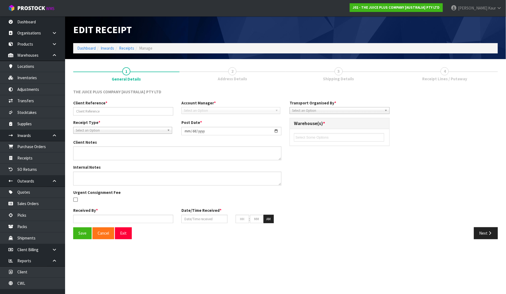
type input "JP01-249118"
type input "[DATE]"
type input "[PERSON_NAME]"
type input "[DATE]"
type input "11"
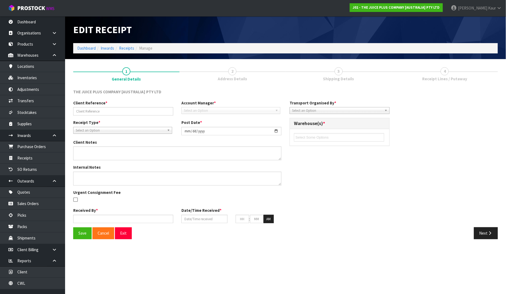
type input "52"
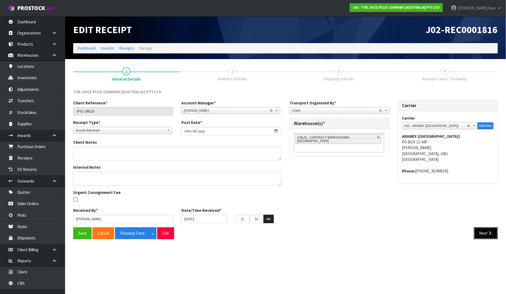
click at [495, 238] on button "Next" at bounding box center [486, 233] width 24 height 12
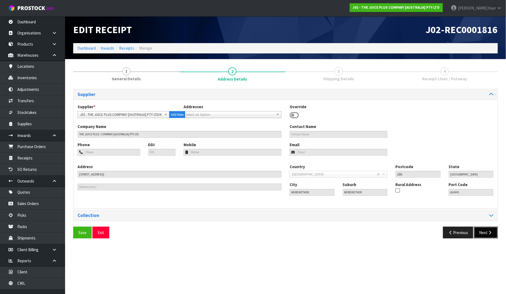
click at [493, 236] on button "Next" at bounding box center [486, 233] width 24 height 12
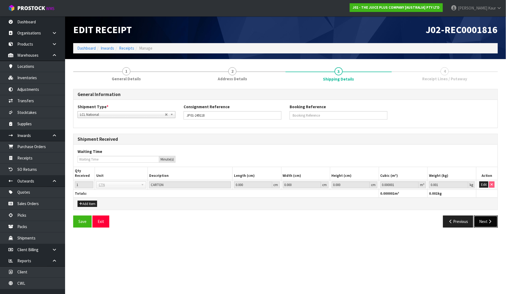
click at [489, 224] on button "Next" at bounding box center [486, 222] width 24 height 12
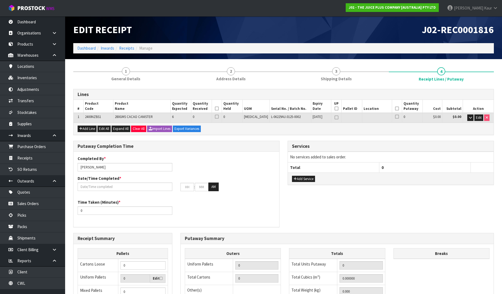
click at [273, 120] on td "L-06229AU.0125-0002" at bounding box center [291, 118] width 42 height 10
click at [477, 117] on span "Edit" at bounding box center [479, 117] width 6 height 5
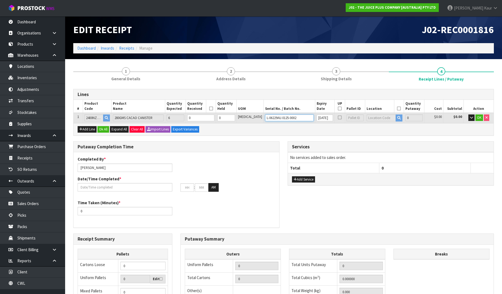
click at [271, 117] on input "L-06229AU.0125-0002" at bounding box center [289, 118] width 49 height 7
type input "L-0629AU.0125-0002"
drag, startPoint x: 476, startPoint y: 118, endPoint x: 465, endPoint y: 140, distance: 24.6
click at [477, 118] on span "OK" at bounding box center [479, 117] width 4 height 5
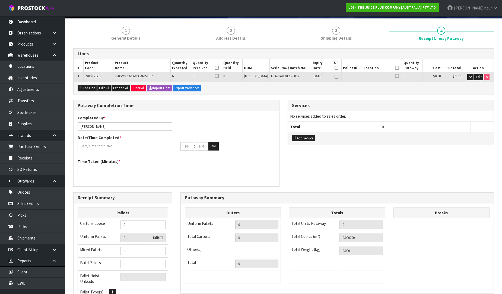
scroll to position [91, 0]
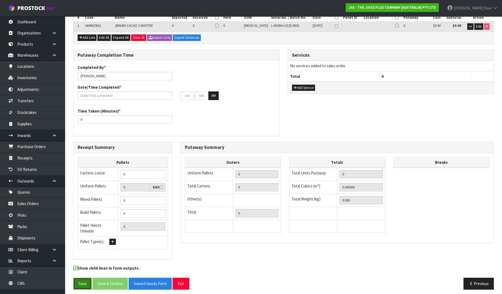
drag, startPoint x: 74, startPoint y: 281, endPoint x: 96, endPoint y: 281, distance: 22.3
click at [77, 281] on button "Save" at bounding box center [82, 284] width 18 height 12
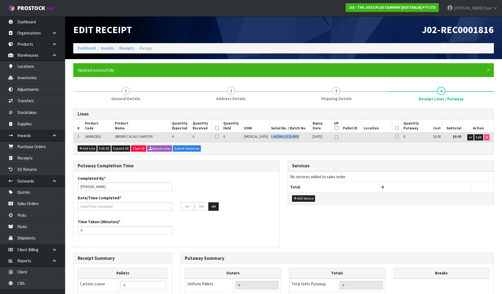
drag, startPoint x: 288, startPoint y: 136, endPoint x: 261, endPoint y: 136, distance: 26.9
click at [261, 136] on tr "1 2400NZBS1 280GMS CACAO CANISTER 6 0 0 [MEDICAL_DATA] L-0629AU.0125-0002 [DATE…" at bounding box center [284, 138] width 420 height 10
copy tr "L-0629AU.0125-0002"
click at [30, 79] on link "Inventories" at bounding box center [32, 77] width 65 height 11
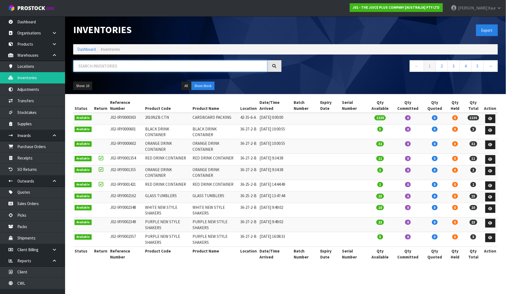
click at [91, 69] on input "text" at bounding box center [170, 66] width 194 height 12
paste input "L-0629AU.0125-0002"
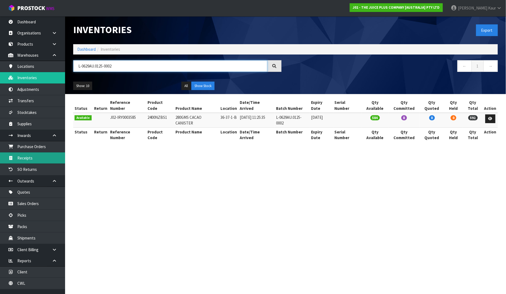
type input "L-0629AU.0125-0002"
click at [34, 158] on link "Receipts" at bounding box center [32, 158] width 65 height 11
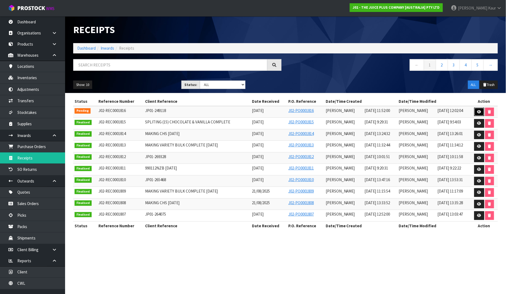
click at [479, 108] on link at bounding box center [480, 112] width 10 height 9
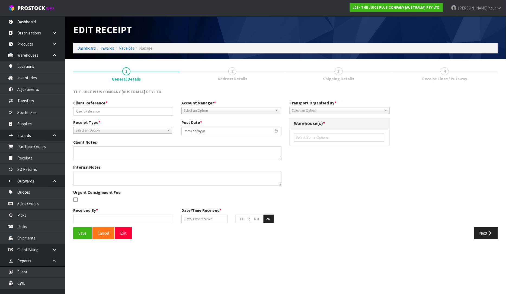
type input "JP01-249118"
type input "[DATE]"
type input "[PERSON_NAME]"
type input "[DATE]"
type input "11"
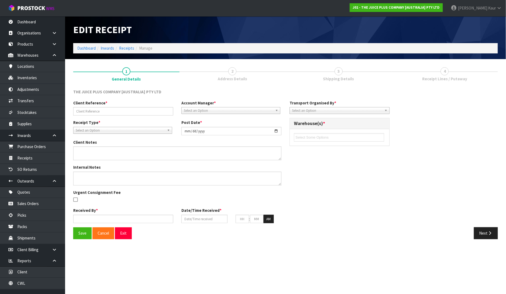
type input "52"
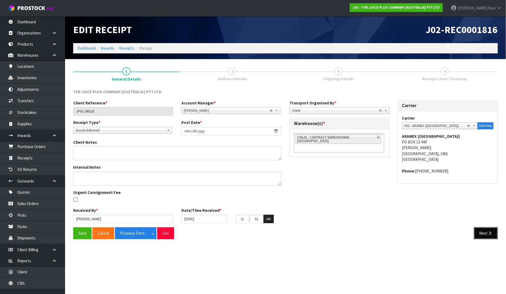
click at [485, 234] on button "Next" at bounding box center [486, 233] width 24 height 12
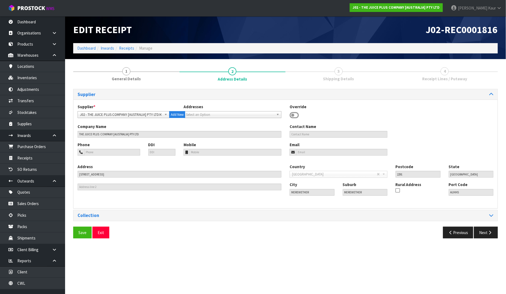
click at [485, 239] on div "Save Exit Previous Next" at bounding box center [285, 235] width 433 height 16
click at [486, 234] on button "Next" at bounding box center [486, 233] width 24 height 12
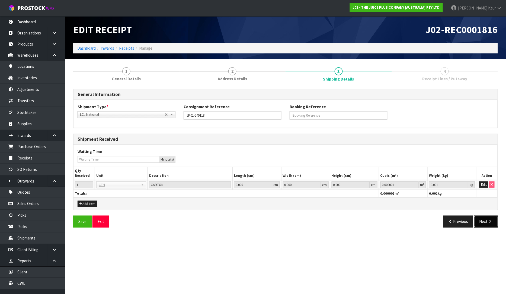
click at [487, 227] on button "Next" at bounding box center [486, 222] width 24 height 12
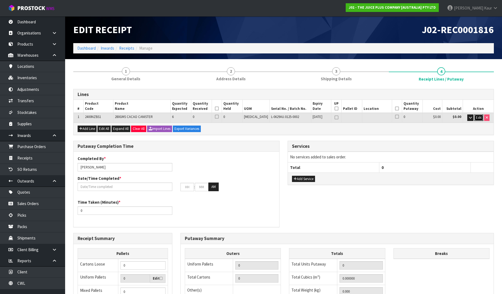
click at [479, 118] on span "Edit" at bounding box center [479, 117] width 6 height 5
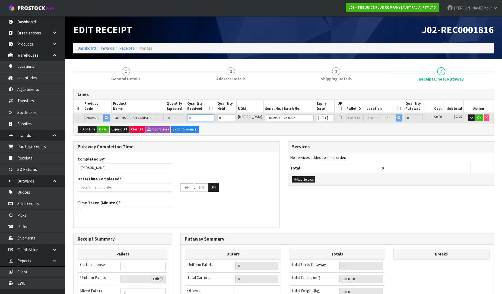
click at [205, 118] on input "0" at bounding box center [200, 118] width 27 height 7
type input "0.005832"
type input "2.1"
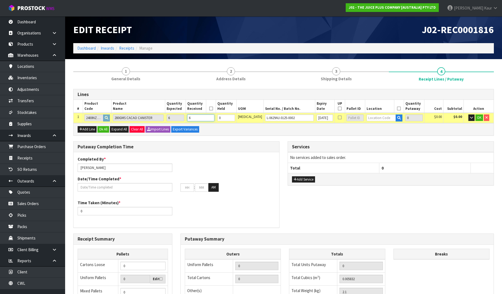
type input "6"
click at [378, 116] on input "text" at bounding box center [381, 118] width 29 height 7
type input "36-27-2"
drag, startPoint x: 383, startPoint y: 132, endPoint x: 459, endPoint y: 126, distance: 75.7
click at [384, 132] on link "36-27-2 -B" at bounding box center [381, 134] width 43 height 7
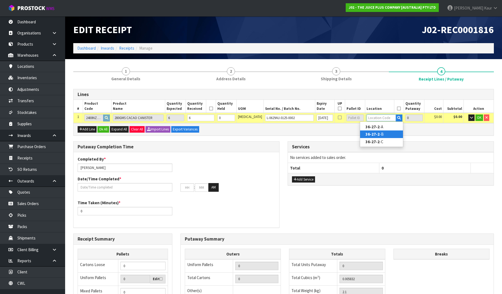
type input "6"
type input "36-27-2-B"
type input "6"
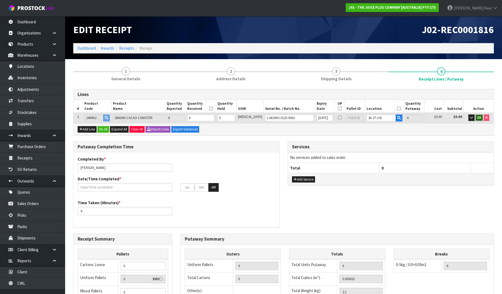
click at [478, 116] on span "OK" at bounding box center [479, 117] width 4 height 5
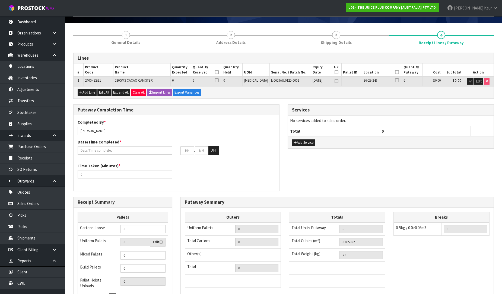
scroll to position [91, 0]
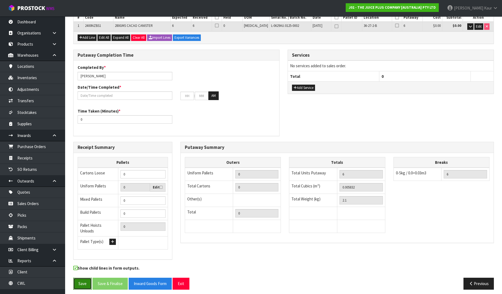
click at [81, 283] on button "Save" at bounding box center [82, 284] width 18 height 12
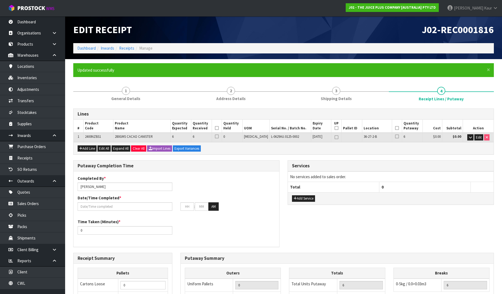
click at [219, 128] on icon at bounding box center [217, 128] width 4 height 0
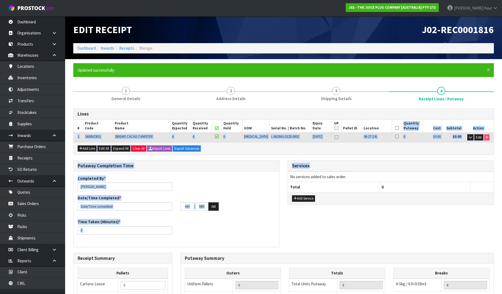
drag, startPoint x: 395, startPoint y: 129, endPoint x: 311, endPoint y: 169, distance: 93.2
click at [317, 167] on div "Lines # Product Code Product Name Quantity Expected Quantity Received Quantity …" at bounding box center [283, 257] width 421 height 296
click at [395, 128] on icon at bounding box center [397, 128] width 4 height 0
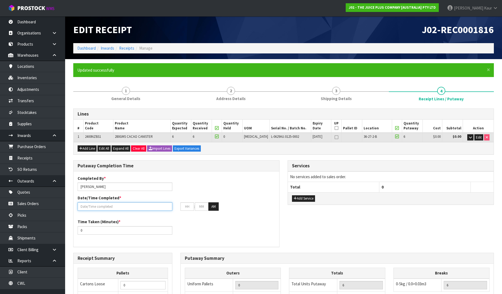
click at [125, 207] on input "text" at bounding box center [125, 206] width 95 height 8
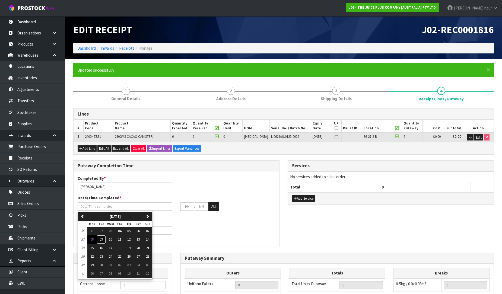
click at [96, 239] on tr "37 08 09 10 11 12 13 14" at bounding box center [115, 239] width 74 height 9
click at [94, 240] on button "08" at bounding box center [91, 239] width 9 height 9
type input "[DATE]"
type input "12"
type input "00"
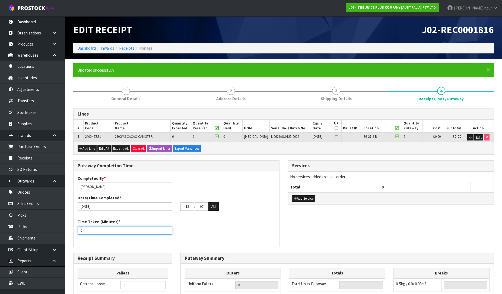
drag, startPoint x: 84, startPoint y: 233, endPoint x: 63, endPoint y: 238, distance: 22.0
click at [78, 232] on input "0" at bounding box center [125, 230] width 95 height 8
type input "10"
drag, startPoint x: 208, startPoint y: 208, endPoint x: 190, endPoint y: 209, distance: 17.7
click at [190, 209] on tr "12 : 00 : 00 AM" at bounding box center [200, 206] width 38 height 9
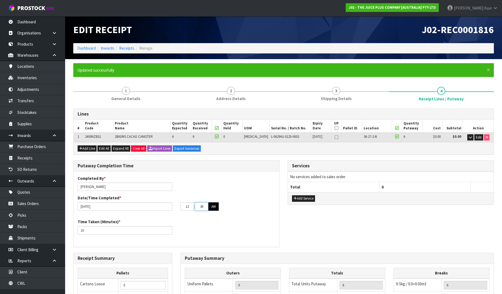
type input "38"
click at [216, 209] on button "AM" at bounding box center [213, 206] width 10 height 9
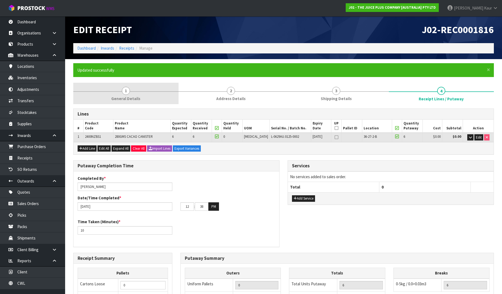
click at [130, 95] on link "1 General Details" at bounding box center [125, 93] width 105 height 21
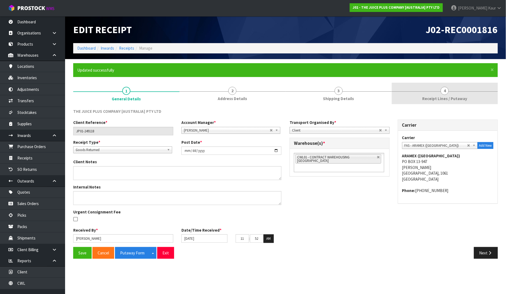
click at [452, 96] on span "Receipt Lines / Putaway" at bounding box center [445, 99] width 45 height 6
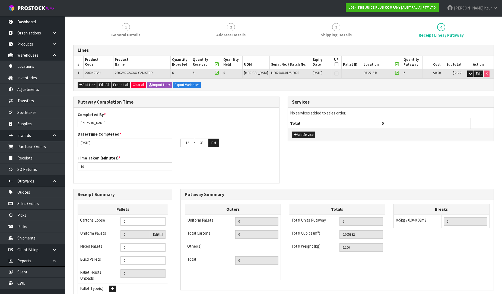
scroll to position [111, 0]
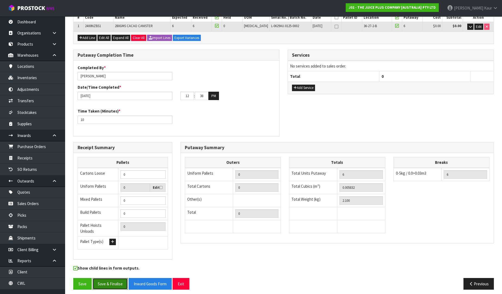
drag, startPoint x: 110, startPoint y: 283, endPoint x: 250, endPoint y: 248, distance: 143.6
click at [110, 283] on button "Save & Finalise" at bounding box center [110, 284] width 35 height 12
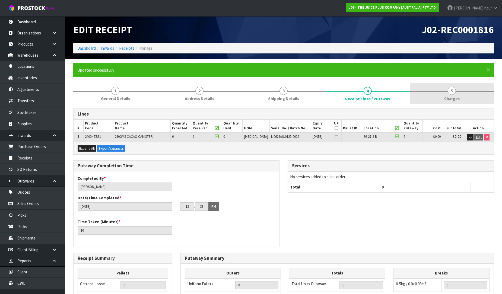
click at [450, 92] on span "5" at bounding box center [452, 91] width 8 height 8
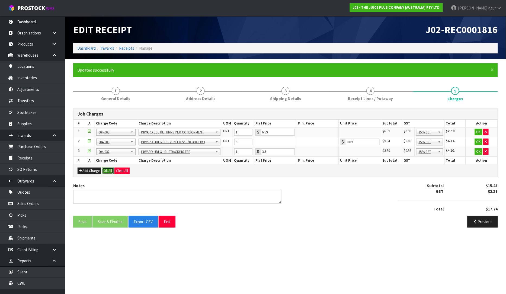
click at [108, 171] on button "Ok All" at bounding box center [108, 171] width 12 height 7
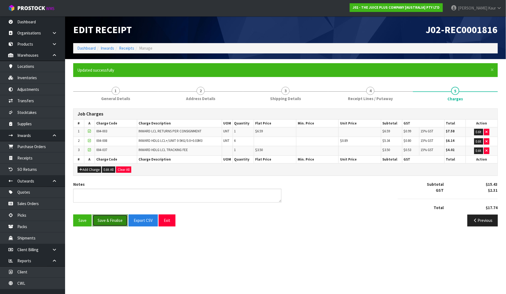
click at [108, 219] on button "Save & Finalise" at bounding box center [110, 221] width 35 height 12
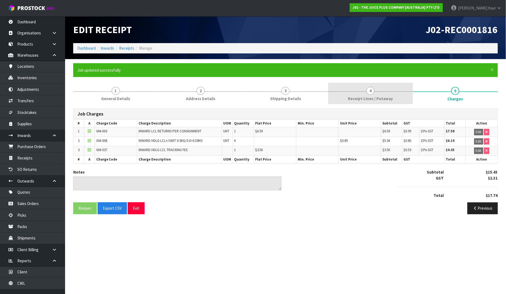
click at [373, 95] on link "4 Receipt Lines / Putaway" at bounding box center [370, 93] width 85 height 21
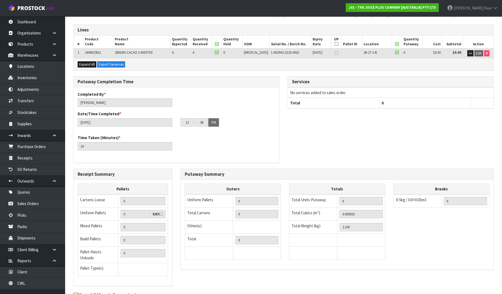
scroll to position [111, 0]
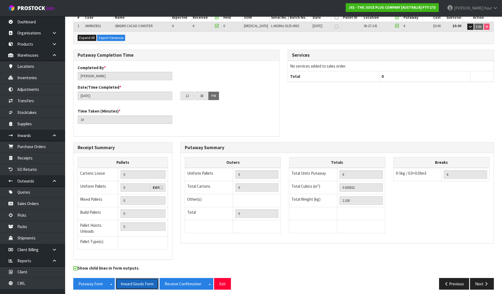
click at [142, 281] on button "Inward Goods Form" at bounding box center [137, 284] width 43 height 12
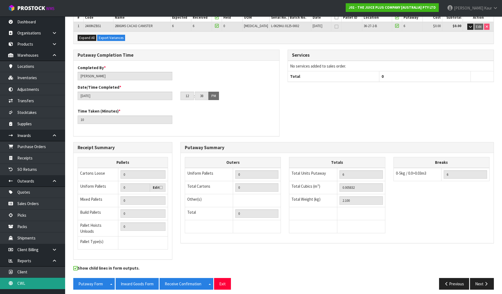
click at [35, 280] on link "CWL" at bounding box center [32, 283] width 65 height 11
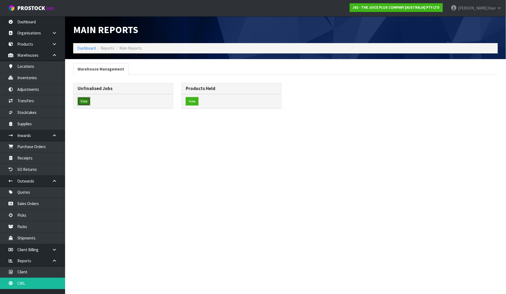
click at [87, 104] on button "View" at bounding box center [84, 101] width 13 height 9
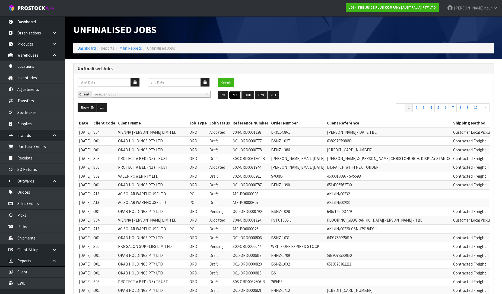
click at [239, 96] on button "REC" at bounding box center [235, 95] width 12 height 9
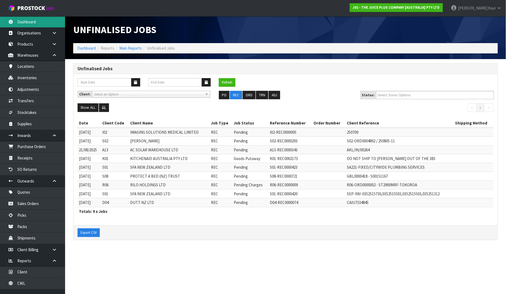
click at [33, 24] on link "Dashboard" at bounding box center [32, 21] width 65 height 11
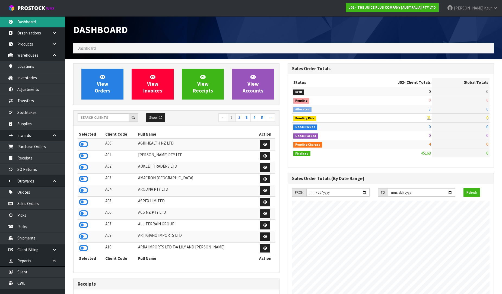
scroll to position [411, 214]
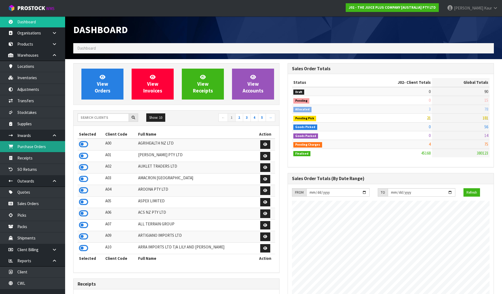
click at [48, 145] on link "Purchase Orders" at bounding box center [32, 146] width 65 height 11
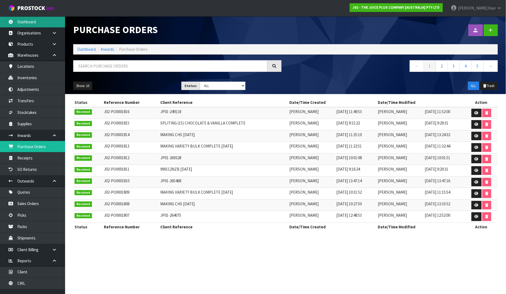
click at [20, 21] on link "Dashboard" at bounding box center [32, 21] width 65 height 11
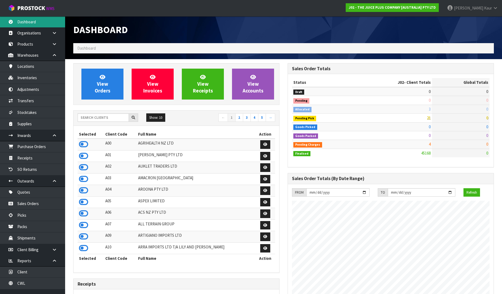
scroll to position [411, 214]
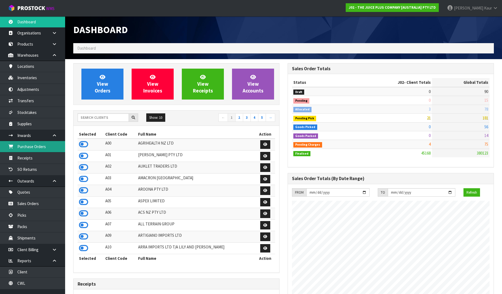
click at [35, 150] on link "Purchase Orders" at bounding box center [32, 146] width 65 height 11
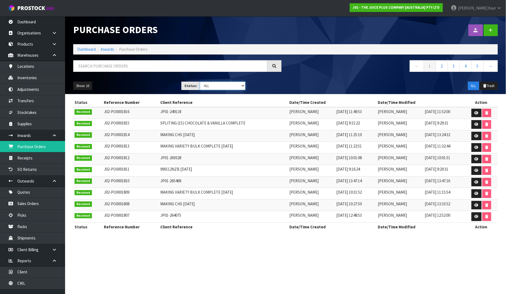
click at [242, 86] on select "Draft Pending Received Cancelled ALL" at bounding box center [223, 86] width 46 height 8
select select "string:0"
click at [200, 82] on select "Draft Pending Received Cancelled ALL" at bounding box center [223, 86] width 46 height 8
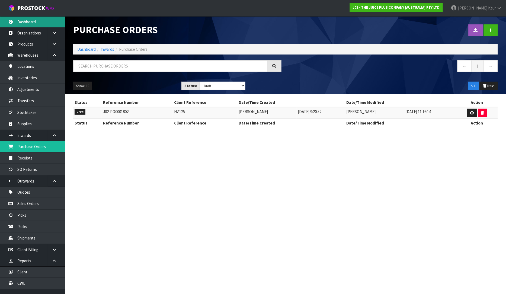
click at [40, 23] on link "Dashboard" at bounding box center [32, 21] width 65 height 11
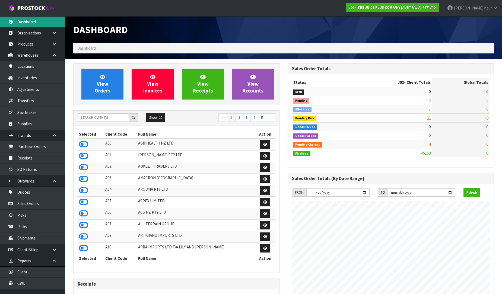
scroll to position [411, 214]
click at [108, 119] on input "text" at bounding box center [103, 117] width 51 height 8
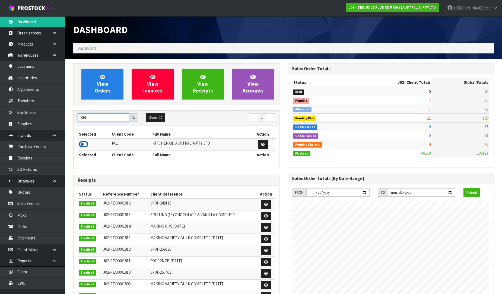
type input "K01"
click at [83, 144] on icon at bounding box center [83, 144] width 9 height 8
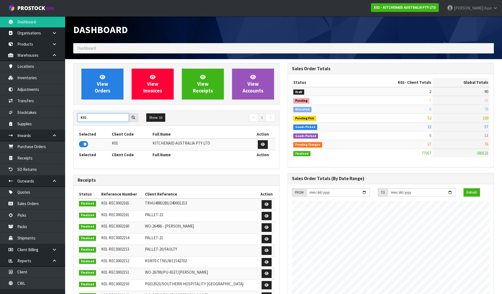
drag, startPoint x: 90, startPoint y: 117, endPoint x: 67, endPoint y: 118, distance: 22.8
click at [67, 118] on section "View Orders View Invoices View Receipts View Accounts K01 Show: 10 5 10 25 50 ←…" at bounding box center [283, 269] width 437 height 420
type input "C11"
click at [83, 145] on icon at bounding box center [83, 144] width 9 height 8
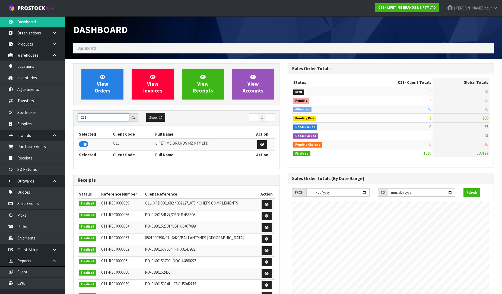
drag, startPoint x: 88, startPoint y: 120, endPoint x: 80, endPoint y: 121, distance: 8.5
click at [80, 121] on input "C11" at bounding box center [103, 117] width 51 height 8
type input "DATS"
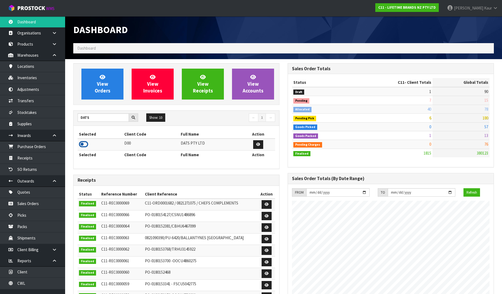
click at [81, 143] on icon at bounding box center [83, 144] width 9 height 8
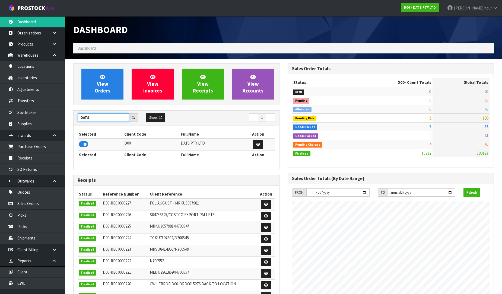
drag, startPoint x: 91, startPoint y: 117, endPoint x: 75, endPoint y: 121, distance: 16.8
click at [75, 121] on div "DATS" at bounding box center [108, 117] width 69 height 9
type input "SFA"
click at [85, 144] on icon at bounding box center [83, 144] width 9 height 8
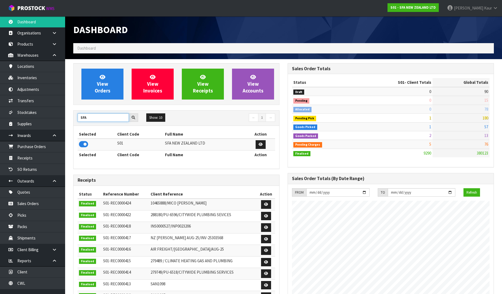
drag, startPoint x: 86, startPoint y: 118, endPoint x: 67, endPoint y: 124, distance: 19.5
click at [67, 124] on section "View Orders View Invoices View Receipts View Accounts SFA Show: 10 5 10 25 50 ←…" at bounding box center [283, 269] width 437 height 420
type input "NEOGEN"
click at [82, 146] on icon at bounding box center [83, 144] width 9 height 8
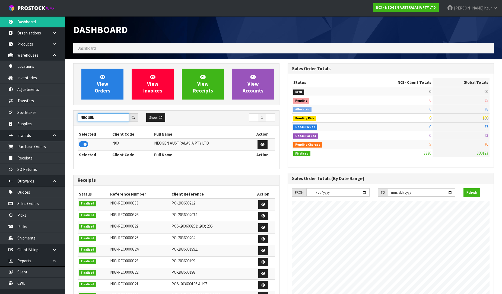
drag, startPoint x: 96, startPoint y: 117, endPoint x: 70, endPoint y: 117, distance: 25.8
click at [70, 117] on div "View Orders View Invoices View Receipts View Accounts NEOGEN Show: 10 5 10 25 5…" at bounding box center [176, 220] width 214 height 315
type input "NERO"
click at [83, 143] on icon at bounding box center [83, 144] width 9 height 8
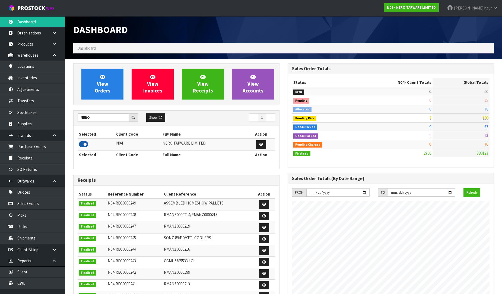
scroll to position [423, 214]
drag, startPoint x: 97, startPoint y: 118, endPoint x: 77, endPoint y: 116, distance: 19.9
click at [77, 116] on div "NERO" at bounding box center [108, 117] width 69 height 9
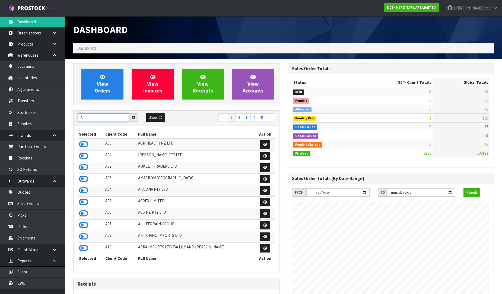
type input "A"
click at [83, 143] on icon at bounding box center [83, 144] width 9 height 8
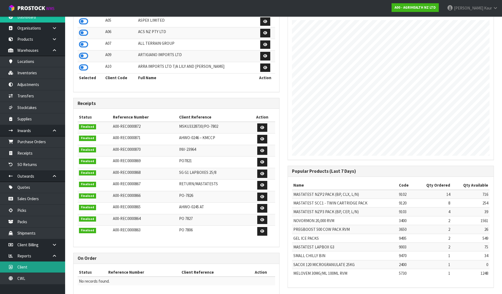
scroll to position [7, 0]
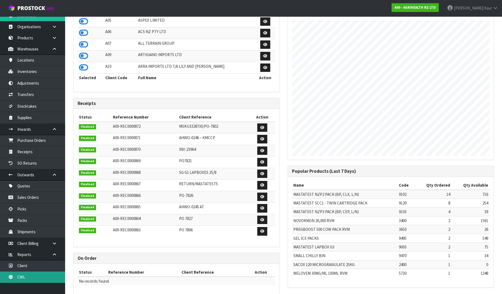
click at [17, 278] on link "CWL" at bounding box center [32, 277] width 65 height 11
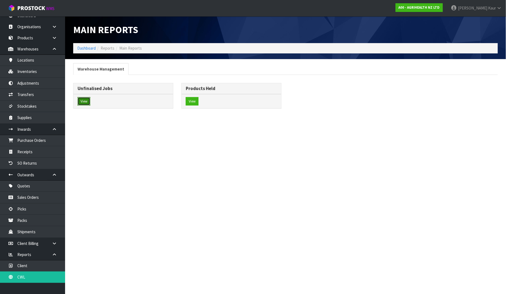
click at [87, 101] on button "View" at bounding box center [84, 101] width 13 height 9
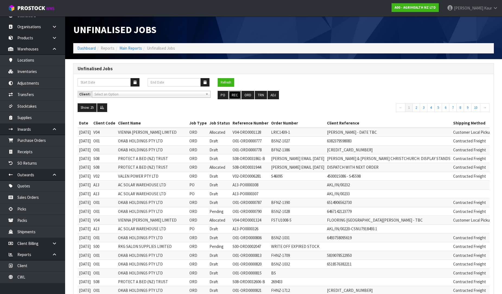
click at [236, 97] on button "REC" at bounding box center [235, 95] width 12 height 9
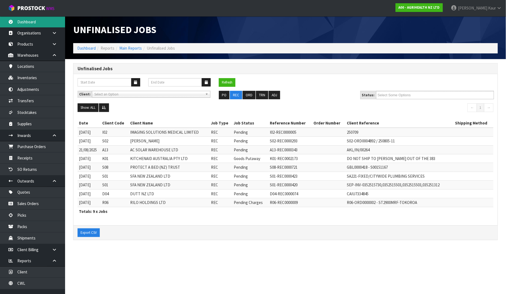
click at [22, 23] on link "Dashboard" at bounding box center [32, 21] width 65 height 11
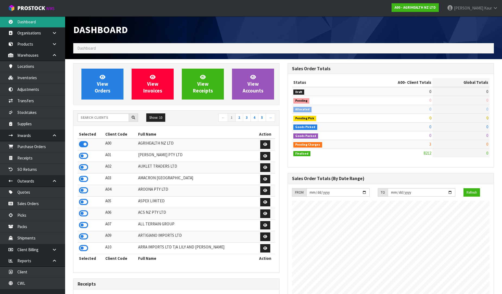
scroll to position [411, 214]
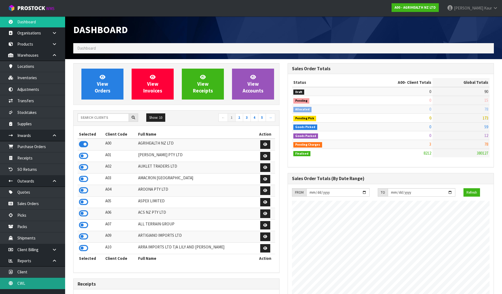
click at [33, 279] on link "CWL" at bounding box center [32, 283] width 65 height 11
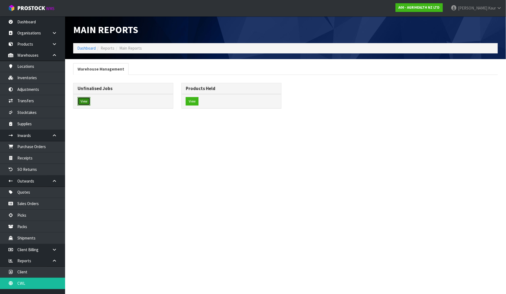
click at [84, 105] on button "View" at bounding box center [84, 101] width 13 height 9
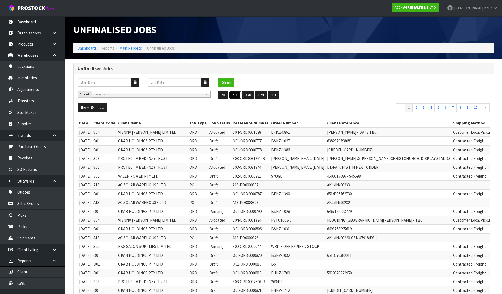
click at [236, 95] on button "REC" at bounding box center [235, 95] width 12 height 9
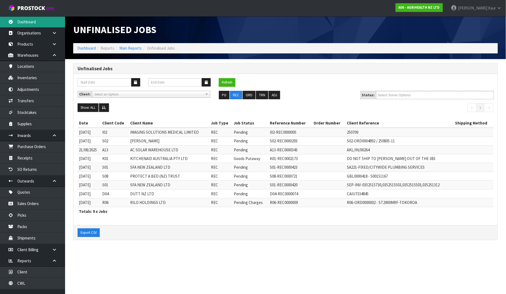
click at [27, 24] on link "Dashboard" at bounding box center [32, 21] width 65 height 11
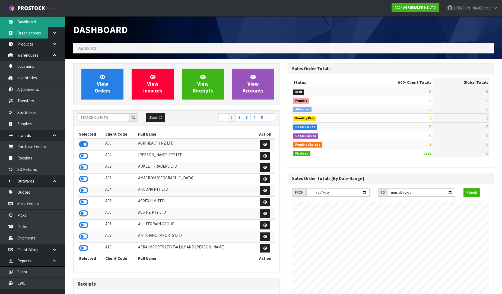
scroll to position [411, 214]
drag, startPoint x: 106, startPoint y: 122, endPoint x: 108, endPoint y: 115, distance: 8.0
click at [108, 115] on div "Show: 10 5 10 25 50 ← 1 2 3 4 5 →" at bounding box center [177, 118] width 206 height 10
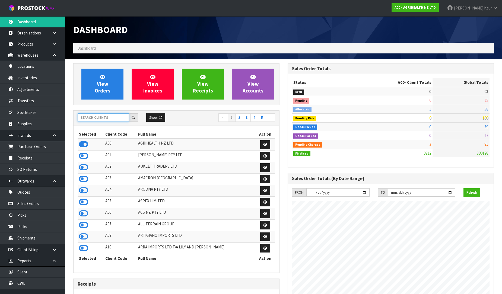
click at [104, 121] on input "text" at bounding box center [103, 117] width 51 height 8
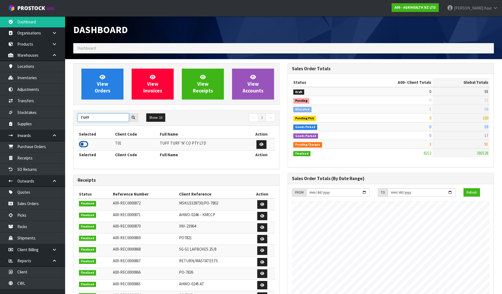
type input "TUFF"
click at [81, 144] on icon at bounding box center [83, 144] width 9 height 8
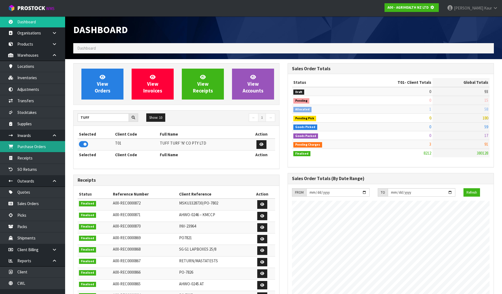
scroll to position [338, 214]
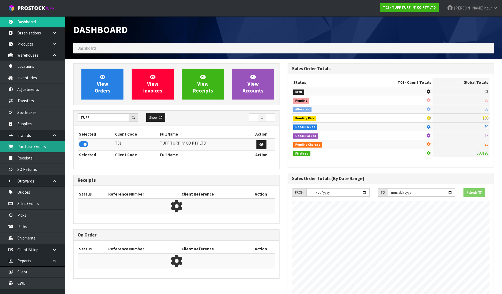
click at [46, 146] on link "Purchase Orders" at bounding box center [32, 146] width 65 height 11
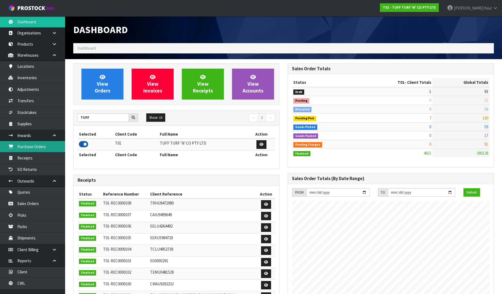
scroll to position [411, 214]
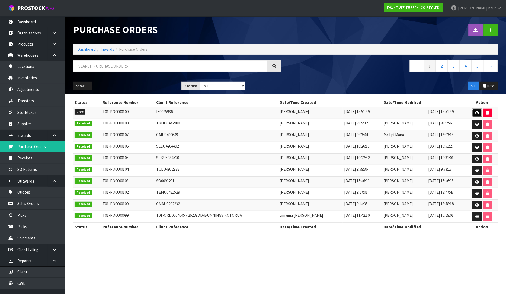
click at [478, 112] on icon at bounding box center [478, 113] width 4 height 4
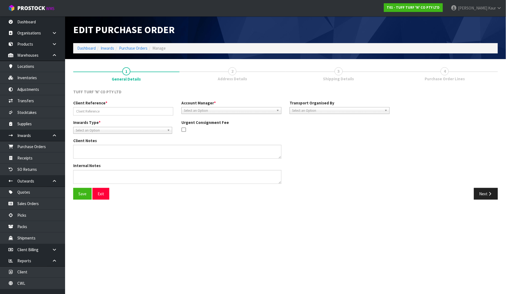
type input "IF0095936"
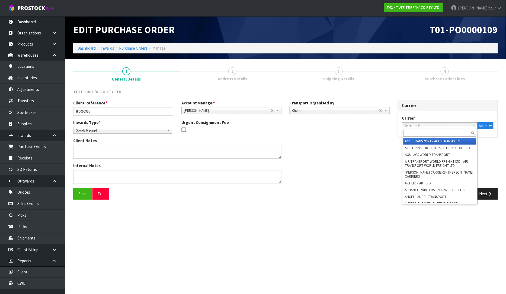
click at [440, 125] on span "Select an Option" at bounding box center [438, 126] width 66 height 7
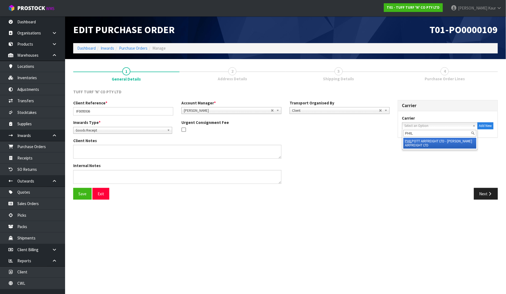
type input "PHIL"
click at [434, 142] on li "[PERSON_NAME] AIRFREIGHT LTD - [PERSON_NAME] AIRFREIGHT LTD" at bounding box center [440, 143] width 73 height 11
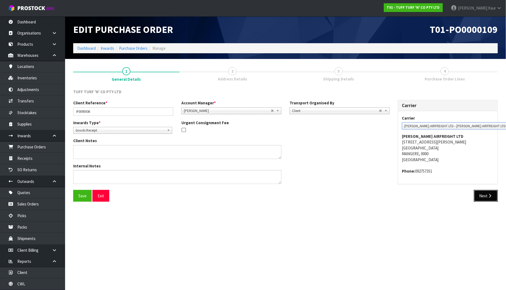
click at [478, 195] on button "Next" at bounding box center [486, 196] width 24 height 12
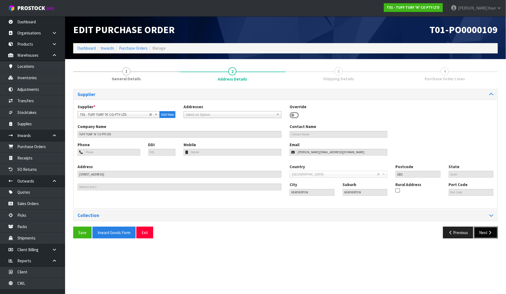
click at [487, 236] on button "Next" at bounding box center [486, 233] width 24 height 12
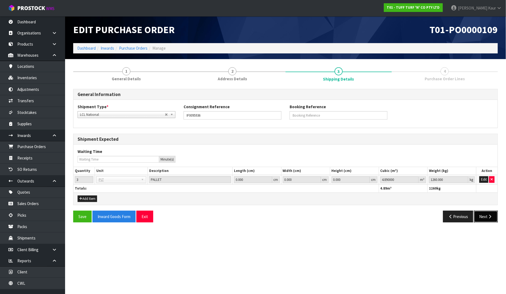
click at [483, 220] on button "Next" at bounding box center [486, 217] width 24 height 12
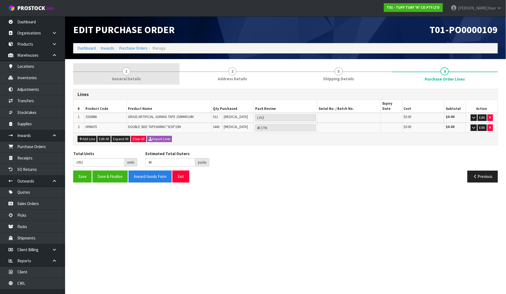
click at [121, 77] on span "General Details" at bounding box center [126, 79] width 29 height 6
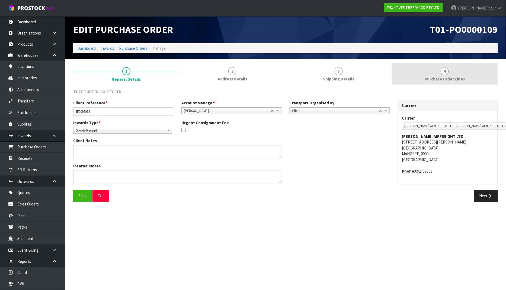
drag, startPoint x: 452, startPoint y: 78, endPoint x: 447, endPoint y: 78, distance: 4.6
click at [451, 78] on span "Purchase Order Lines" at bounding box center [445, 79] width 40 height 6
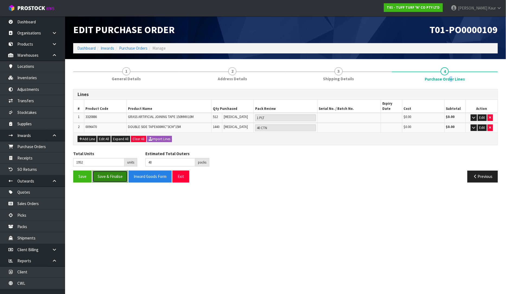
click at [112, 172] on button "Save & Finalise" at bounding box center [110, 177] width 35 height 12
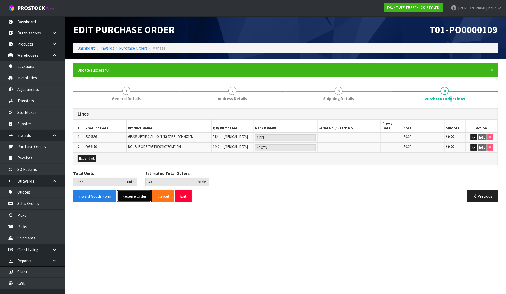
click at [133, 191] on button "Receive Order" at bounding box center [134, 197] width 34 height 12
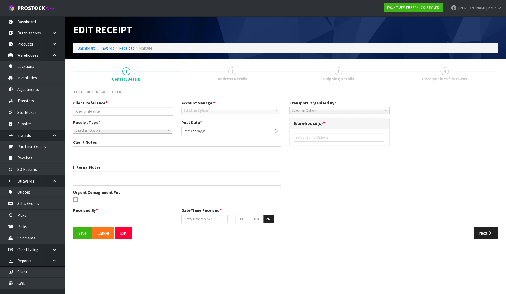
type input "IF0095936"
type input "[DATE]"
type input "[PERSON_NAME]"
type input "[DATE]"
type input "01"
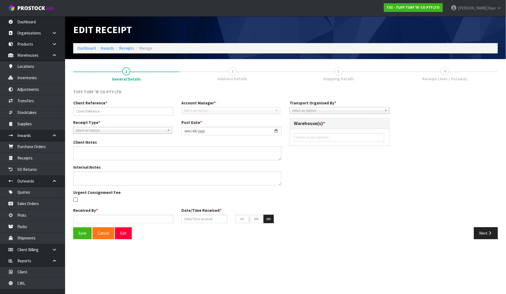
type input "47"
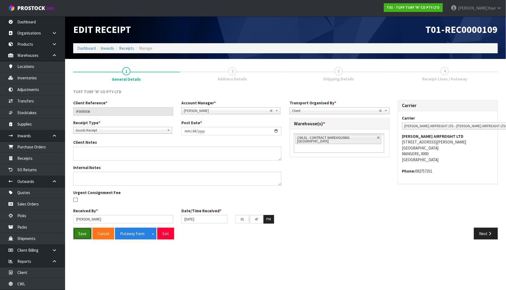
click at [83, 232] on button "Save" at bounding box center [82, 233] width 18 height 12
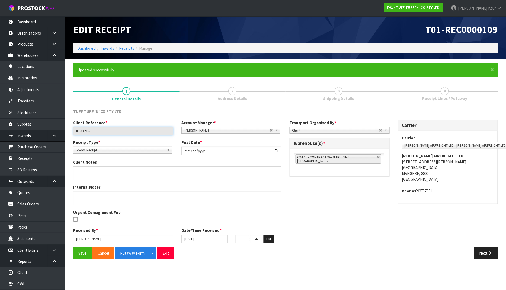
drag, startPoint x: 106, startPoint y: 129, endPoint x: 62, endPoint y: 129, distance: 43.7
click at [62, 129] on body "Toggle navigation ProStock WMS T01 - TUFF TURF 'N' CO PTY LTD [PERSON_NAME] Log…" at bounding box center [253, 145] width 506 height 290
click at [87, 251] on button "Save" at bounding box center [82, 253] width 18 height 12
drag, startPoint x: 131, startPoint y: 253, endPoint x: 383, endPoint y: 128, distance: 281.4
click at [131, 253] on button "Putaway Form" at bounding box center [132, 253] width 35 height 12
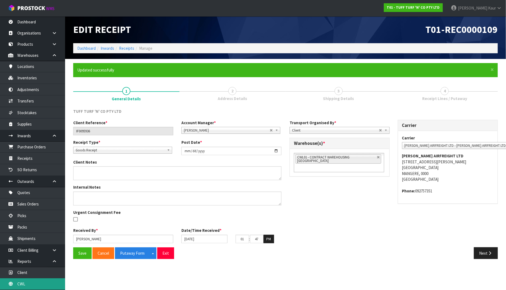
click at [31, 284] on link "CWL" at bounding box center [32, 283] width 65 height 11
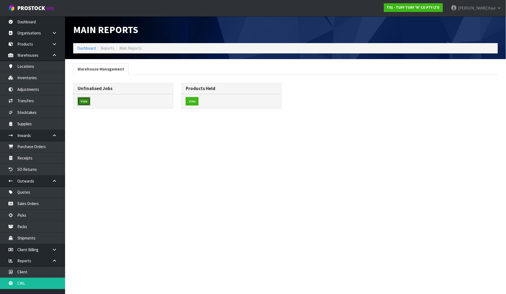
click at [87, 99] on button "View" at bounding box center [84, 101] width 13 height 9
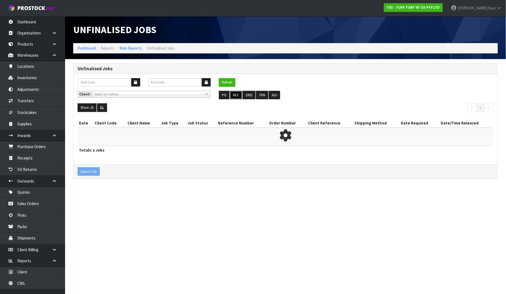
click at [238, 91] on button "REC" at bounding box center [236, 95] width 12 height 9
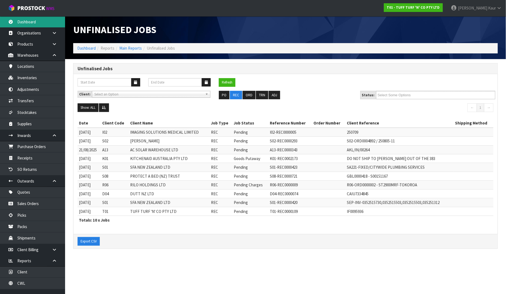
click at [35, 17] on link "Dashboard" at bounding box center [32, 21] width 65 height 11
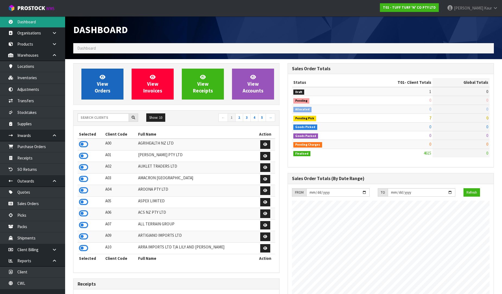
scroll to position [411, 214]
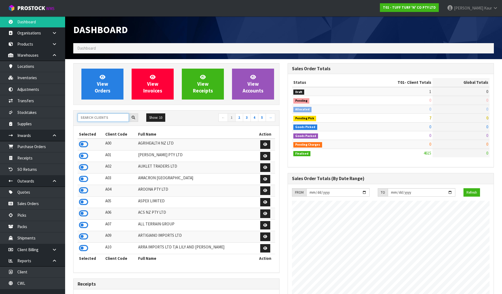
click at [95, 117] on input "text" at bounding box center [103, 117] width 51 height 8
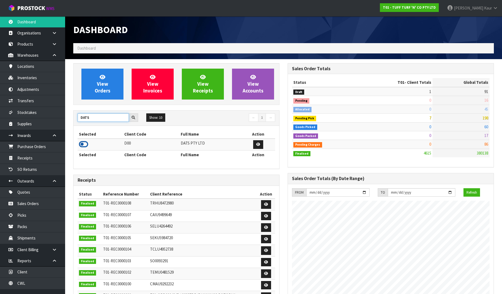
type input "DATS"
click at [84, 141] on icon at bounding box center [83, 144] width 9 height 8
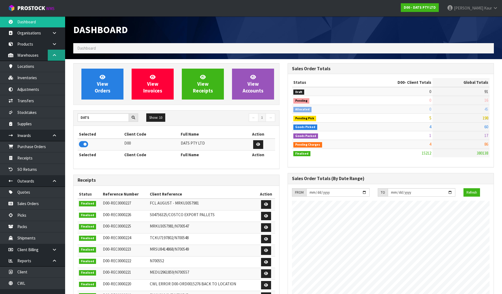
click at [51, 54] on link at bounding box center [56, 55] width 17 height 11
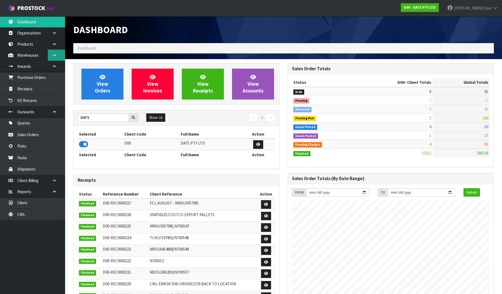
click at [51, 54] on link at bounding box center [56, 55] width 17 height 11
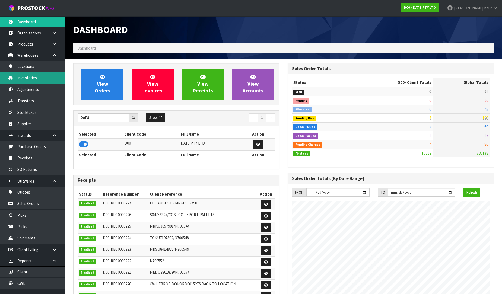
click at [33, 82] on link "Inventories" at bounding box center [32, 77] width 65 height 11
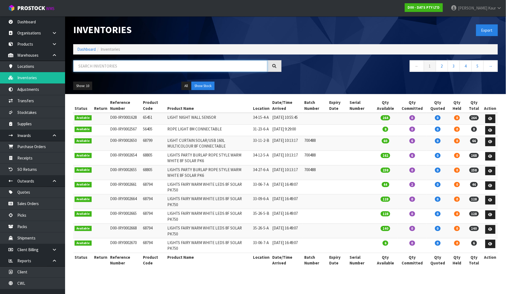
click at [109, 61] on input "text" at bounding box center [170, 66] width 194 height 12
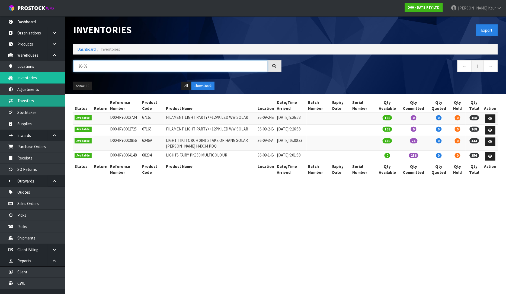
type input "36-09"
click at [34, 103] on link "Transfers" at bounding box center [32, 100] width 65 height 11
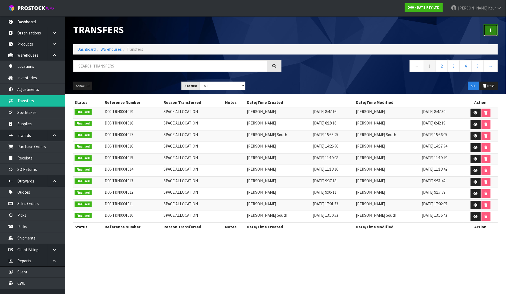
click at [496, 28] on link at bounding box center [491, 30] width 14 height 12
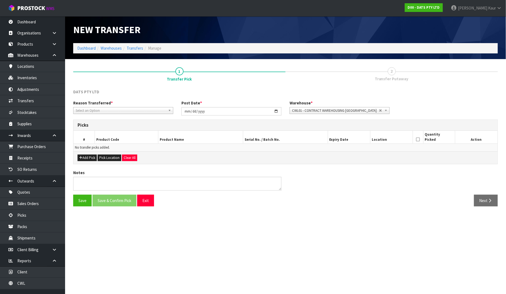
click at [89, 110] on span "Select an Option" at bounding box center [121, 110] width 90 height 7
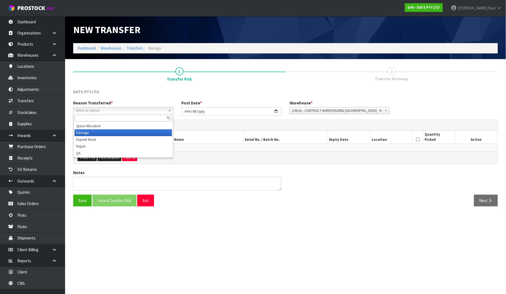
click at [87, 132] on li "Damage" at bounding box center [123, 132] width 97 height 7
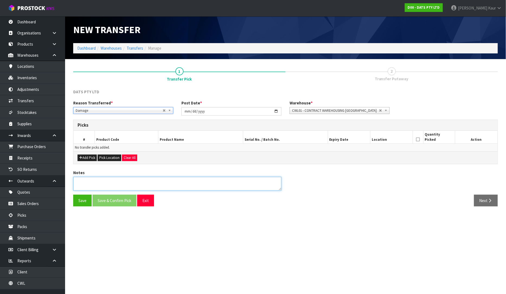
click at [93, 182] on textarea at bounding box center [177, 184] width 208 height 14
type textarea "CTN FOUND DAMAGE"
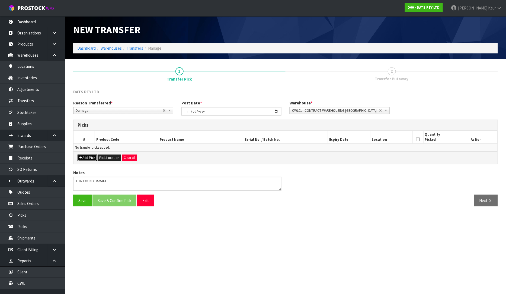
click at [90, 158] on button "Add Pick" at bounding box center [87, 158] width 19 height 7
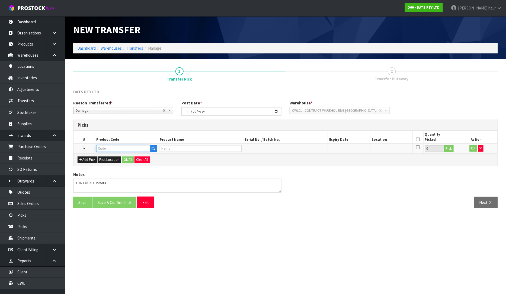
click at [105, 147] on input "text" at bounding box center [123, 148] width 54 height 7
type input "62469"
type input "LIGHT TIKI TORCH 2IN1 STAKE OR HANG SOLAR [PERSON_NAME] H40CM PDQ"
type input "62469"
click at [451, 147] on button "Pick" at bounding box center [450, 148] width 10 height 7
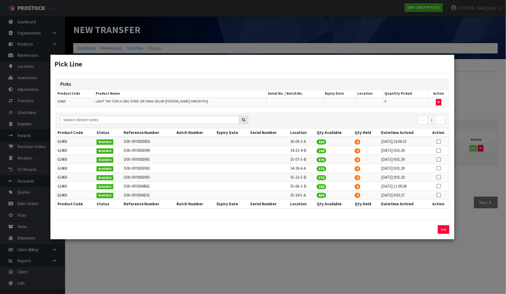
click at [440, 142] on icon at bounding box center [439, 142] width 4 height 0
drag, startPoint x: 372, startPoint y: 226, endPoint x: 364, endPoint y: 232, distance: 10.2
click at [351, 229] on div "420 Assign Pick Exit" at bounding box center [252, 230] width 405 height 20
drag, startPoint x: 368, startPoint y: 231, endPoint x: 349, endPoint y: 231, distance: 19.5
click at [349, 231] on div "420 Assign Pick Exit" at bounding box center [253, 230] width 402 height 8
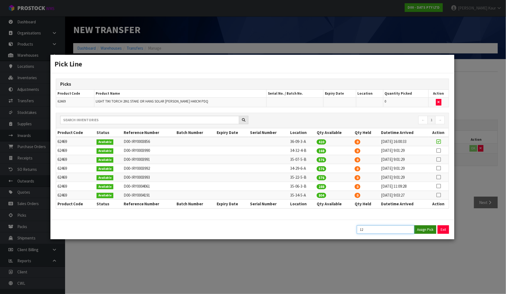
type input "12"
click at [423, 231] on button "Assign Pick" at bounding box center [425, 230] width 22 height 8
type input "12"
click at [419, 249] on div "Pick Line Picks Product Code Product Name Serial No. / Batch No. Expiry Date Lo…" at bounding box center [253, 147] width 506 height 294
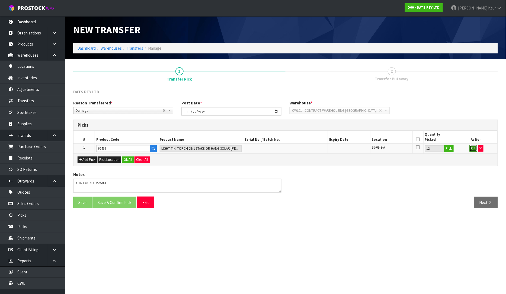
click at [472, 148] on button "OK" at bounding box center [474, 148] width 8 height 7
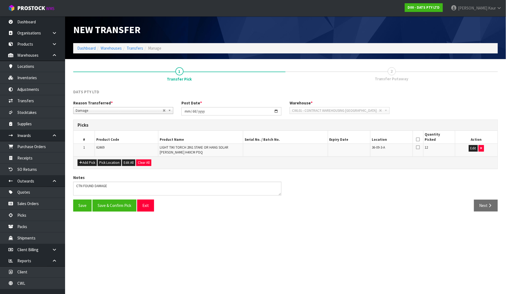
click at [417, 140] on icon at bounding box center [419, 140] width 4 height 0
drag, startPoint x: 93, startPoint y: 208, endPoint x: 96, endPoint y: 208, distance: 3.5
click at [93, 208] on button "Save & Confirm Pick" at bounding box center [115, 206] width 44 height 12
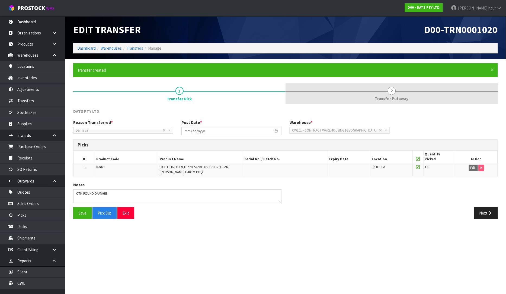
click at [396, 96] on span "Transfer Putaway" at bounding box center [392, 99] width 34 height 6
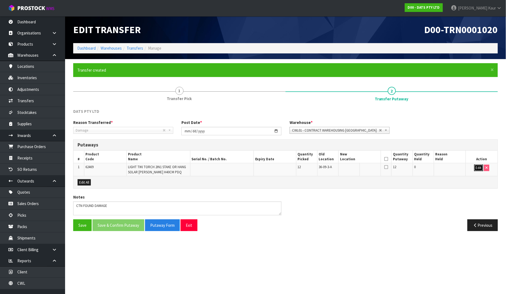
click at [479, 167] on button "Edit" at bounding box center [479, 168] width 9 height 7
click at [358, 169] on input "text" at bounding box center [356, 168] width 33 height 7
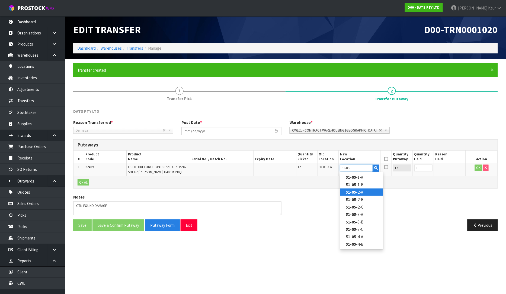
type input "51-05-"
click at [358, 191] on link "51-05- 2-A" at bounding box center [362, 192] width 43 height 7
type input "51-05-2-A"
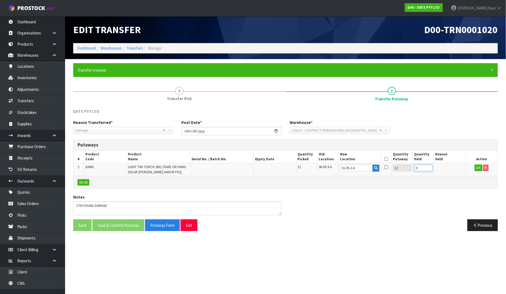
drag, startPoint x: 420, startPoint y: 167, endPoint x: 414, endPoint y: 170, distance: 6.6
click at [414, 170] on td "0" at bounding box center [423, 169] width 21 height 13
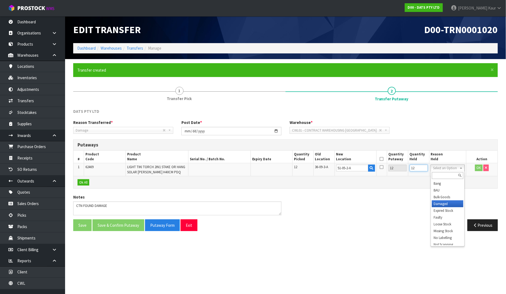
type input "12"
drag, startPoint x: 441, startPoint y: 207, endPoint x: 460, endPoint y: 184, distance: 29.7
click at [479, 167] on button "OK" at bounding box center [480, 168] width 8 height 7
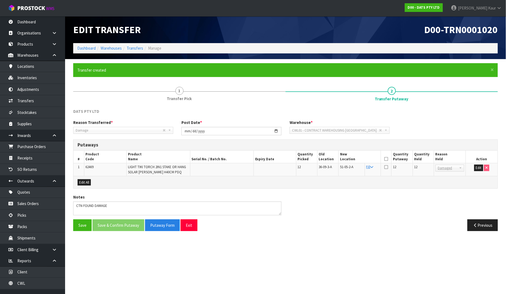
click at [387, 159] on icon at bounding box center [387, 159] width 4 height 0
click at [114, 224] on button "Save & Confirm Putaway" at bounding box center [119, 226] width 52 height 12
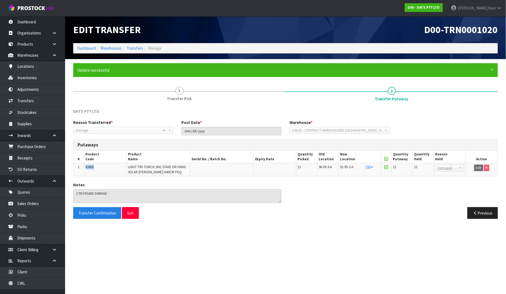
drag, startPoint x: 100, startPoint y: 166, endPoint x: 83, endPoint y: 169, distance: 16.8
click at [83, 169] on tr "1 62469 LIGHT TIKI TORCH 2IN1 STAKE OR HANG SOLAR [PERSON_NAME] H40CM PDQ 12 36…" at bounding box center [286, 169] width 425 height 13
copy tr "62469"
drag, startPoint x: 171, startPoint y: 174, endPoint x: 126, endPoint y: 169, distance: 45.1
click at [126, 169] on td "LIGHT TIKI TORCH 2IN1 STAKE OR HANG SOLAR [PERSON_NAME] H40CM PDQ" at bounding box center [158, 169] width 64 height 13
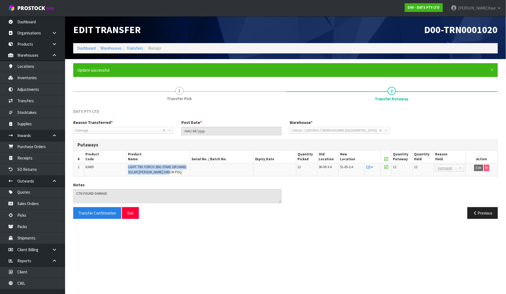
copy span "LIGHT TIKI TORCH 2IN1 STAKE OR HANG SOLAR [PERSON_NAME] H40CM PDQ"
click at [37, 22] on link "Dashboard" at bounding box center [32, 21] width 65 height 11
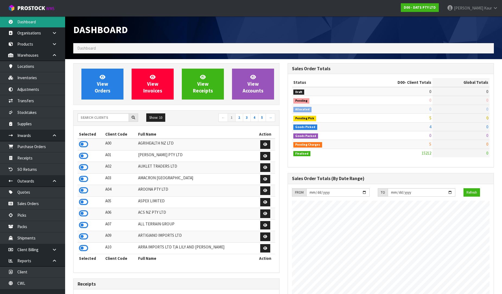
scroll to position [411, 214]
click at [88, 117] on input "text" at bounding box center [103, 117] width 51 height 8
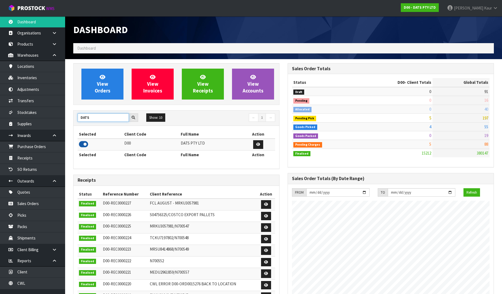
type input "DATS"
click at [83, 143] on icon at bounding box center [83, 144] width 9 height 8
click at [48, 148] on link "Purchase Orders" at bounding box center [32, 146] width 65 height 11
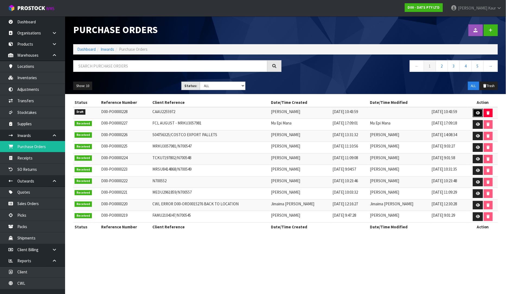
drag, startPoint x: 476, startPoint y: 113, endPoint x: 262, endPoint y: 115, distance: 213.4
click at [476, 114] on icon at bounding box center [478, 113] width 4 height 4
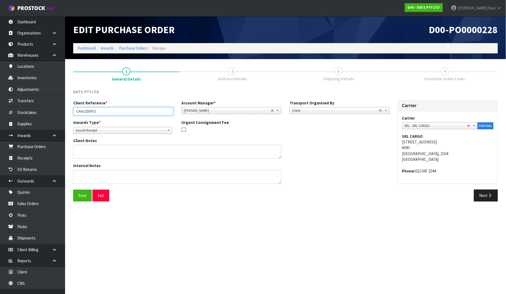
click at [108, 110] on input "CAAU2255972" at bounding box center [123, 111] width 100 height 8
click at [126, 107] on div "Client Reference * CAAU2255972/" at bounding box center [123, 107] width 108 height 15
click at [115, 113] on input "CAAU2255972/" at bounding box center [123, 111] width 100 height 8
paste input "N700564"
type input "CAAU2255972/N700564"
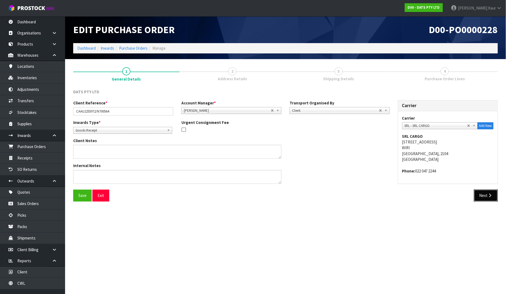
click at [484, 197] on button "Next" at bounding box center [486, 196] width 24 height 12
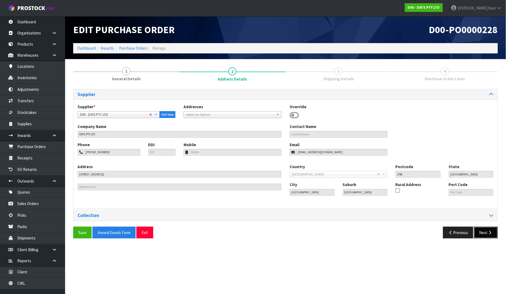
click at [484, 230] on button "Next" at bounding box center [486, 233] width 24 height 12
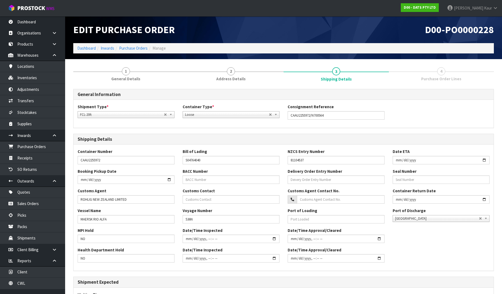
scroll to position [80, 0]
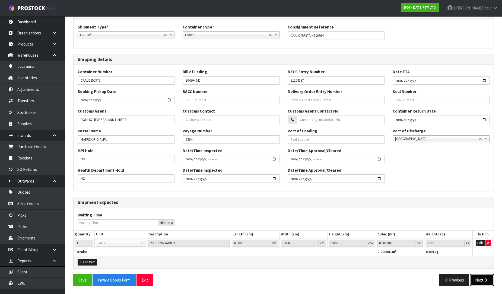
click at [479, 277] on button "Next" at bounding box center [482, 280] width 24 height 12
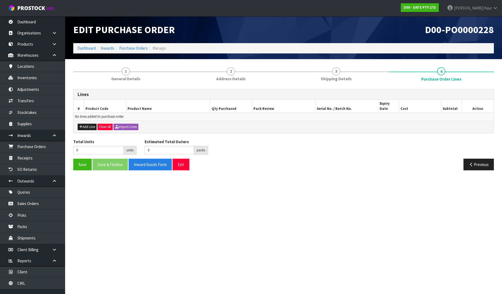
scroll to position [0, 0]
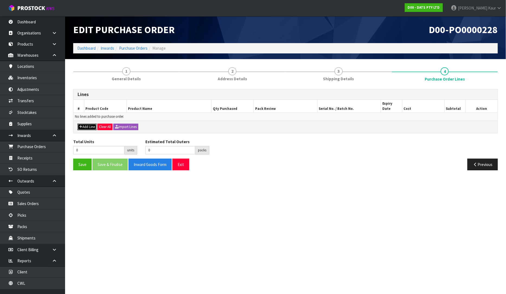
click at [81, 125] on icon "button" at bounding box center [80, 127] width 3 height 4
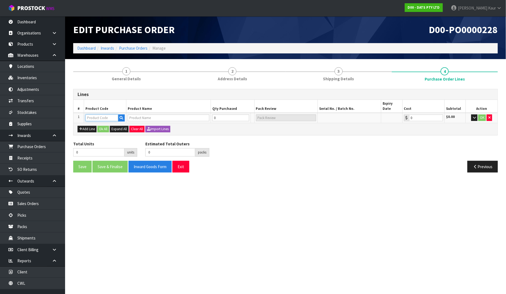
click at [93, 115] on input "text" at bounding box center [102, 118] width 33 height 7
paste input "73458"
type input "73458"
click at [93, 126] on button "Add Line" at bounding box center [87, 129] width 19 height 7
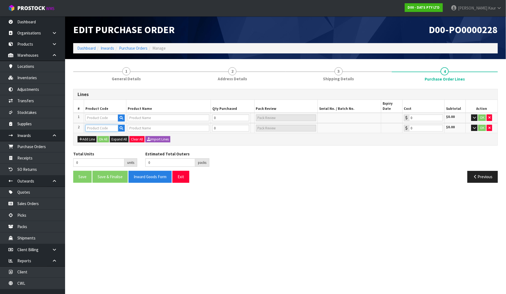
click at [105, 125] on input "text" at bounding box center [102, 128] width 33 height 7
paste input "68175"
type input "68175"
click at [159, 199] on section "Edit Purchase Order D00-PO0000228 Dashboard Inwards Purchase Orders Manage 1 Ge…" at bounding box center [253, 147] width 506 height 294
click at [87, 136] on button "Add Line" at bounding box center [87, 139] width 19 height 7
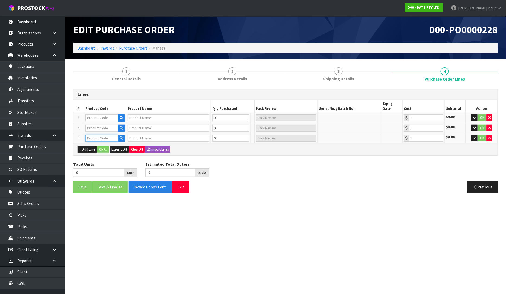
click at [91, 135] on input "text" at bounding box center [102, 138] width 33 height 7
paste input "68074"
type input "68074"
type input "ECO-FRIENDLY CUTLERY 180PK GREY COSTCO"
type input "0.00"
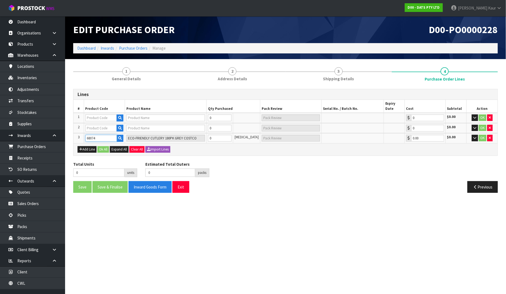
type input "68074"
click at [88, 252] on section "Edit Purchase Order D00-PO0000228 Dashboard Inwards Purchase Orders Manage 1 Ge…" at bounding box center [253, 147] width 506 height 294
click at [490, 135] on button "button" at bounding box center [490, 138] width 5 height 7
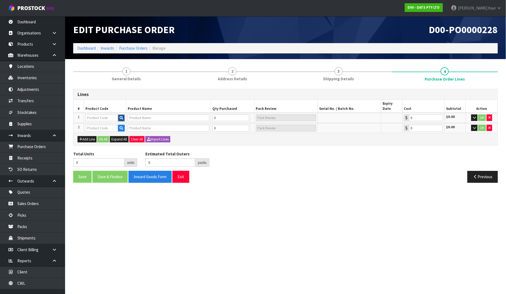
click at [123, 115] on button "button" at bounding box center [121, 118] width 7 height 7
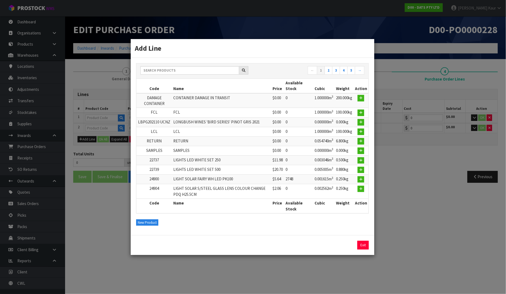
click at [140, 226] on div "← 1 2 3 4 5 → Code Name Price Available Stock Cubic Weight Action DAMAGE CONTAI…" at bounding box center [253, 147] width 244 height 178
click at [139, 223] on button "New Product" at bounding box center [147, 223] width 22 height 7
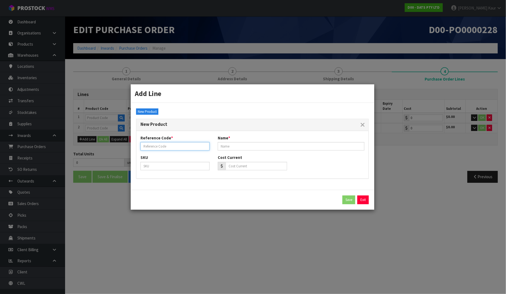
click at [151, 145] on input "text" at bounding box center [175, 146] width 69 height 8
paste input "73458"
type input "73458"
click at [231, 147] on input "text" at bounding box center [291, 146] width 147 height 8
paste input "COSTCO LINERS ROUND AIR FRYER"
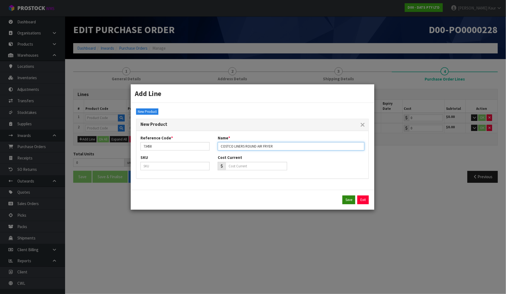
type input "COSTCO LINERS ROUND AIR FRYER"
click at [349, 202] on button "Save" at bounding box center [349, 200] width 13 height 9
type input "73458"
type input "COSTCO LINERS ROUND AIR FRYER"
type input "0.00"
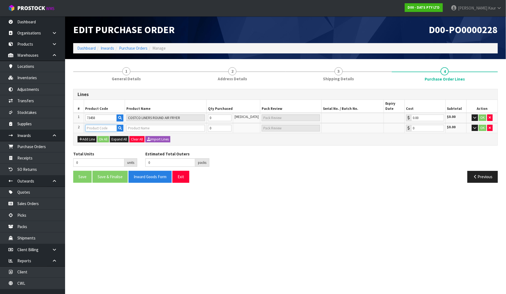
click at [107, 125] on input "text" at bounding box center [102, 128] width 32 height 7
paste input "68175"
type input "68175"
click at [118, 125] on button "button" at bounding box center [120, 128] width 7 height 7
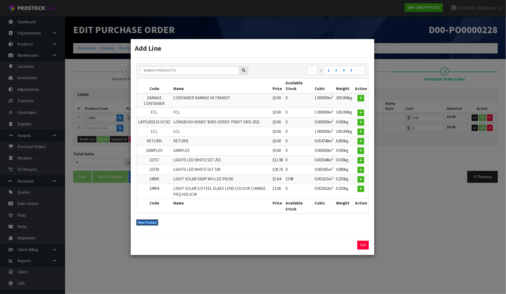
drag, startPoint x: 146, startPoint y: 223, endPoint x: 145, endPoint y: 210, distance: 13.6
click at [145, 223] on button "New Product" at bounding box center [147, 223] width 22 height 7
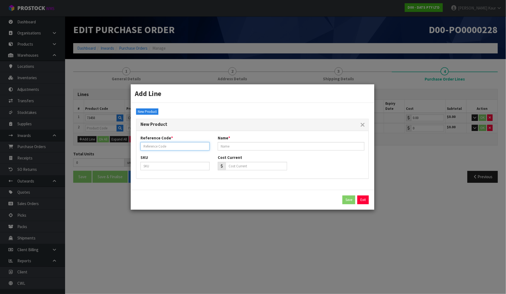
click at [154, 145] on input "text" at bounding box center [175, 146] width 69 height 8
paste input "68175"
type input "68175"
click at [242, 150] on input "text" at bounding box center [291, 146] width 147 height 8
paste input "ECO FRIENDLY REUSABLE"
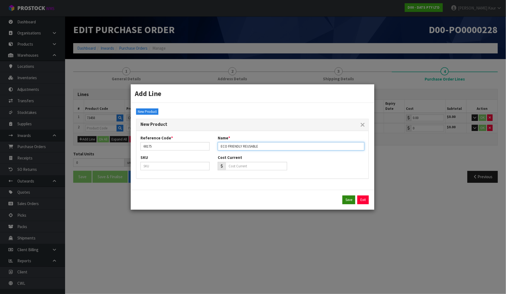
type input "ECO FRIENDLY REUSABLE"
click at [350, 198] on button "Save" at bounding box center [349, 200] width 13 height 9
type input "68175"
type input "ECO FRIENDLY REUSABLE"
type input "0.00"
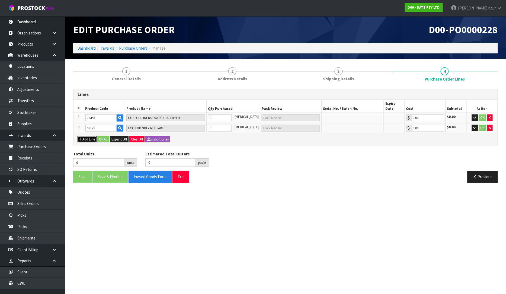
click at [85, 136] on button "Add Line" at bounding box center [87, 139] width 19 height 7
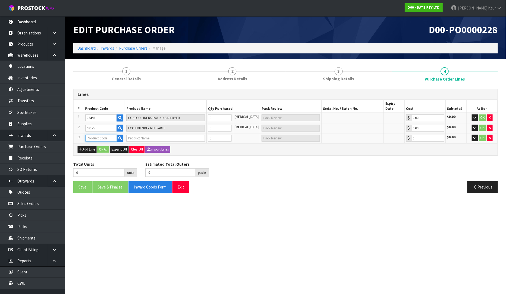
click at [113, 135] on input "text" at bounding box center [102, 138] width 32 height 7
type input "680"
click at [121, 147] on link "680 74" at bounding box center [107, 148] width 43 height 7
type input "68074"
type input "ECO-FRIENDLY CUTLERY 180PK GREY COSTCO"
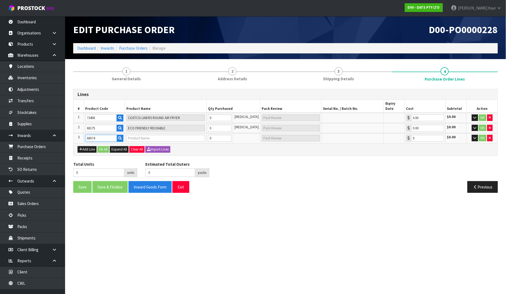
type input "0.00"
click at [226, 115] on input "0" at bounding box center [220, 118] width 24 height 7
type input "4"
type input "4 [MEDICAL_DATA]"
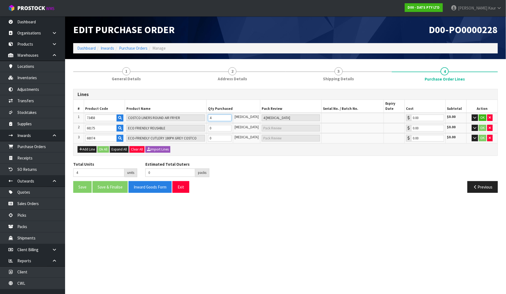
type input "43"
type input "43 [MEDICAL_DATA]"
type input "432"
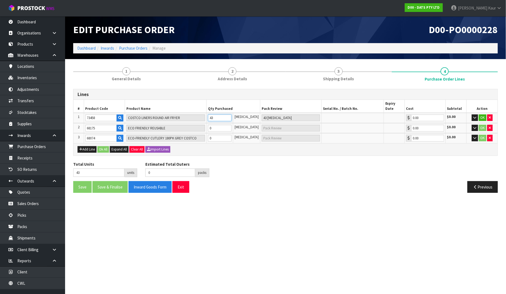
type input "432 [MEDICAL_DATA]"
type input "432"
click at [221, 125] on input "0" at bounding box center [220, 128] width 24 height 7
type input "435"
type input "3"
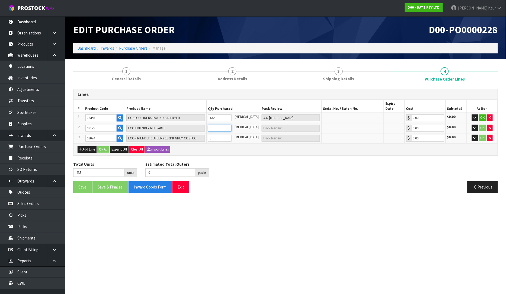
type input "3 [MEDICAL_DATA]"
type input "462"
type input "30"
type input "30 [MEDICAL_DATA]"
type input "732"
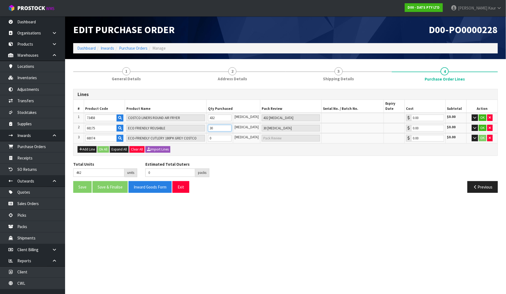
type input "300"
type input "300 [MEDICAL_DATA]"
type input "300"
click at [221, 135] on input "0" at bounding box center [220, 138] width 24 height 7
type input "737"
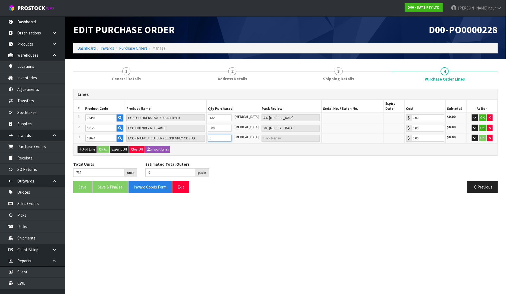
type input "5"
type input "5 [MEDICAL_DATA]"
type input "789"
type input "57"
type input "57 [MEDICAL_DATA]"
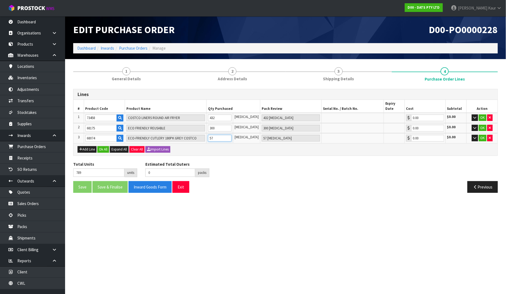
type input "1308"
type input "2"
type input "576"
type input "2 PLT + 16 [MEDICAL_DATA]"
type input "576"
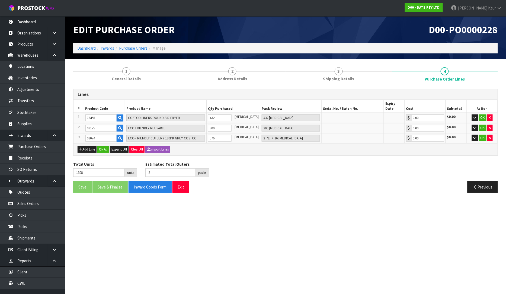
click at [240, 164] on div "Total Units 1308 units Estimated Total Outers 2 packs Estimated Total Pallets 0…" at bounding box center [285, 172] width 433 height 20
click at [475, 115] on button "button" at bounding box center [475, 118] width 6 height 7
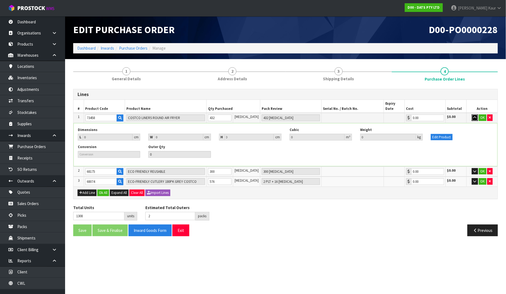
click at [474, 116] on icon "button" at bounding box center [475, 118] width 3 height 4
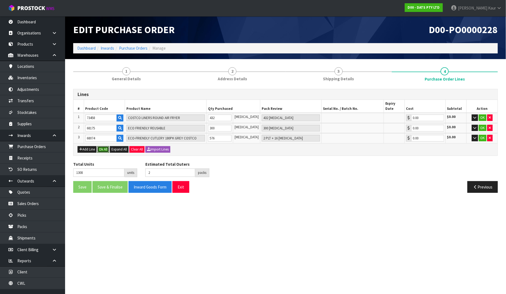
click at [105, 146] on button "Ok All" at bounding box center [103, 149] width 12 height 7
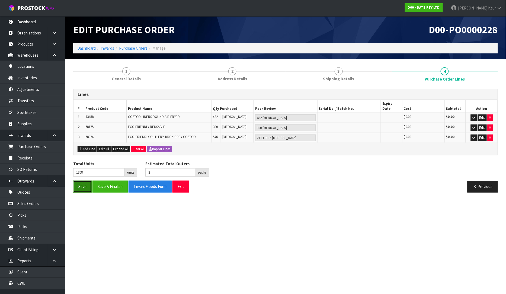
click at [81, 181] on button "Save" at bounding box center [82, 187] width 18 height 12
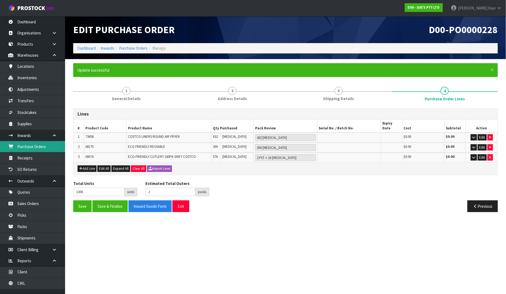
click at [24, 147] on link "Purchase Orders" at bounding box center [32, 146] width 65 height 11
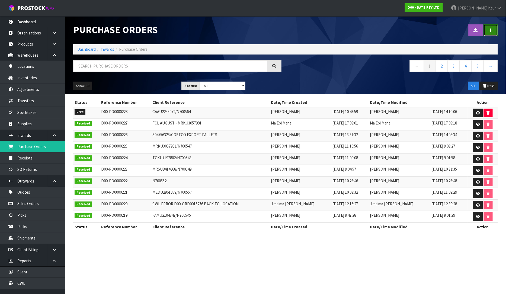
click at [490, 33] on link at bounding box center [491, 30] width 14 height 12
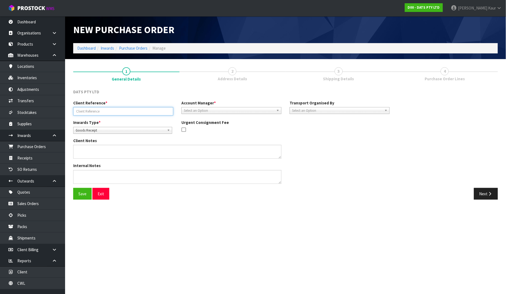
click at [104, 114] on input "text" at bounding box center [123, 111] width 100 height 8
paste input "MRSU6713638"
click at [110, 112] on input "MRSU6713638/" at bounding box center [123, 111] width 100 height 8
paste input "N700564AA"
type input "MRSU6713638/N700564AA"
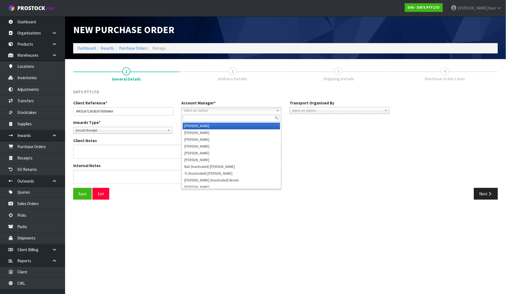
click at [186, 109] on span "Select an Option" at bounding box center [229, 110] width 90 height 7
type input "v"
click at [194, 126] on li "V [PERSON_NAME]" at bounding box center [231, 126] width 97 height 7
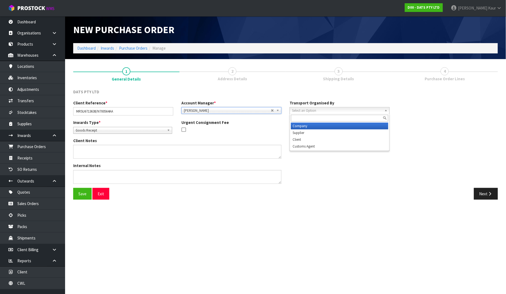
click at [298, 111] on span "Select an Option" at bounding box center [337, 110] width 90 height 7
click at [489, 195] on icon "button" at bounding box center [490, 194] width 5 height 4
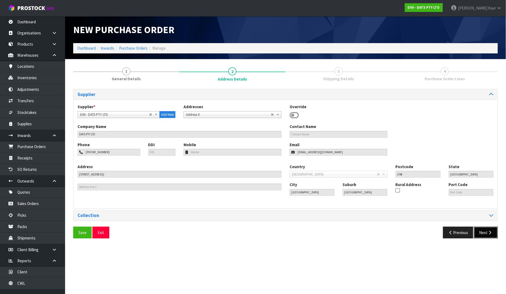
click at [487, 236] on button "Next" at bounding box center [486, 233] width 24 height 12
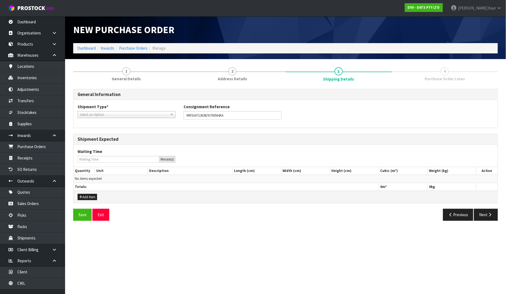
click at [85, 117] on div "Select an Option" at bounding box center [127, 114] width 98 height 7
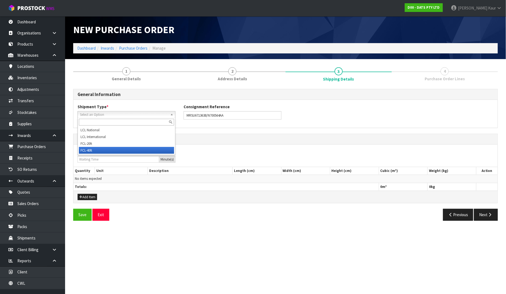
click at [99, 149] on li "FCL-40ft" at bounding box center [126, 150] width 95 height 7
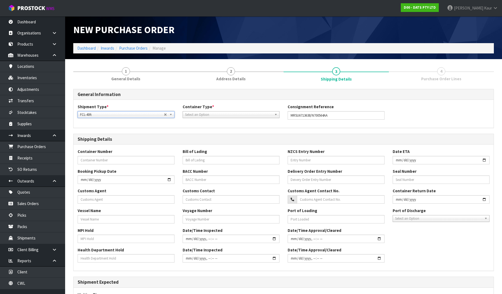
click at [208, 115] on span "Select an Option" at bounding box center [228, 115] width 87 height 7
click at [201, 131] on li "Loose" at bounding box center [231, 130] width 94 height 7
click at [124, 160] on input "text" at bounding box center [126, 160] width 97 height 8
paste input "N700564AA"
type input "N700564AA"
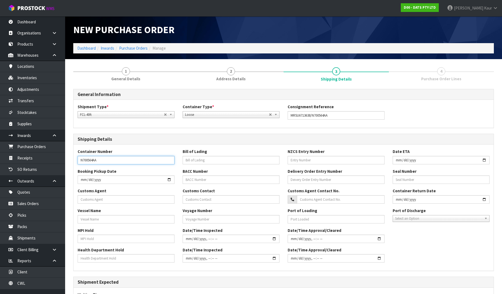
drag, startPoint x: 111, startPoint y: 158, endPoint x: 75, endPoint y: 158, distance: 35.3
click at [75, 158] on div "Container Number N700564AA" at bounding box center [126, 156] width 105 height 15
click at [93, 161] on input "text" at bounding box center [126, 160] width 97 height 8
paste input "MRSU6713638"
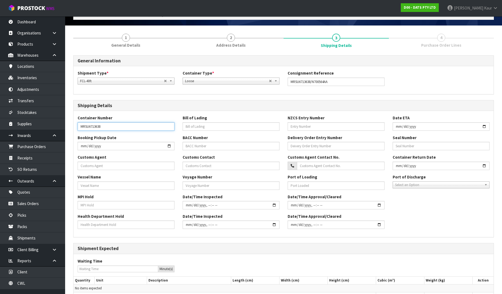
scroll to position [78, 0]
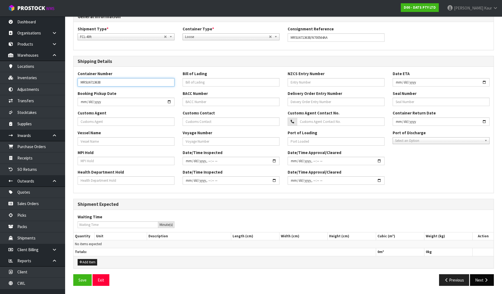
type input "MRSU6713638"
click at [487, 277] on button "Next" at bounding box center [482, 280] width 24 height 12
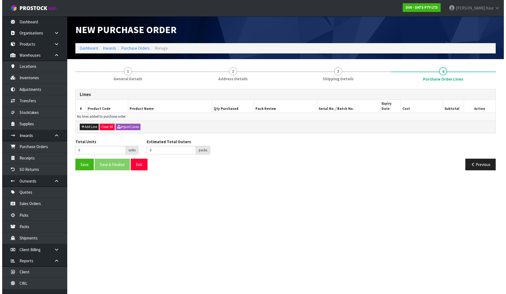
scroll to position [0, 0]
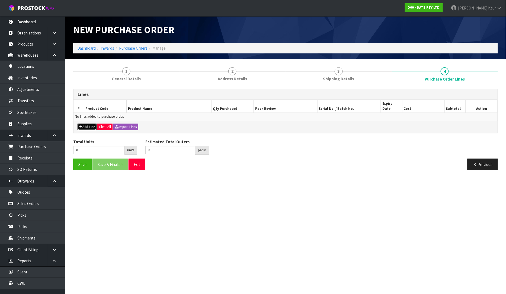
click at [82, 124] on button "Add Line" at bounding box center [87, 127] width 19 height 7
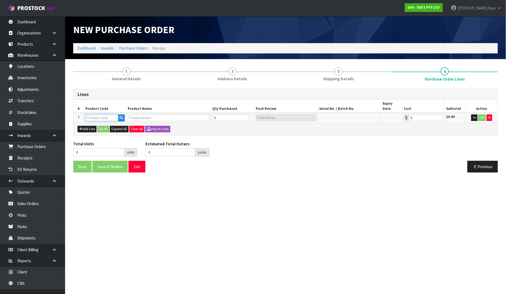
click at [89, 115] on input "text" at bounding box center [102, 118] width 33 height 7
type input "73458"
type input "COSTCO LINERS ROUND AIR FRYER"
type input "0.00"
type input "73458"
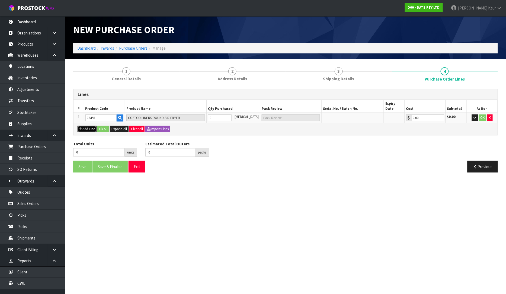
click at [88, 126] on button "Add Line" at bounding box center [87, 129] width 19 height 7
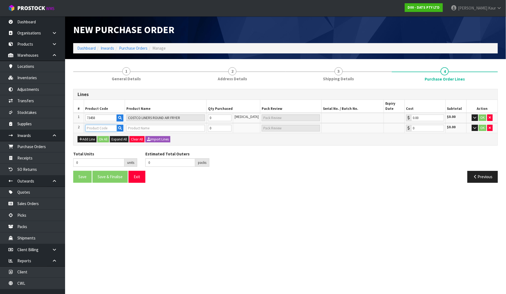
click at [94, 125] on input "text" at bounding box center [102, 128] width 32 height 7
type input "68175"
type input "ECO FRIENDLY REUSABLE"
type input "0.00"
type input "68175"
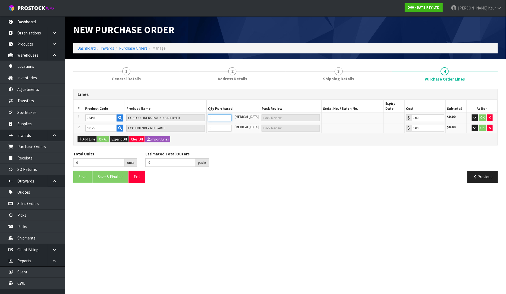
click at [225, 115] on input "0" at bounding box center [220, 118] width 24 height 7
type input "7"
type input "7 [MEDICAL_DATA]"
type input "76"
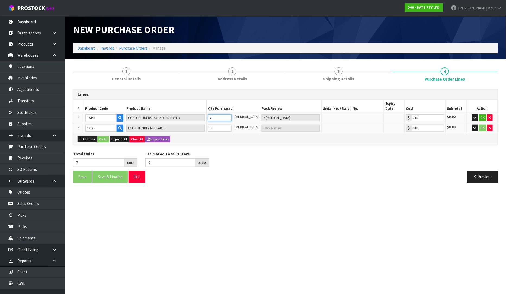
type input "76"
type input "76 [MEDICAL_DATA]"
type input "768"
type input "768 [MEDICAL_DATA]"
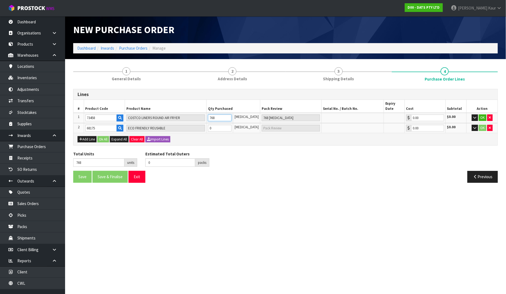
type input "768"
click at [220, 126] on td "0" at bounding box center [220, 128] width 27 height 10
click at [227, 125] on input "0" at bounding box center [220, 128] width 24 height 7
type input "774"
type input "6"
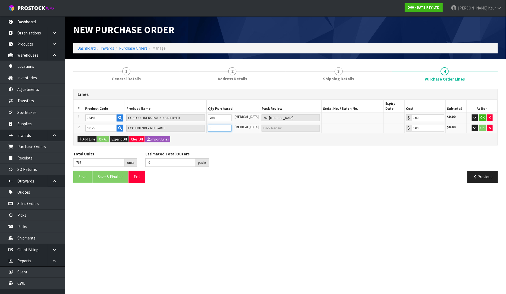
type input "6 [MEDICAL_DATA]"
type input "834"
type input "66"
type input "66 [MEDICAL_DATA]"
type input "1428"
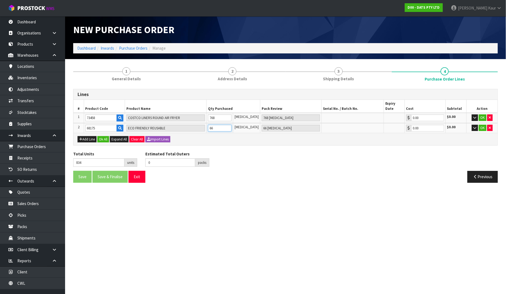
type input "660"
type input "660 [MEDICAL_DATA]"
type input "660"
click at [276, 192] on section "New Purchase Order Dashboard Inwards Purchase Orders Manage 1 General Details 2…" at bounding box center [253, 147] width 506 height 294
drag, startPoint x: 101, startPoint y: 133, endPoint x: 97, endPoint y: 134, distance: 4.0
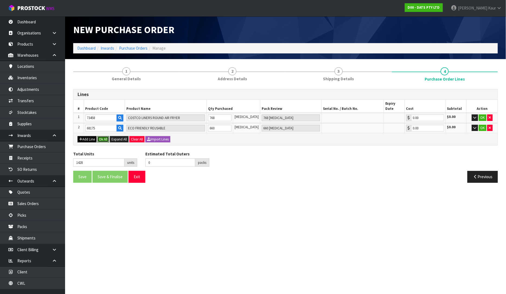
click at [101, 136] on button "Ok All" at bounding box center [103, 139] width 12 height 7
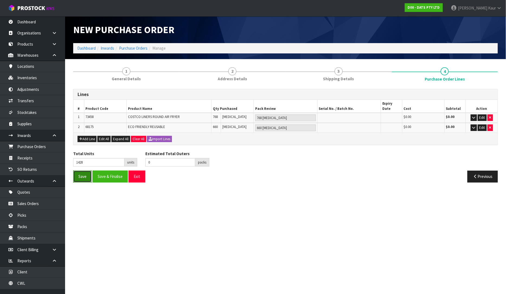
click at [85, 171] on button "Save" at bounding box center [82, 177] width 18 height 12
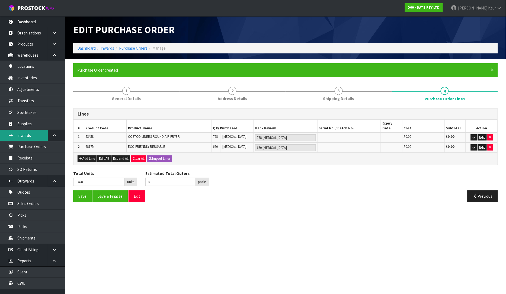
type input "0"
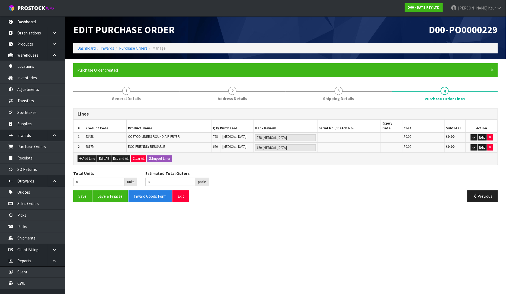
click at [356, 255] on section "Edit Purchase Order D00-PO0000229 Dashboard Inwards Purchase Orders Manage × Cl…" at bounding box center [253, 147] width 506 height 294
click at [39, 26] on link "Dashboard" at bounding box center [32, 21] width 65 height 11
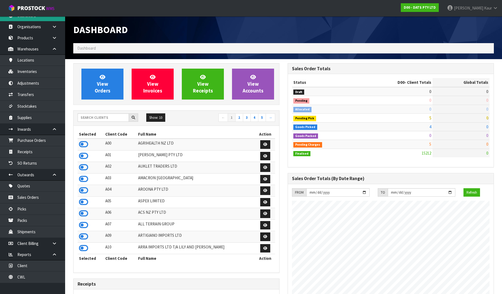
scroll to position [411, 214]
click at [98, 119] on input "text" at bounding box center [103, 117] width 51 height 8
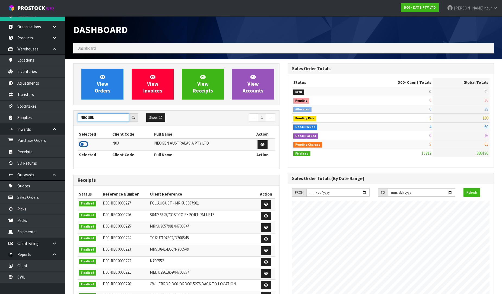
type input "NEOGEN"
click at [82, 141] on icon at bounding box center [83, 144] width 9 height 8
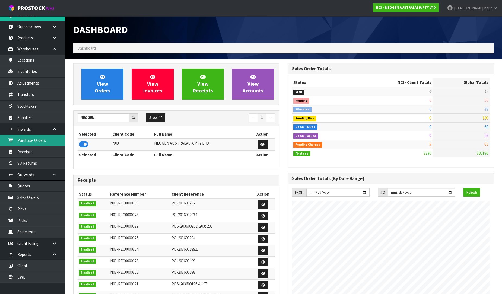
click at [48, 137] on link "Purchase Orders" at bounding box center [32, 140] width 65 height 11
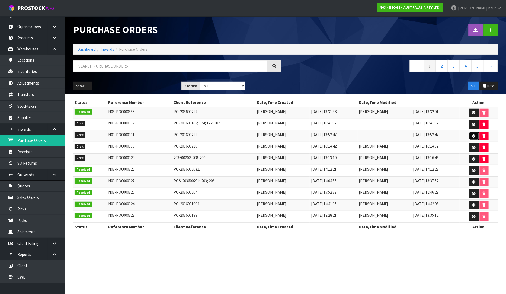
click at [475, 134] on icon at bounding box center [474, 136] width 4 height 4
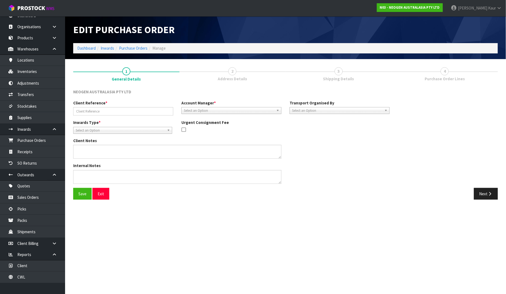
type input "PO-203600211"
type textarea "700006852 PUT ON HELD QA UNTIL TESTING CLEARANCE"
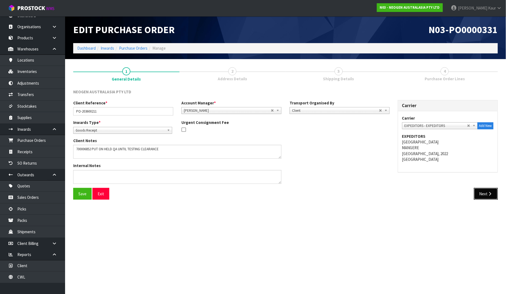
click at [488, 196] on button "Next" at bounding box center [486, 194] width 24 height 12
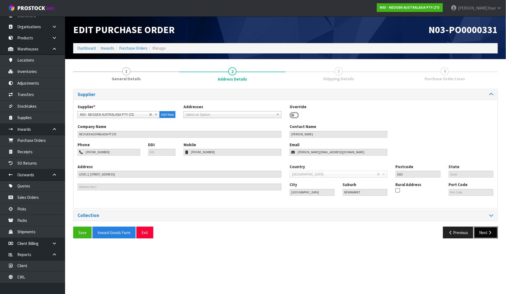
click at [487, 227] on button "Next" at bounding box center [486, 233] width 24 height 12
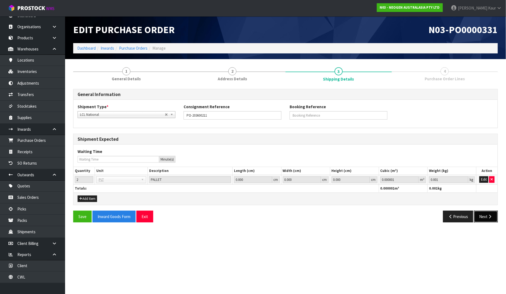
click at [486, 218] on button "Next" at bounding box center [486, 217] width 24 height 12
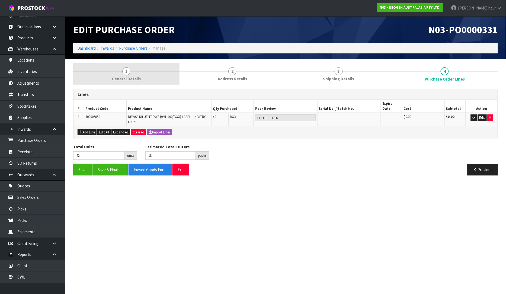
click at [148, 76] on link "1 General Details" at bounding box center [126, 73] width 106 height 21
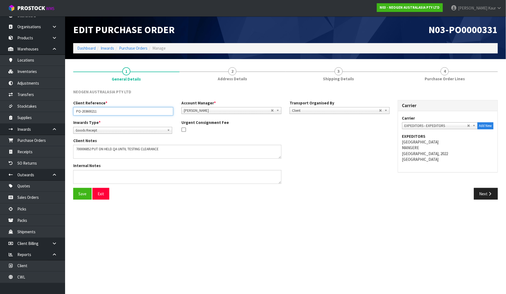
drag, startPoint x: 102, startPoint y: 111, endPoint x: 62, endPoint y: 113, distance: 39.4
click at [62, 113] on body "Toggle navigation ProStock WMS N03 - NEOGEN AUSTRALASIA PTY LTD [PERSON_NAME] L…" at bounding box center [253, 147] width 506 height 294
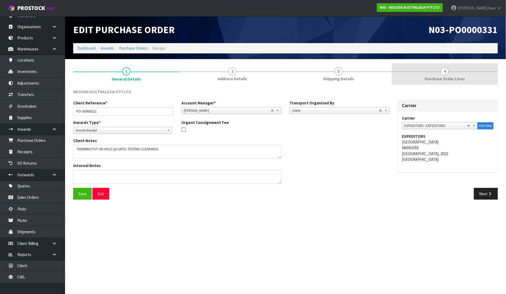
click at [454, 70] on link "4 Purchase Order Lines" at bounding box center [445, 73] width 106 height 21
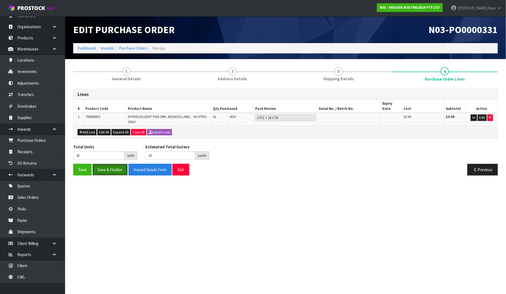
click at [113, 165] on button "Save & Finalise" at bounding box center [110, 170] width 35 height 12
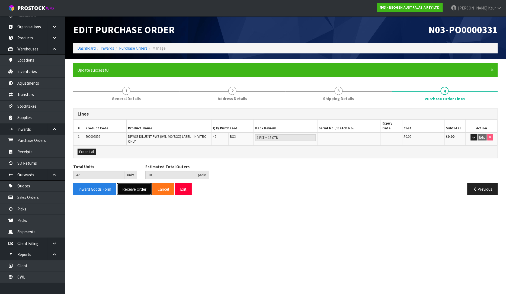
click at [138, 183] on button "Receive Order" at bounding box center [134, 189] width 34 height 12
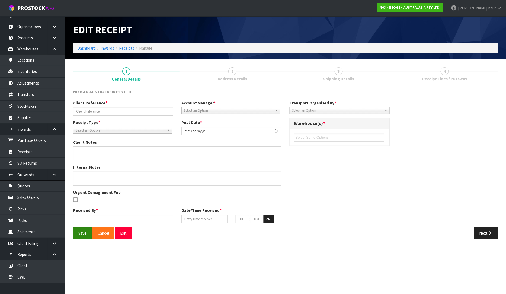
type input "PO-203600211"
type input "[DATE]"
type textarea "700006852 PUT ON HELD QA UNTIL TESTING CLEARANCE"
type input "[PERSON_NAME]"
type input "[DATE]"
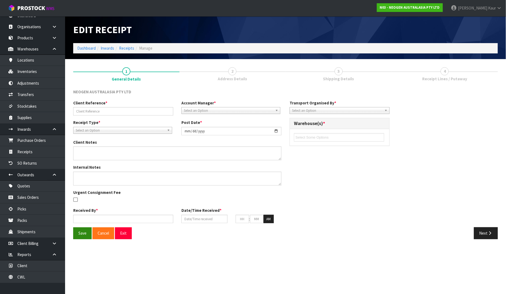
type input "02"
type input "45"
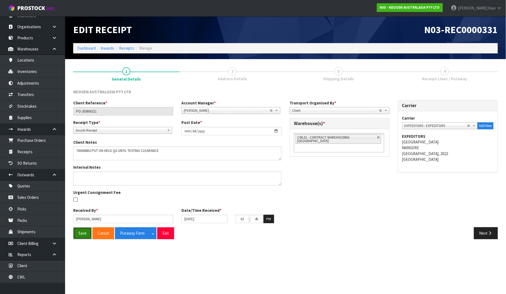
click at [76, 232] on button "Save" at bounding box center [82, 233] width 18 height 12
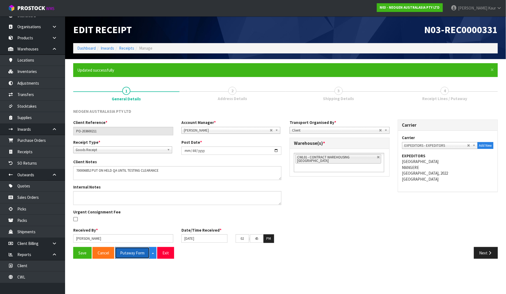
click at [130, 253] on button "Putaway Form" at bounding box center [132, 253] width 35 height 12
click at [136, 253] on button "Putaway Form" at bounding box center [135, 253] width 41 height 12
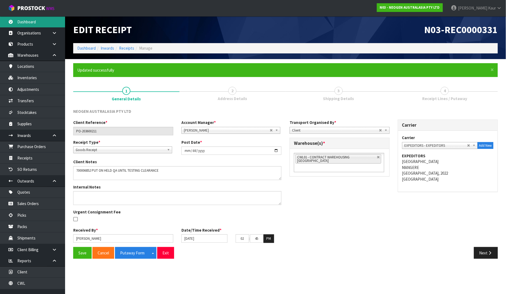
click at [32, 21] on link "Dashboard" at bounding box center [32, 21] width 65 height 11
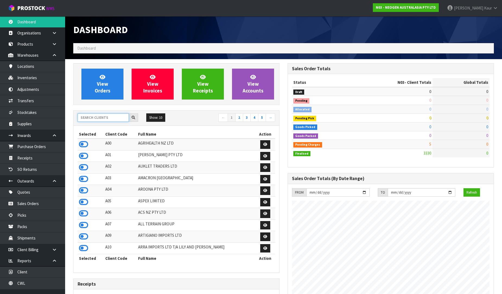
click at [85, 118] on input "text" at bounding box center [103, 117] width 51 height 8
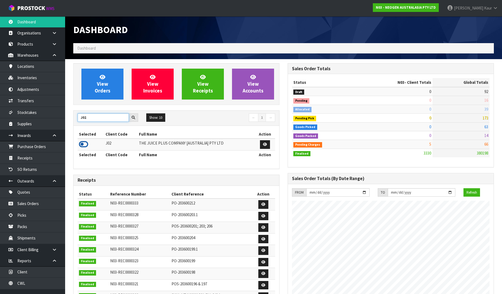
type input "J02"
drag, startPoint x: 83, startPoint y: 145, endPoint x: 74, endPoint y: 146, distance: 8.7
click at [83, 145] on icon at bounding box center [83, 144] width 9 height 8
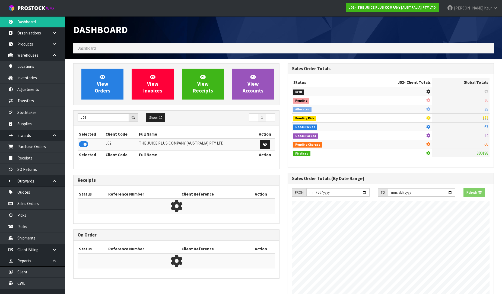
scroll to position [271091, 271215]
click at [40, 147] on link "Purchase Orders" at bounding box center [32, 146] width 65 height 11
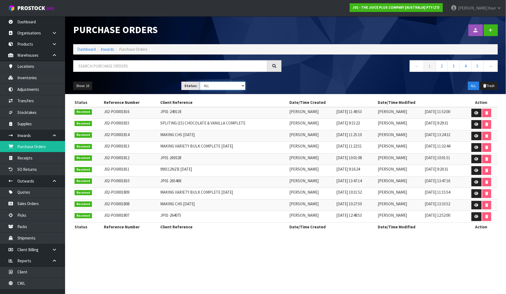
drag, startPoint x: 243, startPoint y: 86, endPoint x: 240, endPoint y: 88, distance: 2.9
click at [243, 86] on select "Draft Pending Received Cancelled ALL" at bounding box center [223, 86] width 46 height 8
select select "string:0"
click at [200, 82] on select "Draft Pending Received Cancelled ALL" at bounding box center [223, 86] width 46 height 8
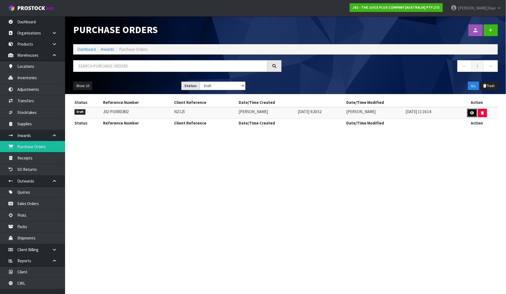
click at [475, 110] on link at bounding box center [473, 113] width 10 height 9
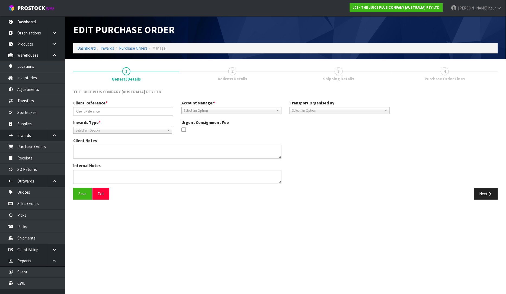
type input "NZ125"
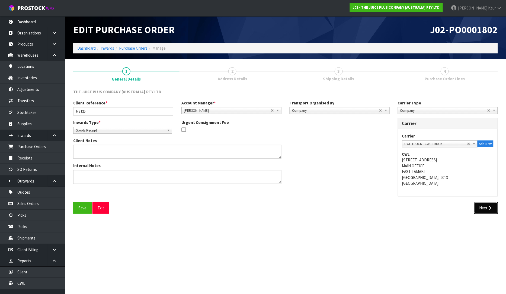
click at [485, 210] on button "Next" at bounding box center [486, 208] width 24 height 12
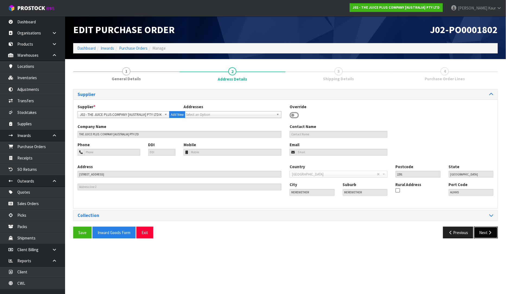
click at [487, 229] on button "Next" at bounding box center [486, 233] width 24 height 12
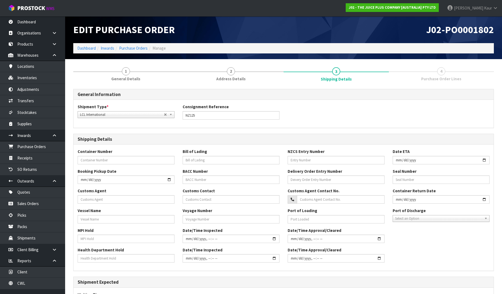
scroll to position [125, 0]
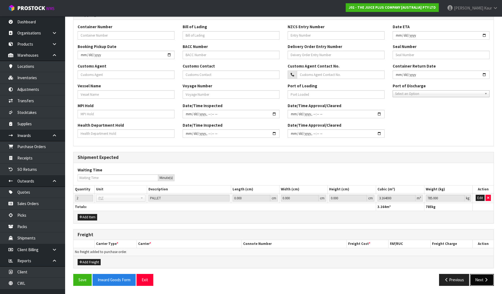
click at [480, 281] on button "Next" at bounding box center [482, 280] width 24 height 12
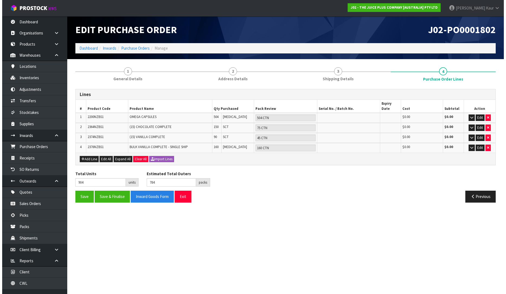
scroll to position [0, 0]
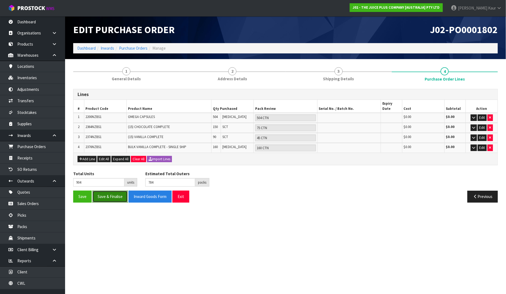
click at [102, 191] on button "Save & Finalise" at bounding box center [110, 197] width 35 height 12
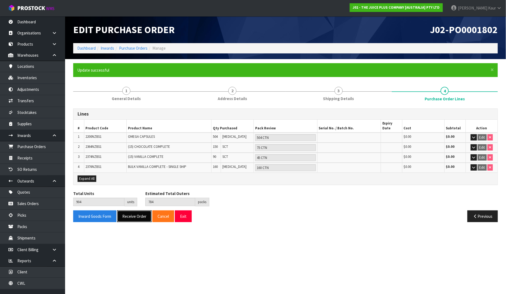
click at [128, 211] on button "Receive Order" at bounding box center [134, 217] width 34 height 12
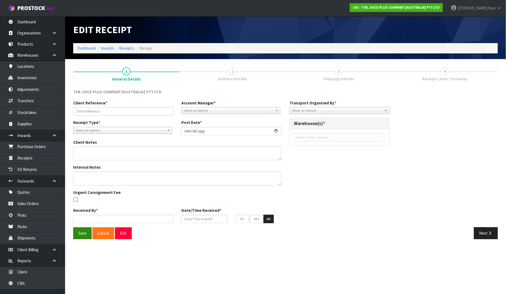
type input "NZ125"
type input "[DATE]"
type input "[PERSON_NAME]"
type input "[DATE]"
type input "02"
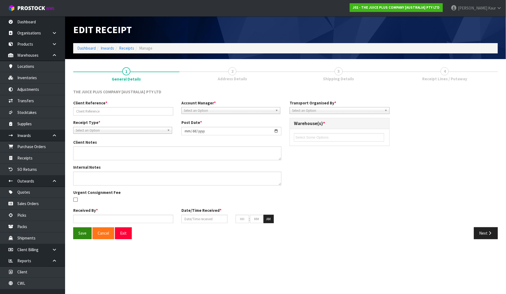
type input "46"
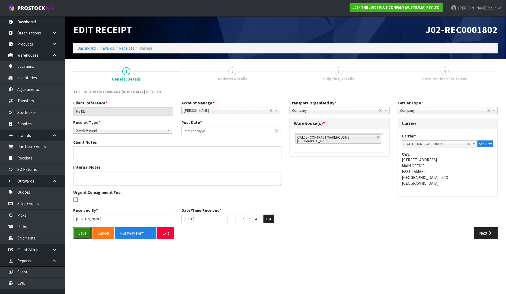
click at [83, 233] on button "Save" at bounding box center [82, 233] width 18 height 12
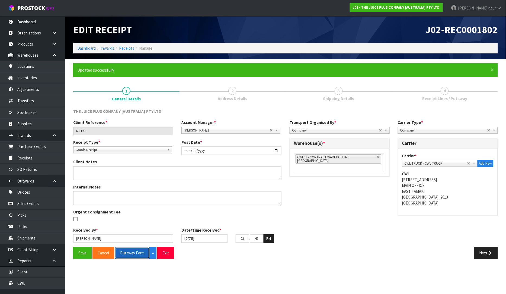
click at [133, 255] on button "Putaway Form" at bounding box center [132, 253] width 35 height 12
